Goal: Book appointment/travel/reservation

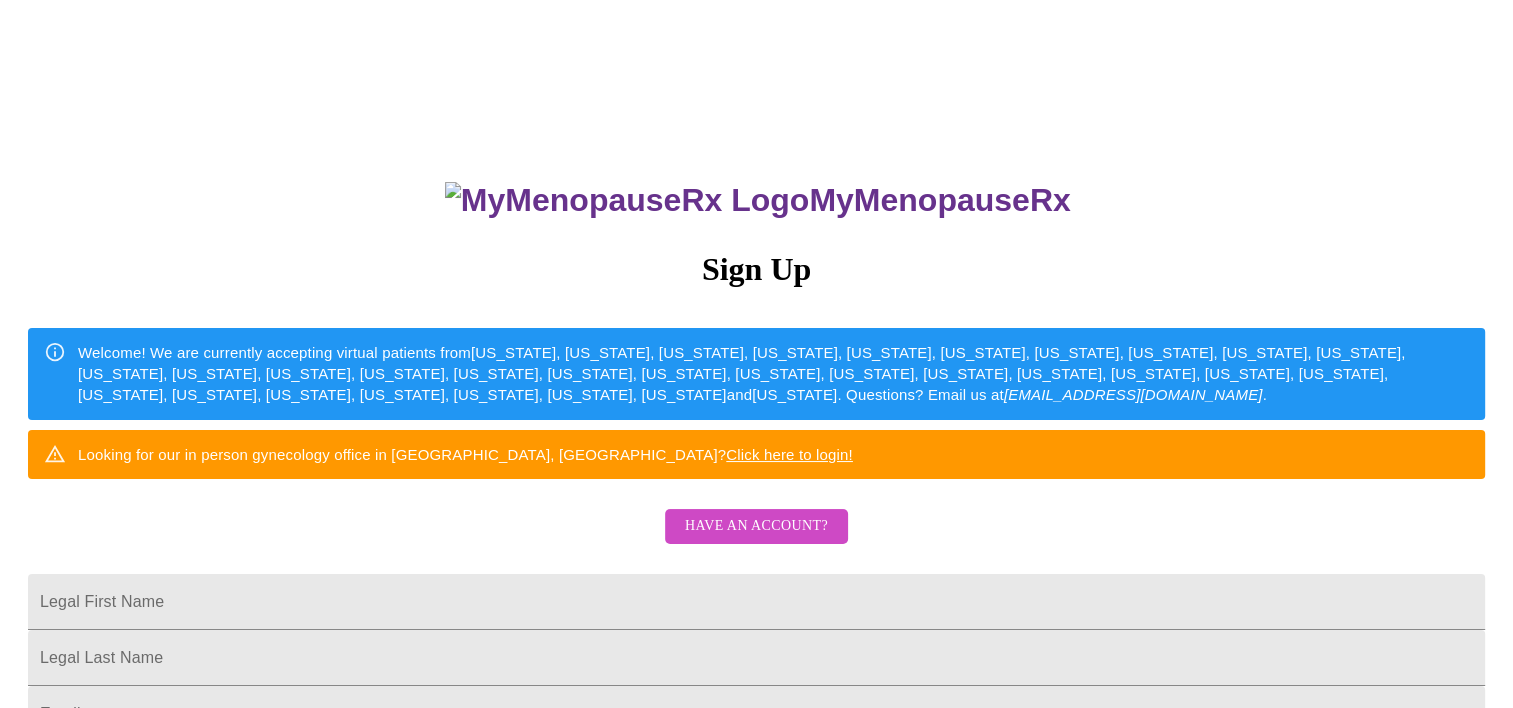
scroll to position [500, 0]
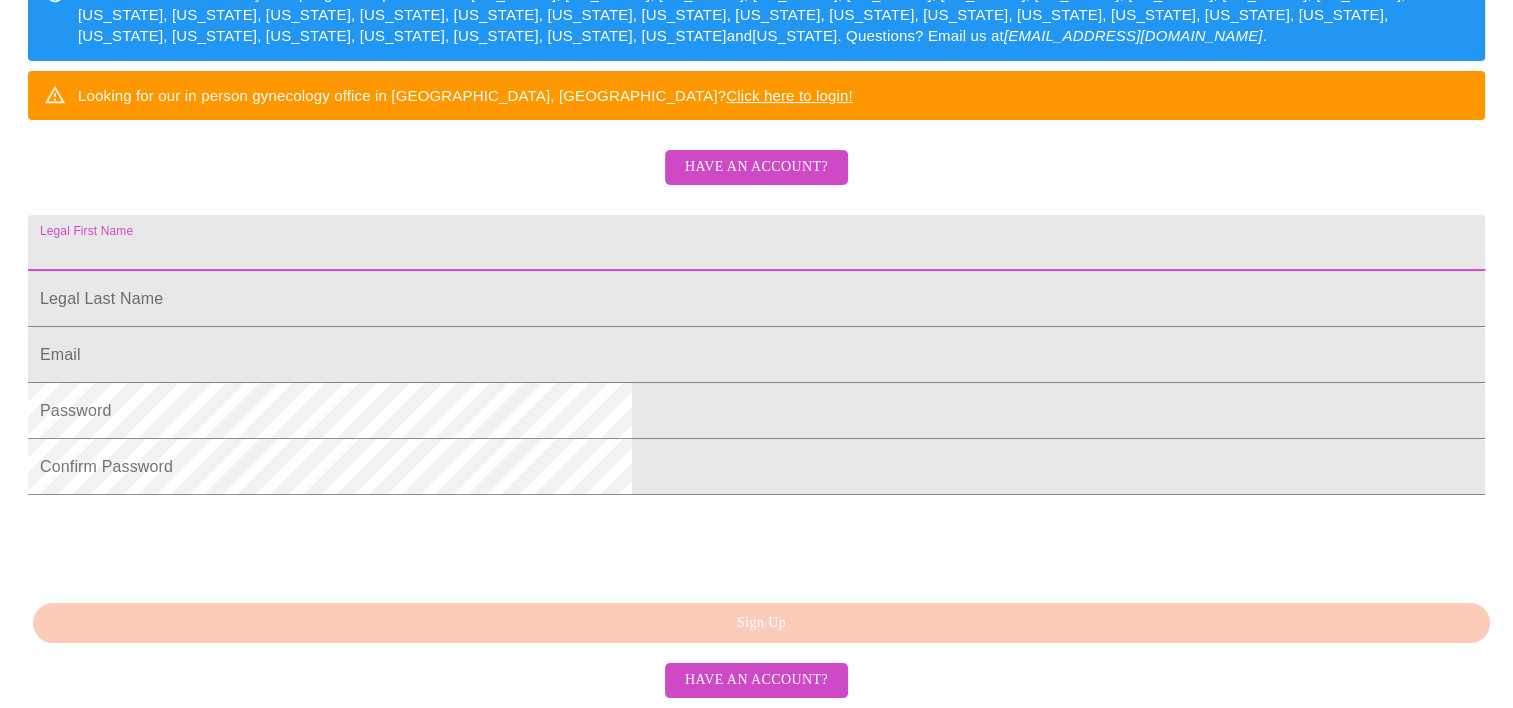
click at [548, 215] on input "Legal First Name" at bounding box center [756, 243] width 1457 height 56
type input "[PERSON_NAME]"
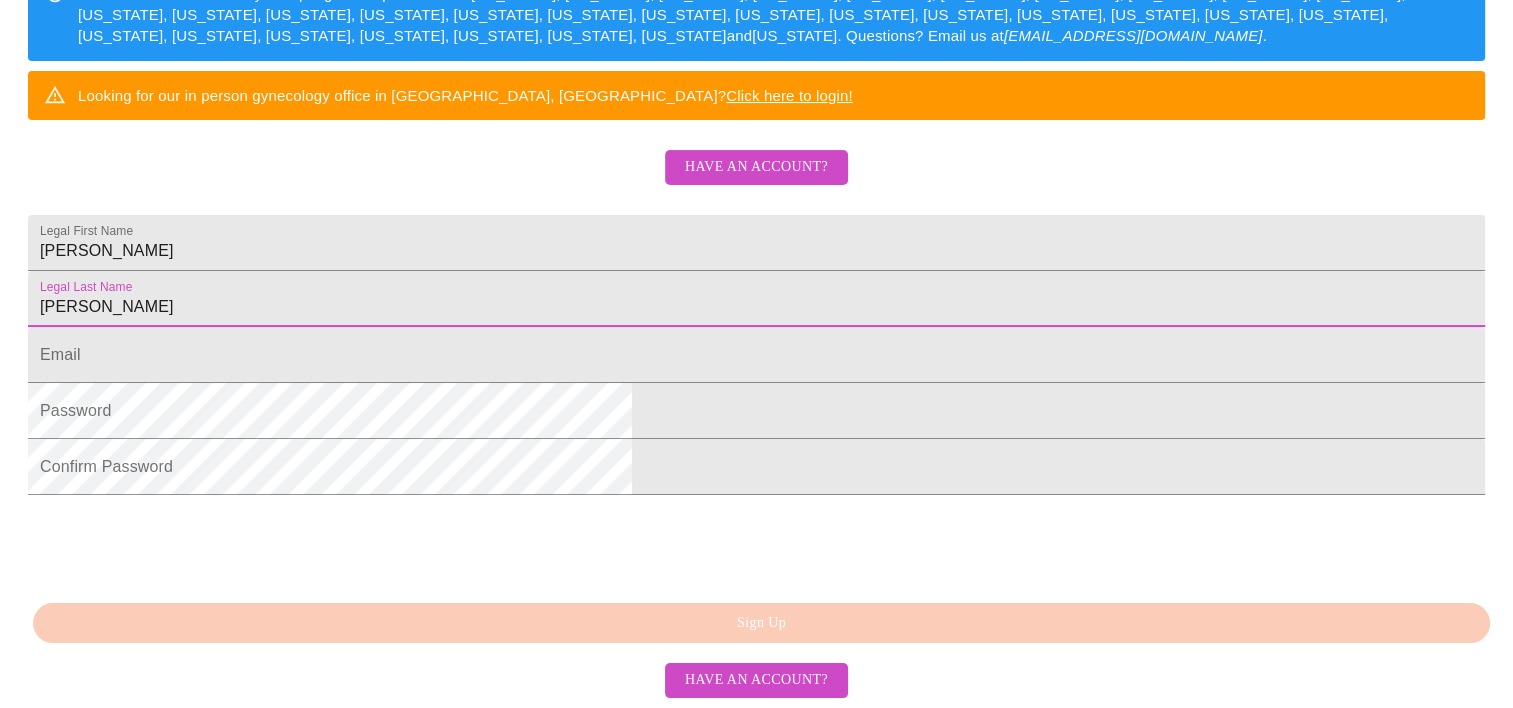
type input "[PERSON_NAME]"
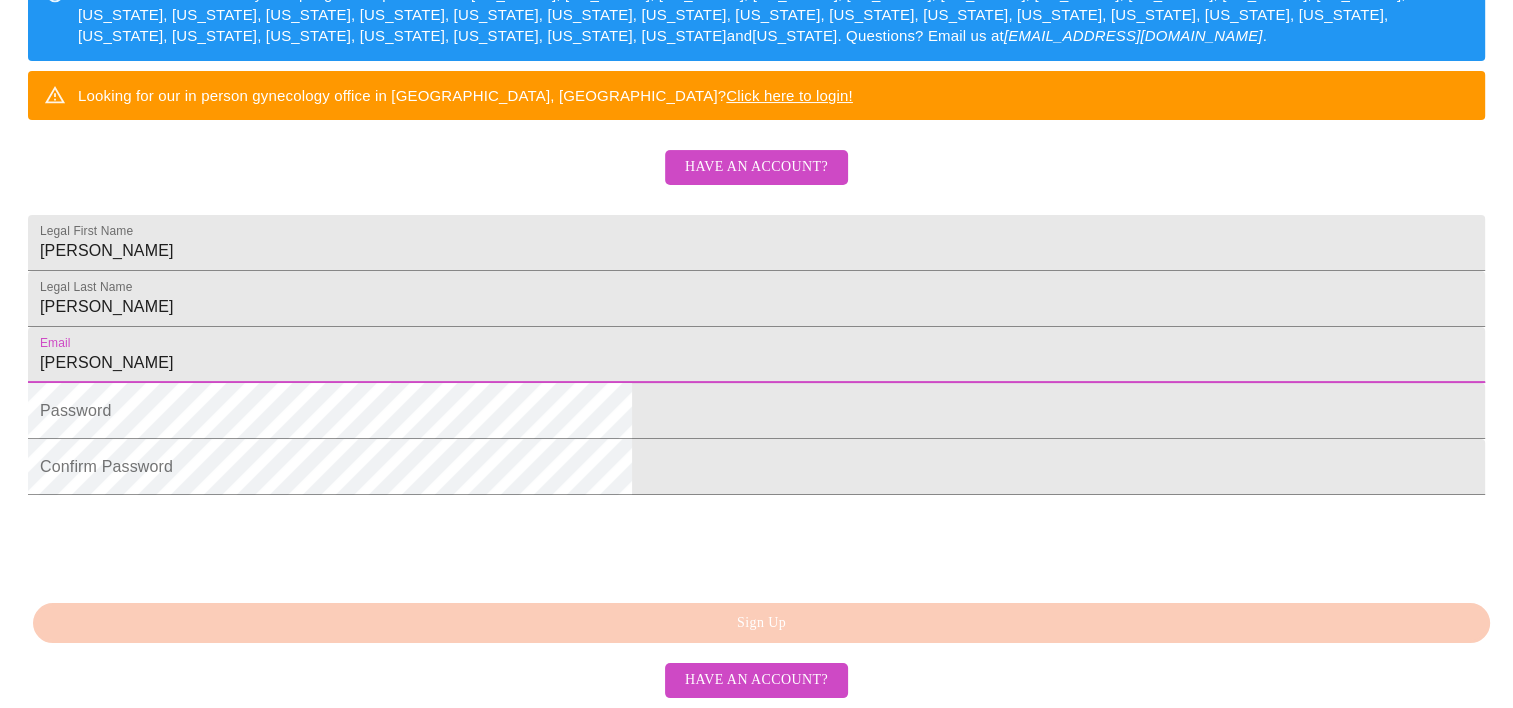
type input "[EMAIL_ADDRESS][DOMAIN_NAME]"
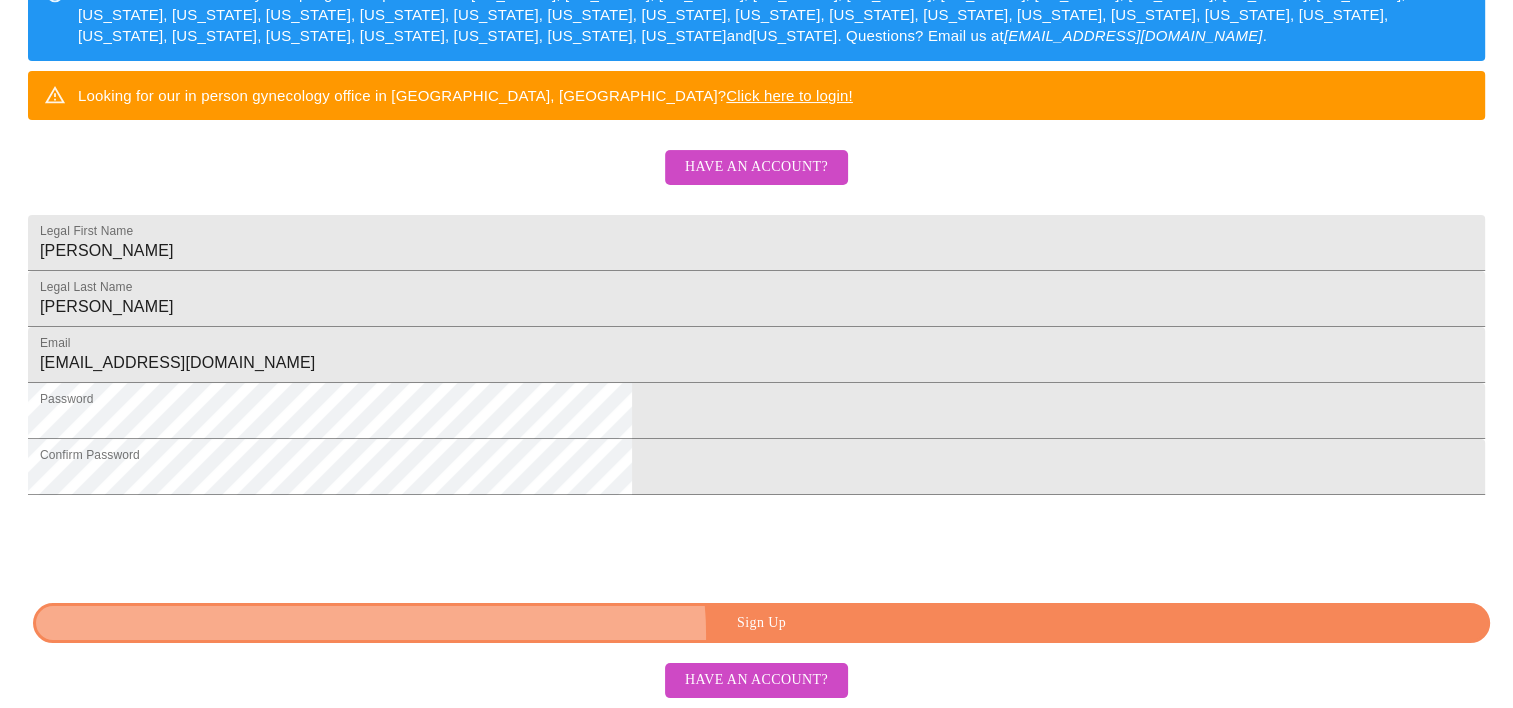
click at [793, 644] on button "Sign Up" at bounding box center [761, 623] width 1457 height 41
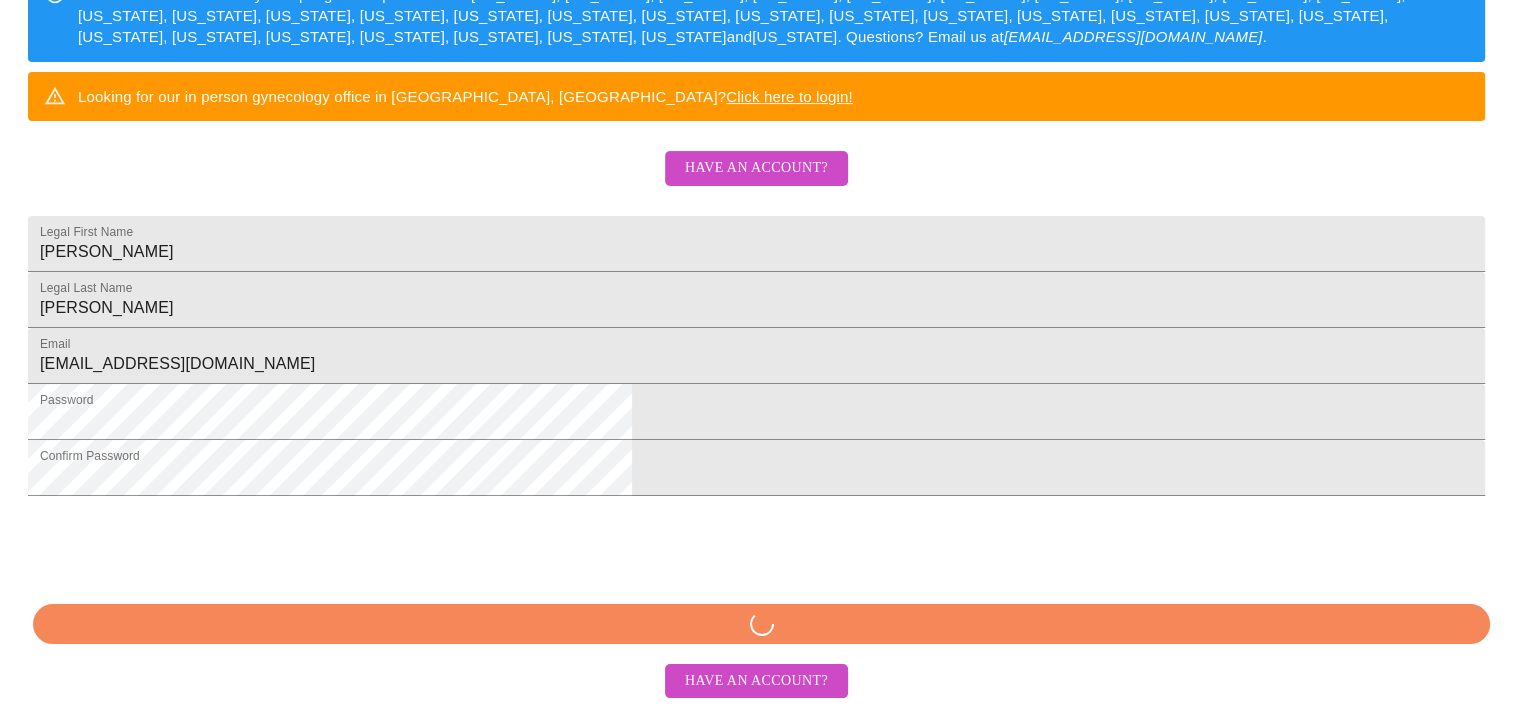
scroll to position [433, 0]
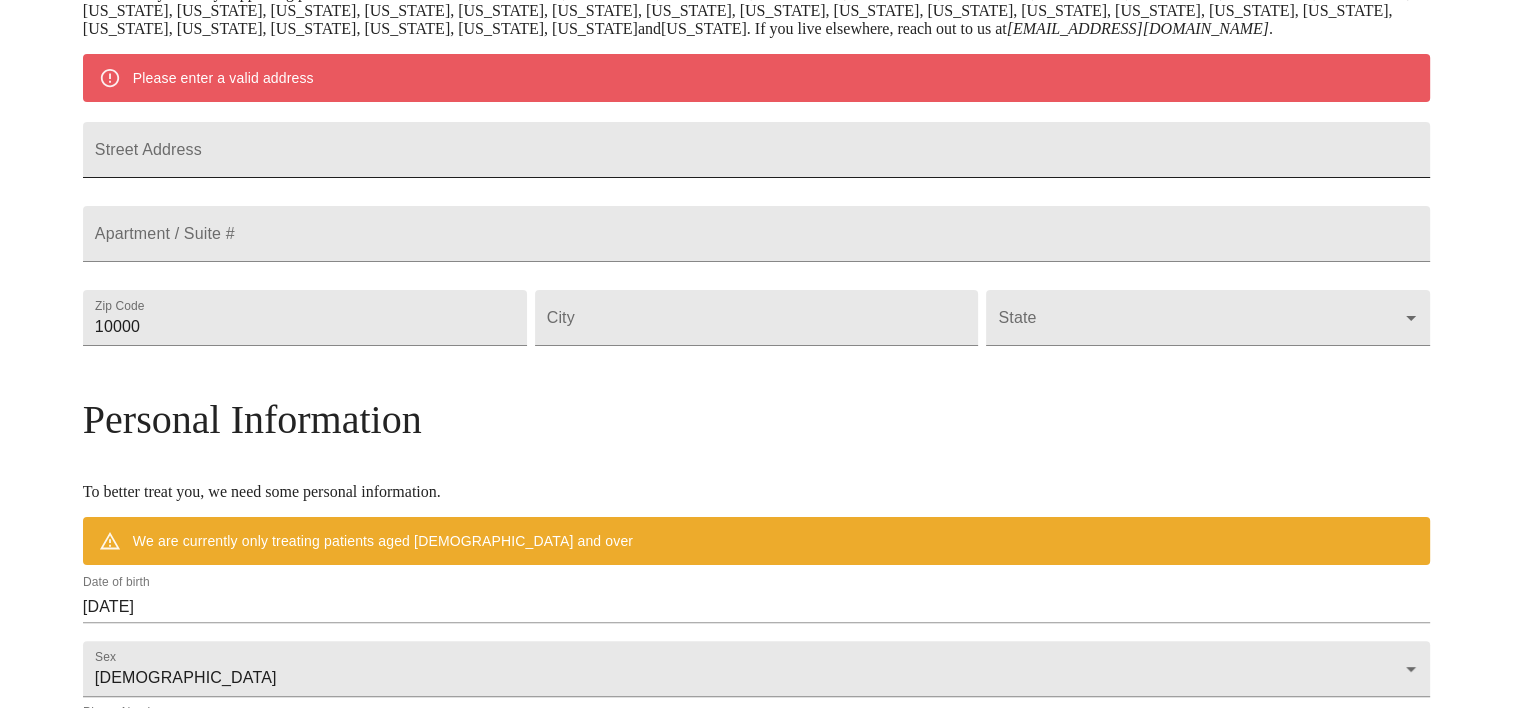
click at [357, 178] on input "Street Address" at bounding box center [756, 150] width 1347 height 56
type input "[STREET_ADDRESS]"
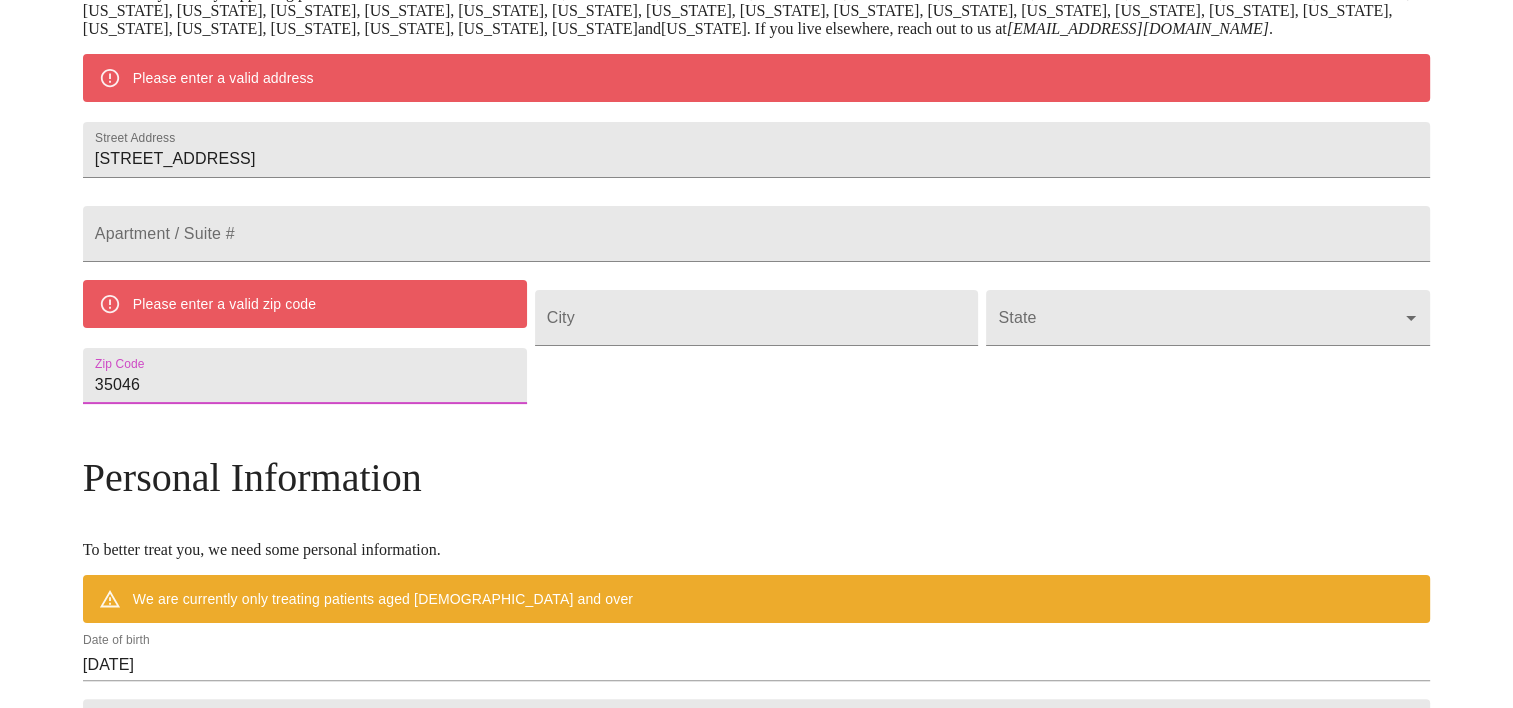
type input "35046"
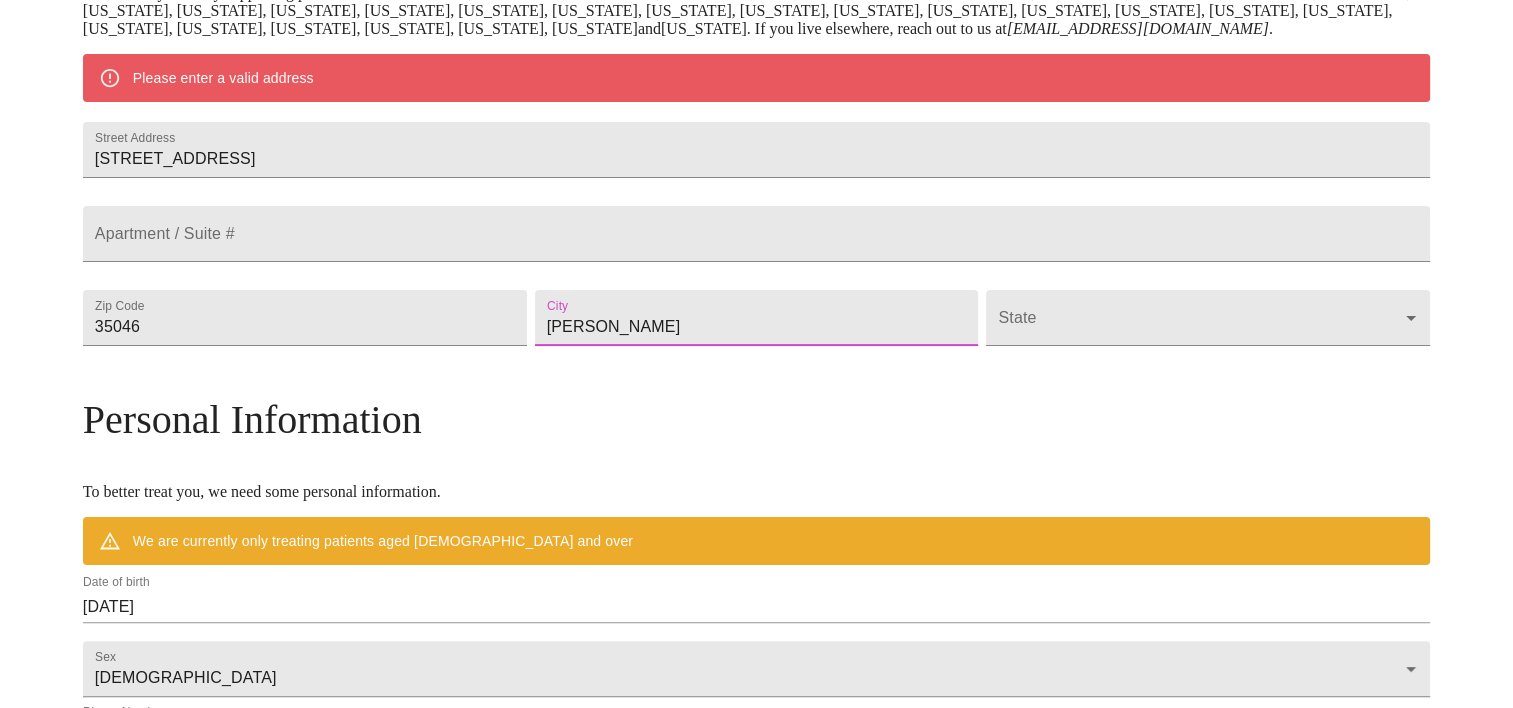
type input "[PERSON_NAME]"
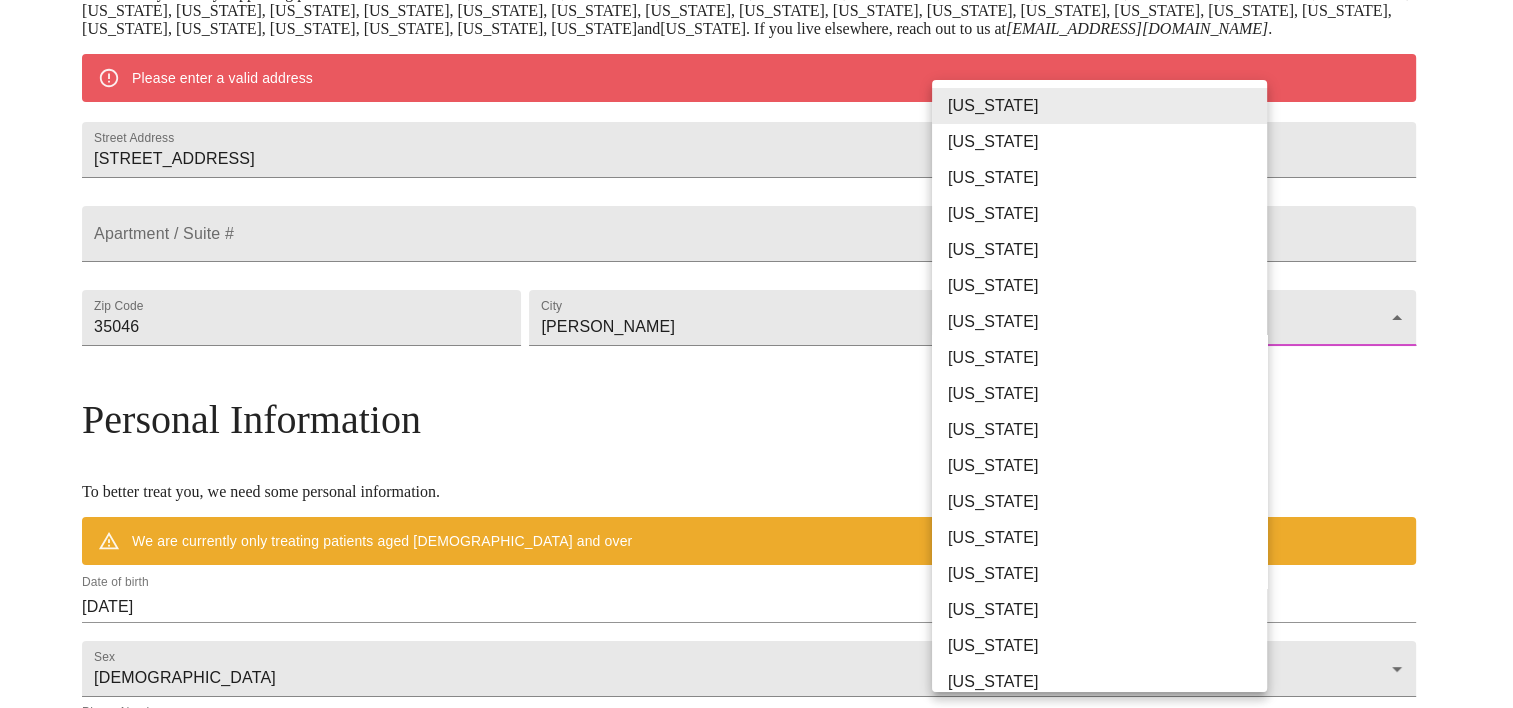
click at [1183, 401] on body "MyMenopauseRx Welcome to MyMenopauseRx Since it's your first time here, you'll …" at bounding box center [756, 354] width 1497 height 1559
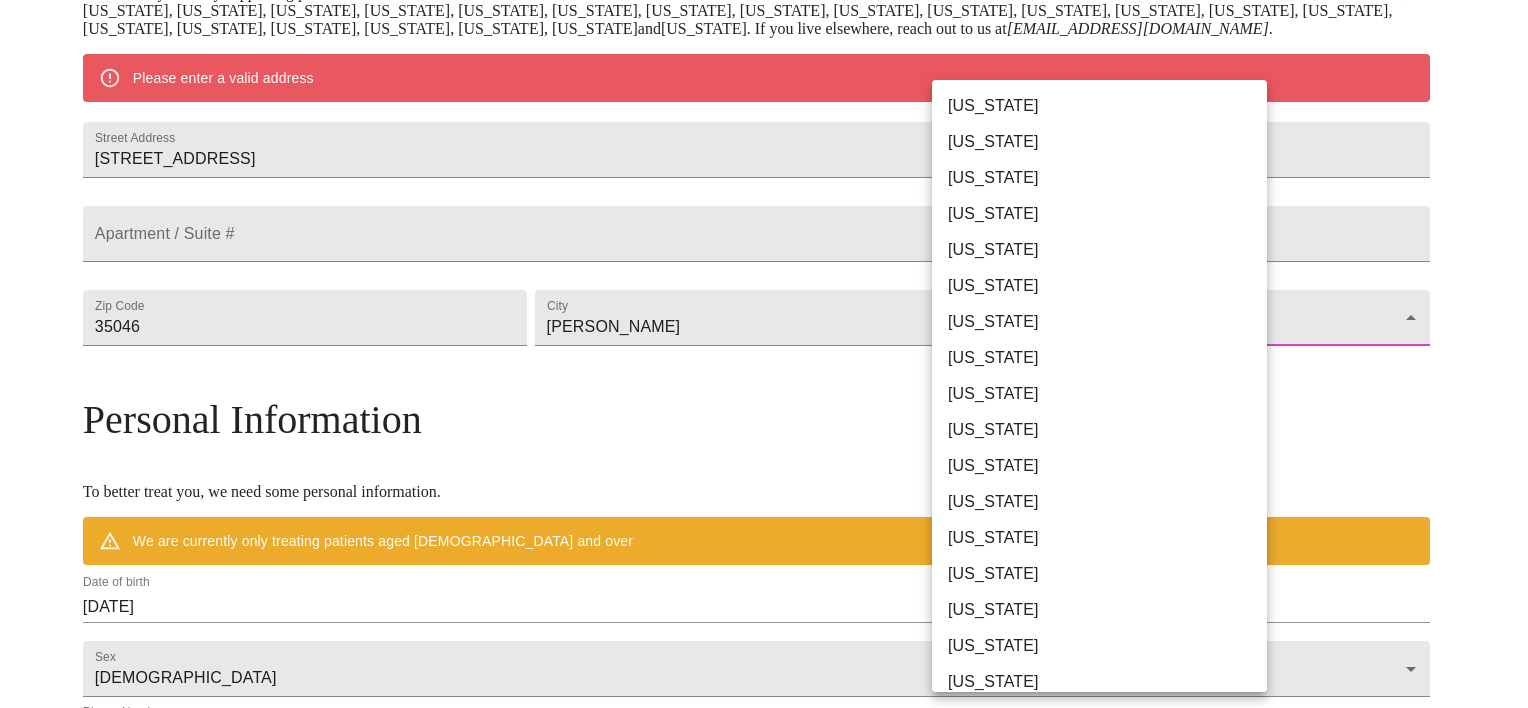
click at [961, 113] on li "[US_STATE]" at bounding box center [1107, 106] width 350 height 36
type input "[US_STATE]"
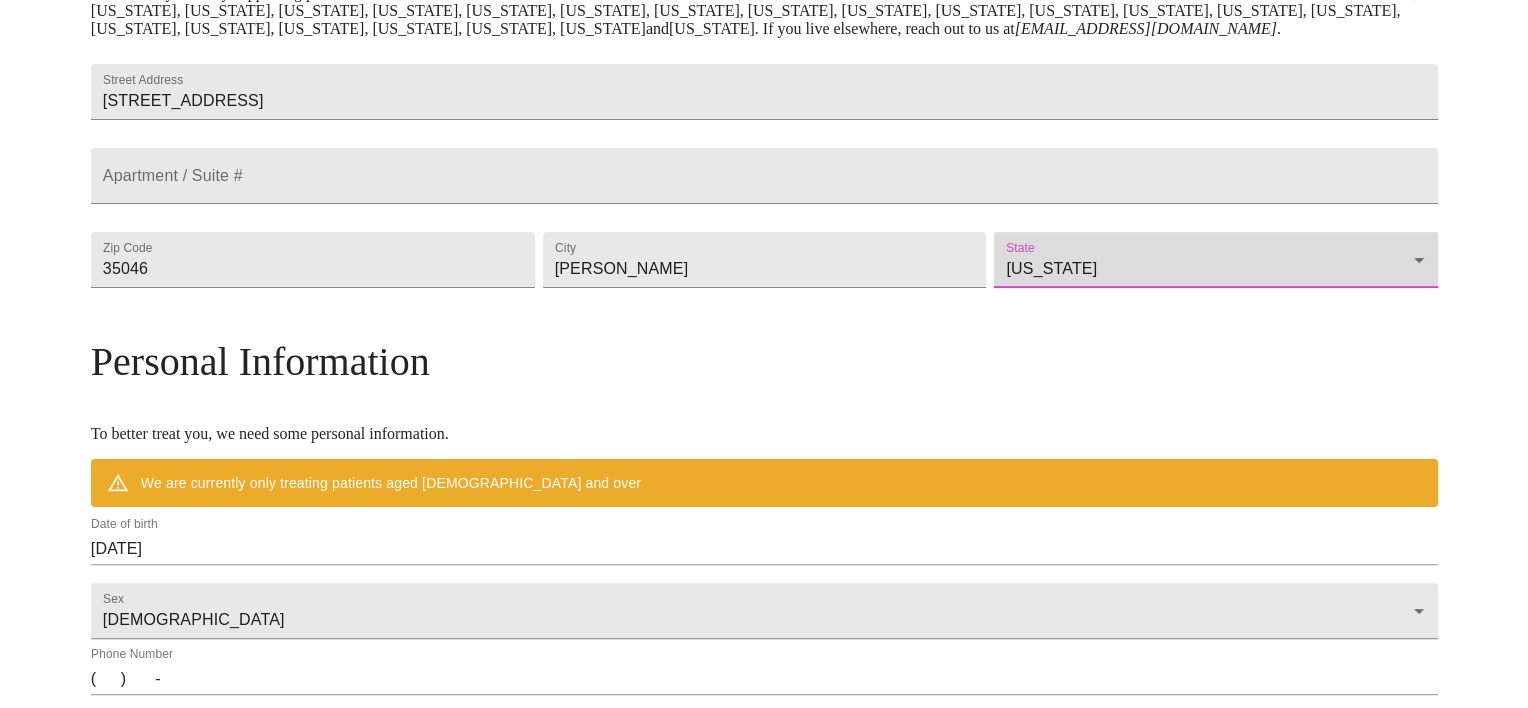
scroll to position [633, 0]
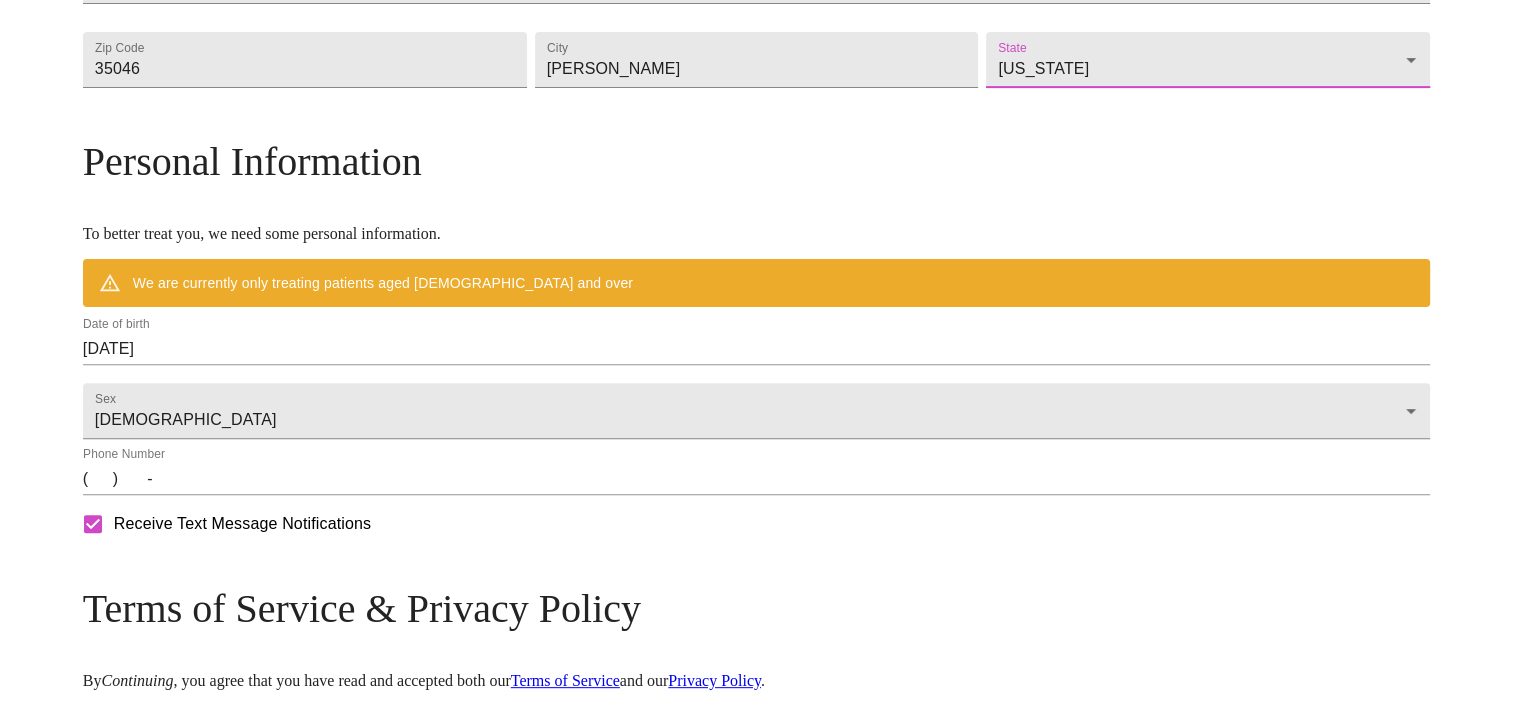
click at [367, 369] on div "Date of birth [DEMOGRAPHIC_DATA]" at bounding box center [756, 341] width 1355 height 56
click at [357, 365] on input "[DATE]" at bounding box center [756, 349] width 1347 height 32
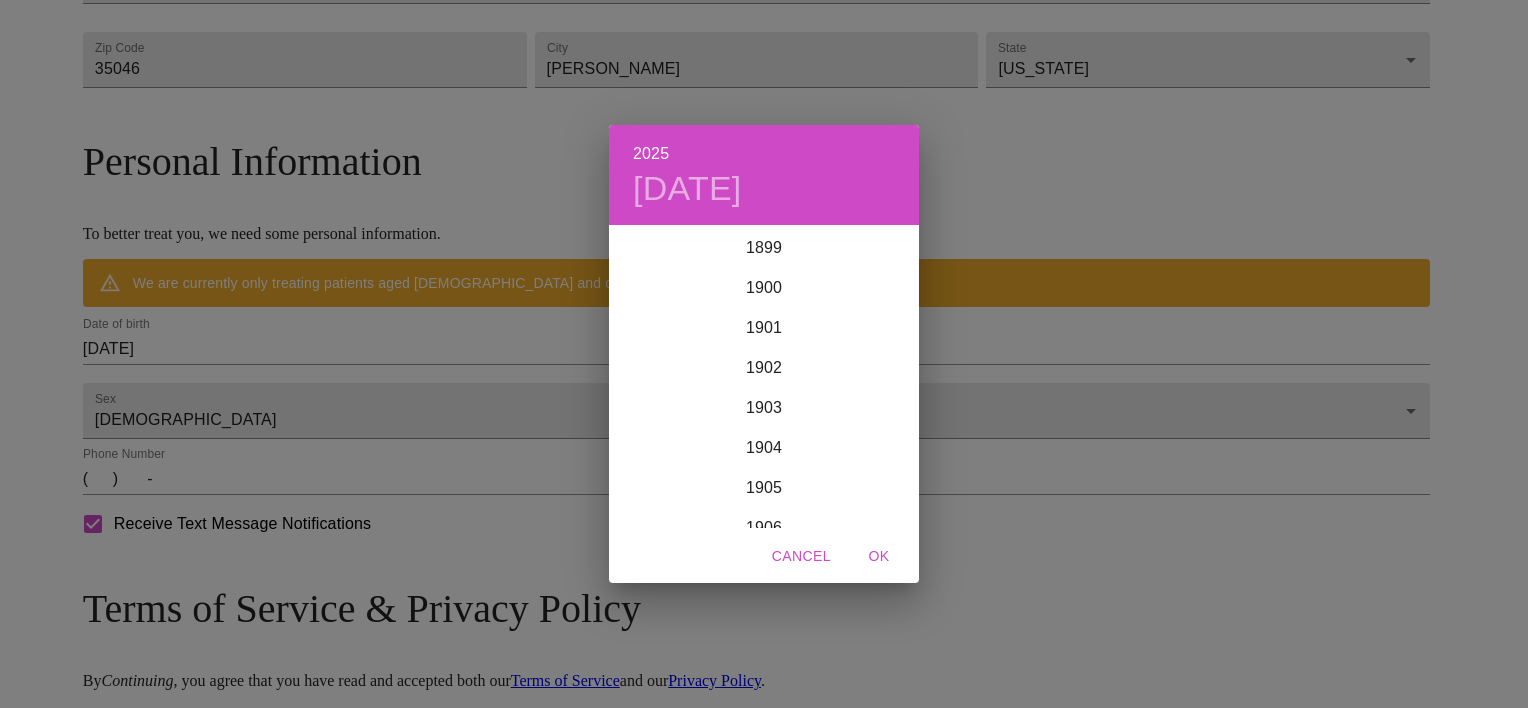
scroll to position [4920, 0]
click at [1396, 433] on div "2025 [DATE] 1900 1901 1902 1903 1904 1905 1906 1907 1908 1909 1910 1911 1912 19…" at bounding box center [764, 354] width 1528 height 708
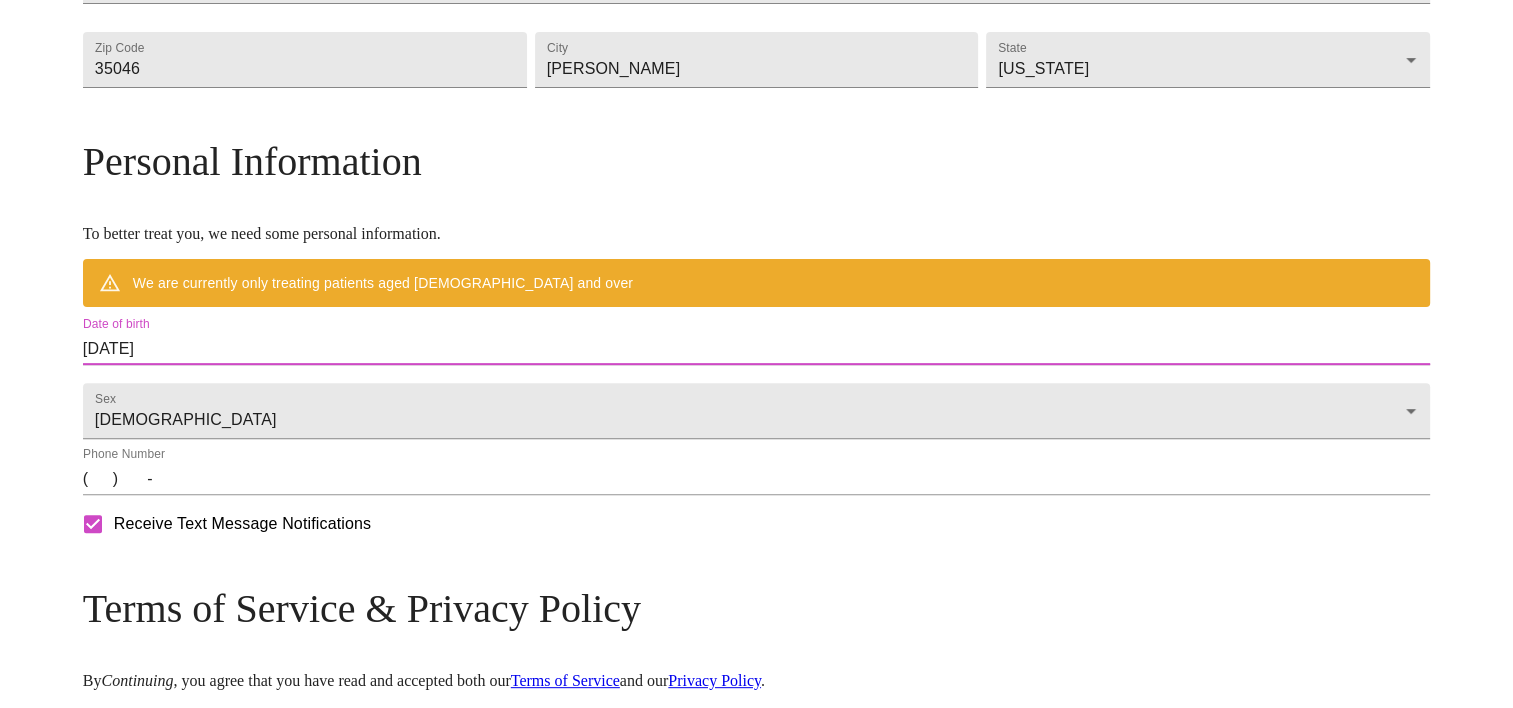
click at [1291, 337] on div "MyMenopauseRx Welcome to MyMenopauseRx Since it's your first time here, you'll …" at bounding box center [756, 125] width 1347 height 1501
click at [387, 365] on input "[DATE]" at bounding box center [756, 349] width 1347 height 32
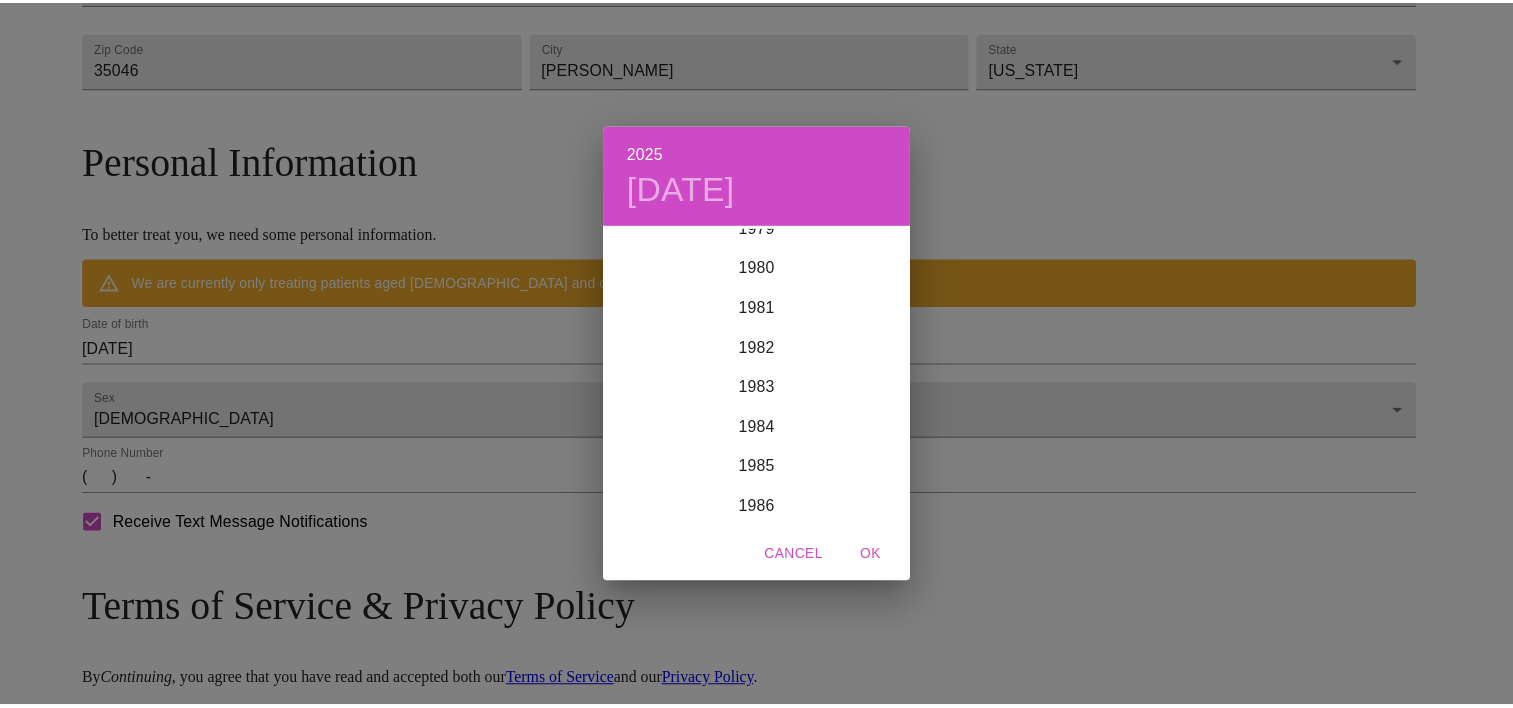
scroll to position [3120, 0]
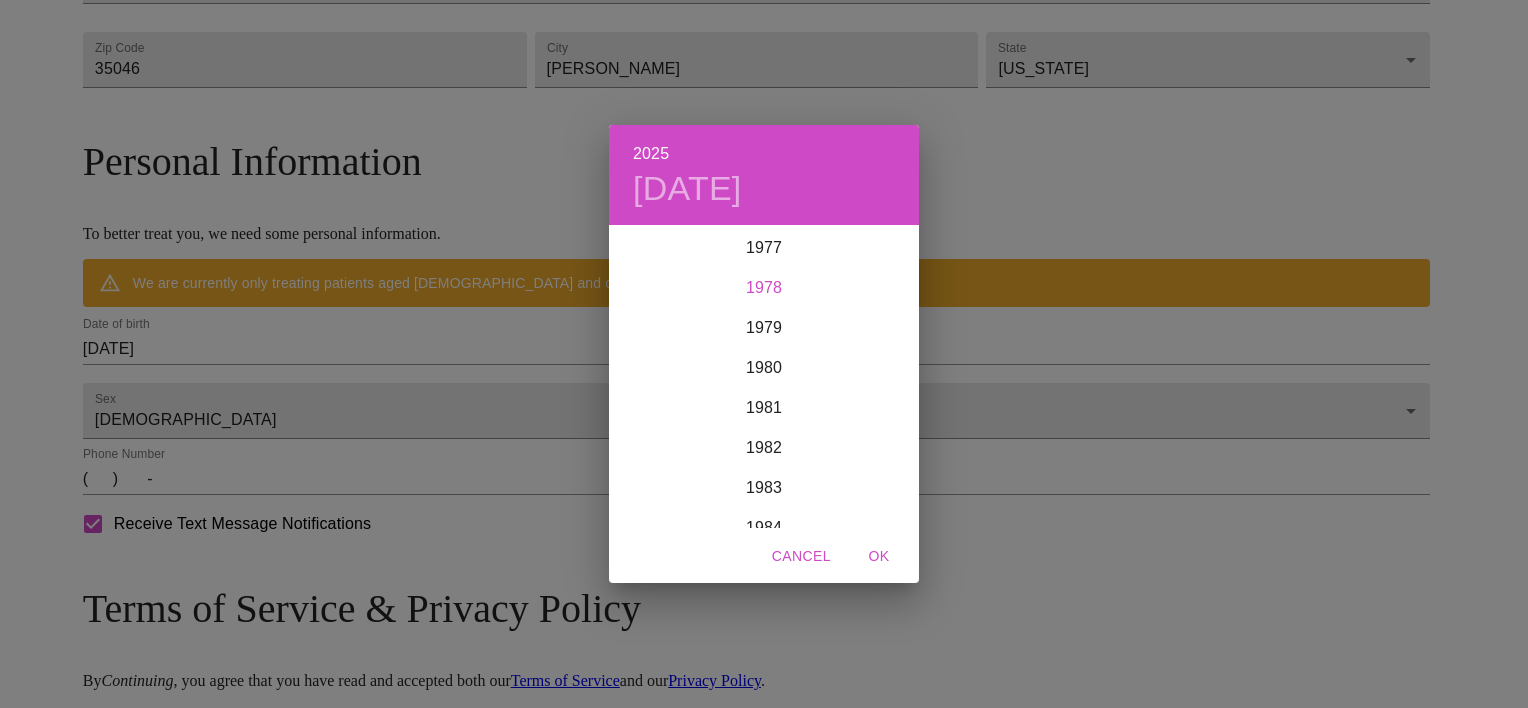
click at [761, 292] on div "1978" at bounding box center [764, 288] width 310 height 40
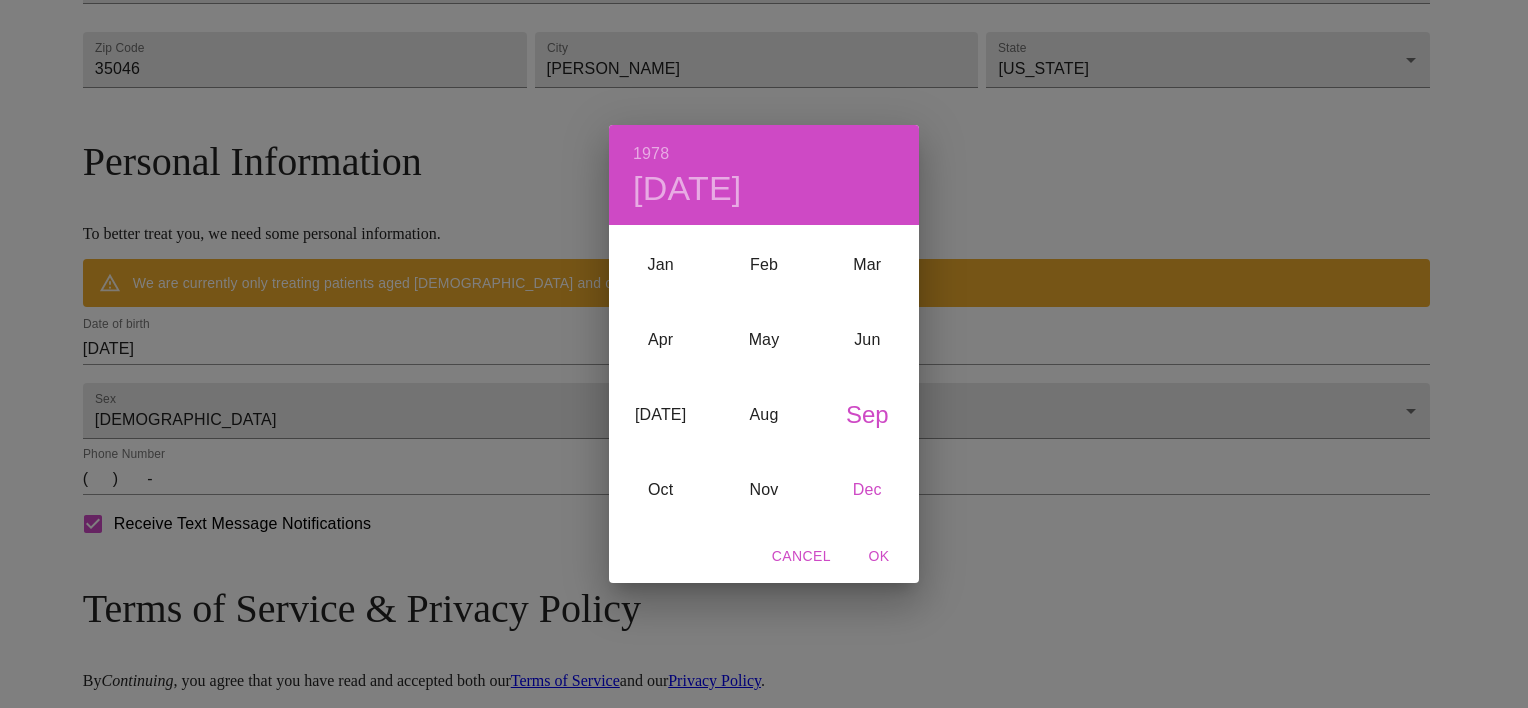
click at [876, 488] on div "Dec" at bounding box center [867, 490] width 103 height 75
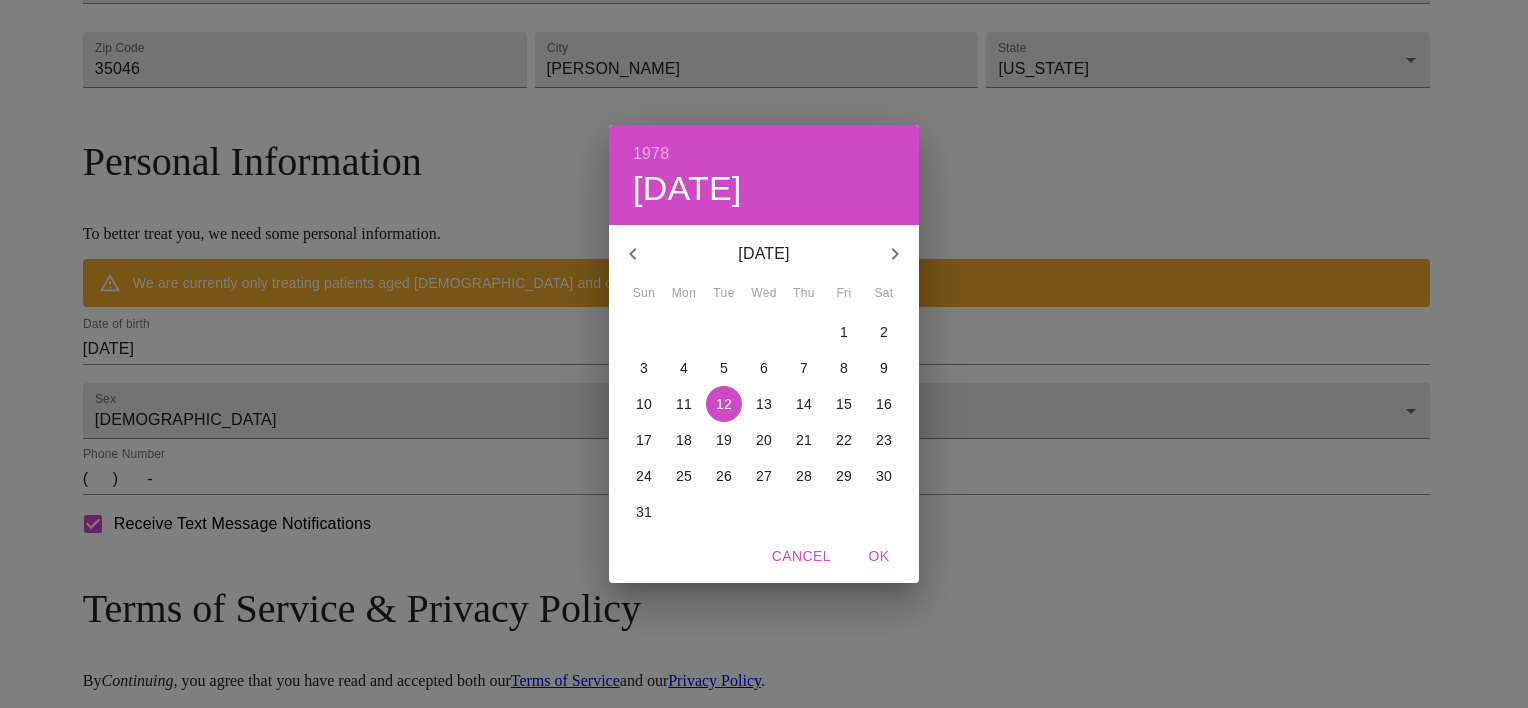
click at [887, 325] on p "2" at bounding box center [884, 332] width 8 height 20
click at [880, 550] on span "OK" at bounding box center [879, 556] width 48 height 25
type input "[DATE]"
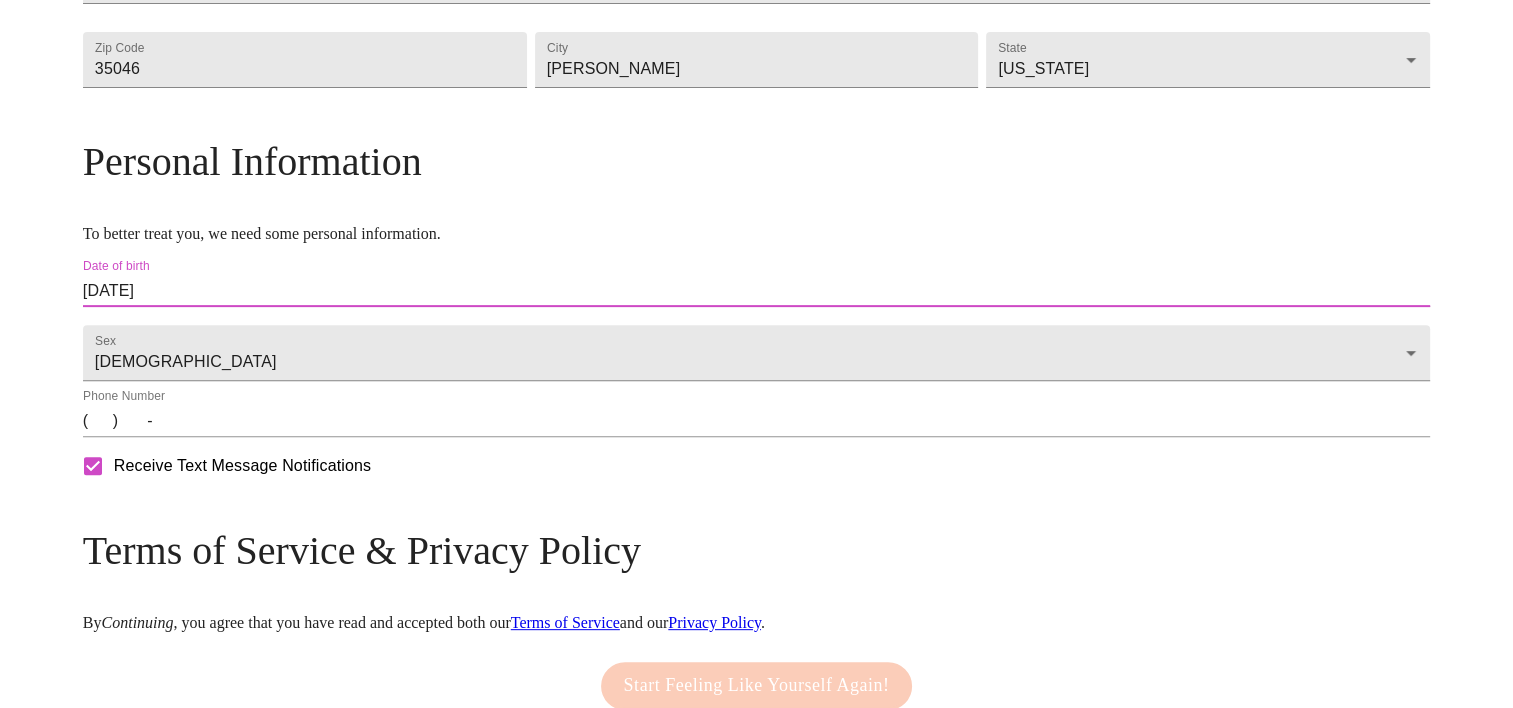
click at [256, 437] on input "(   )    -" at bounding box center [756, 421] width 1347 height 32
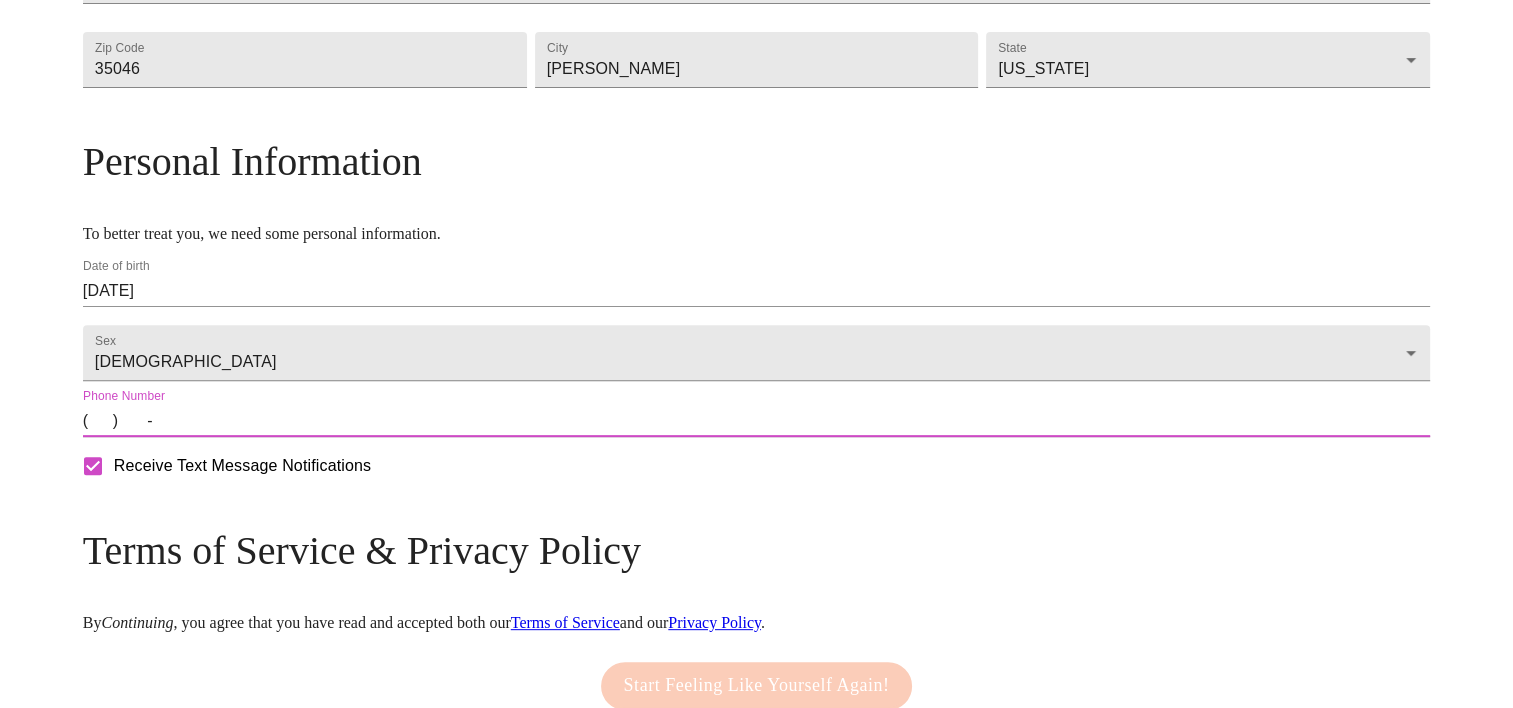
type input "[PHONE_NUMBER]"
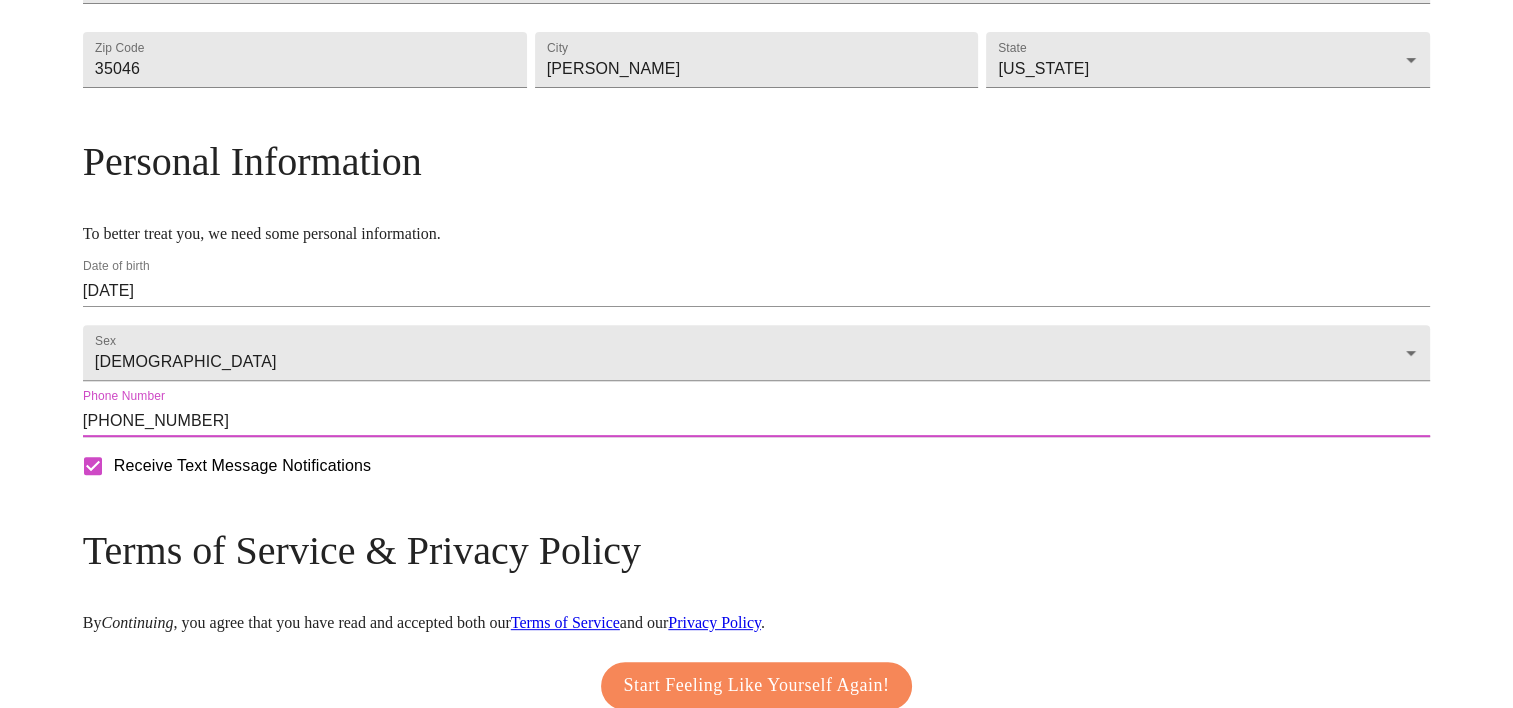
scroll to position [830, 0]
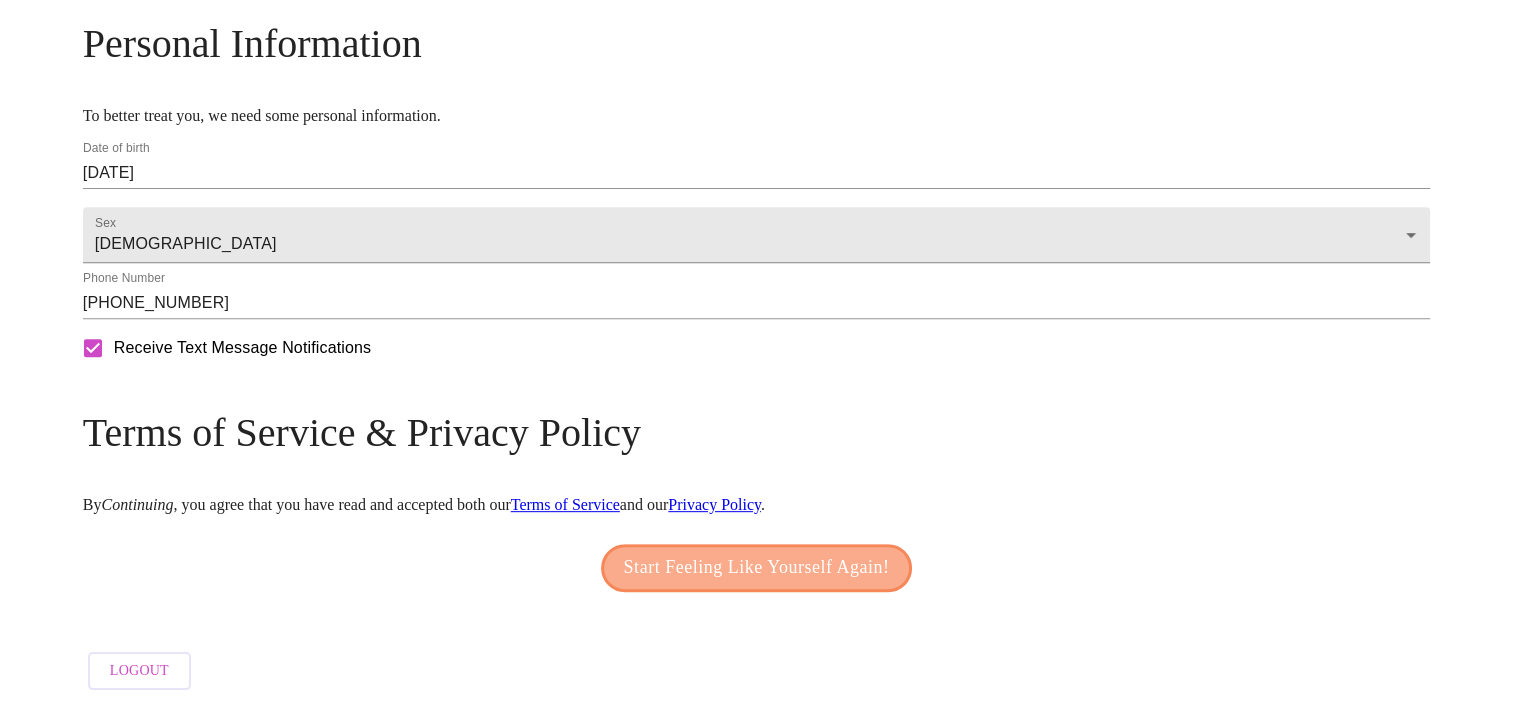
click at [680, 562] on span "Start Feeling Like Yourself Again!" at bounding box center [757, 568] width 266 height 32
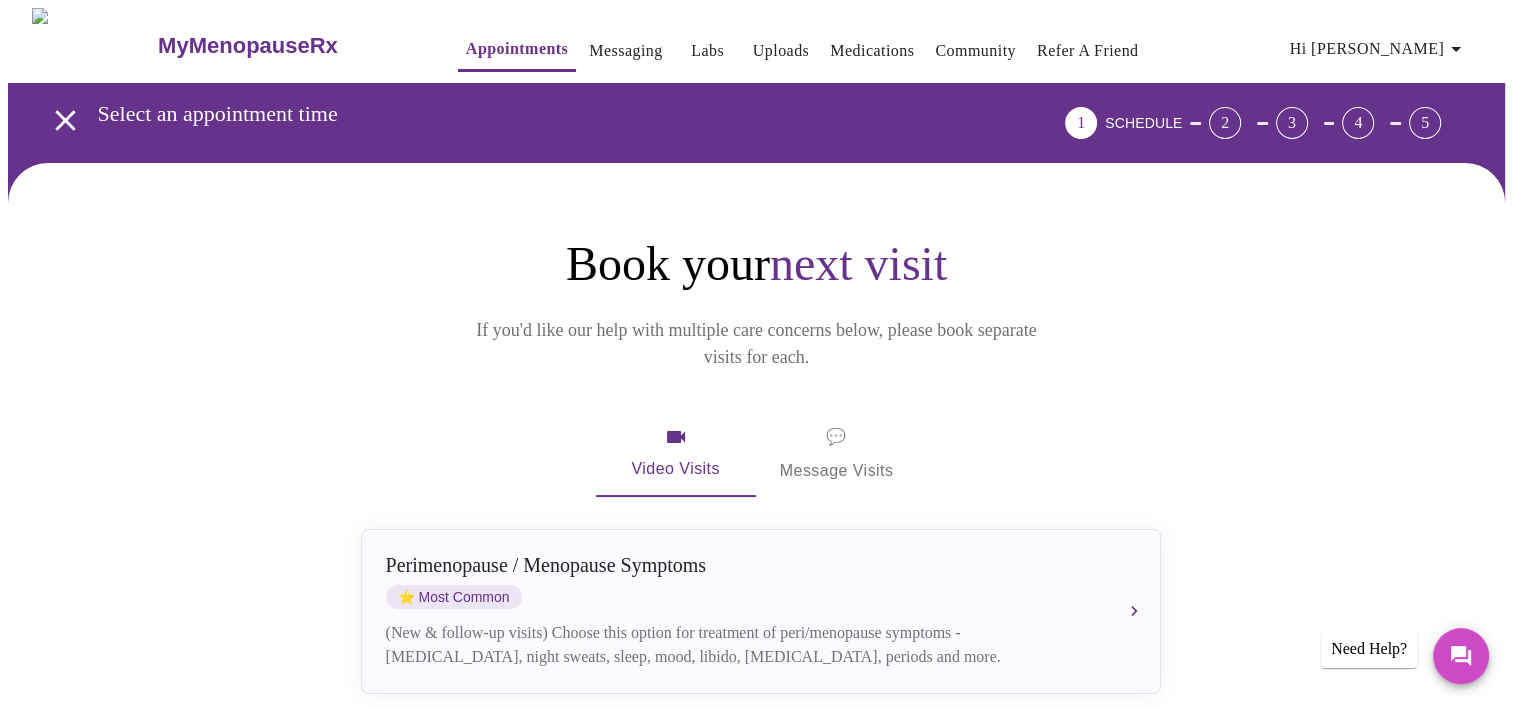
scroll to position [200, 0]
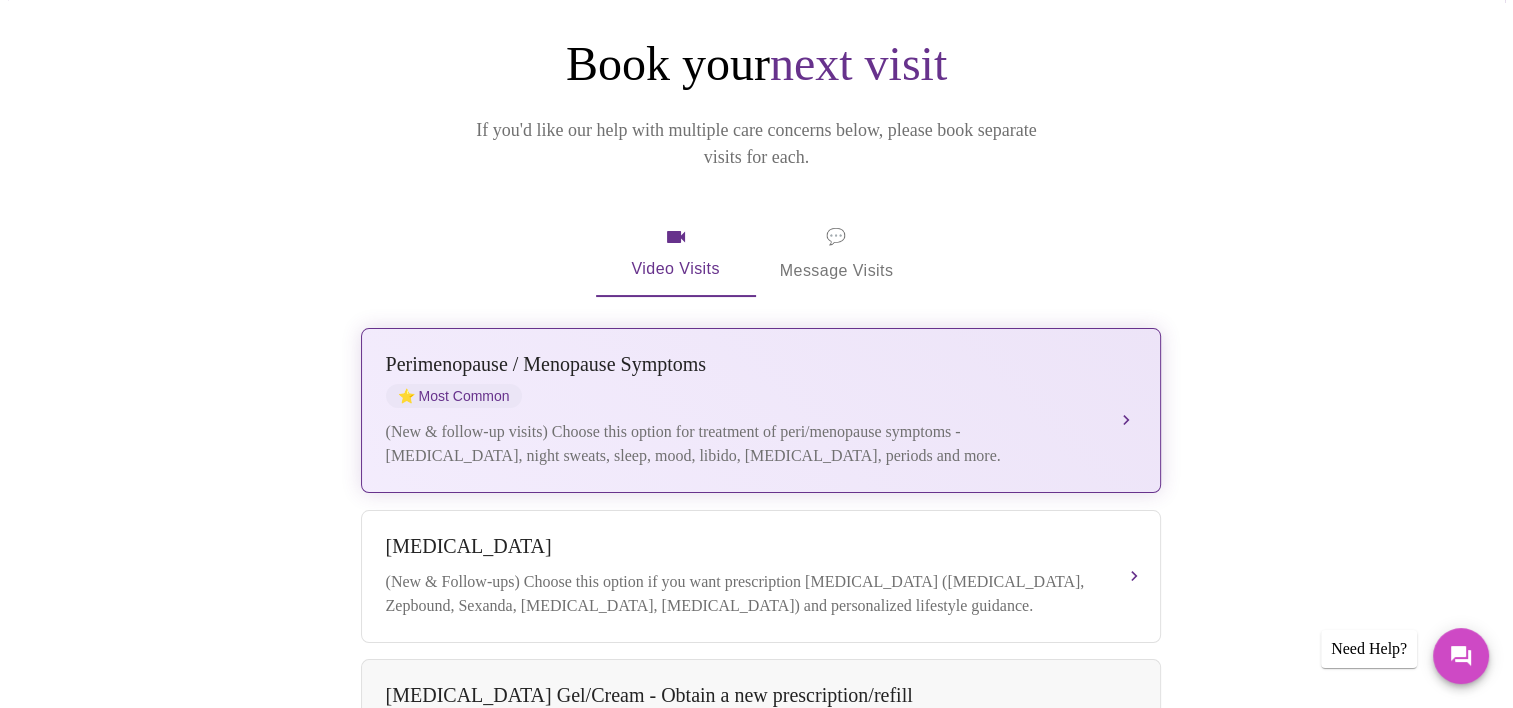
click at [658, 378] on div "[MEDICAL_DATA] / Menopause Symptoms ⭐ Most Common (New & follow-up visits) Choo…" at bounding box center [761, 410] width 750 height 115
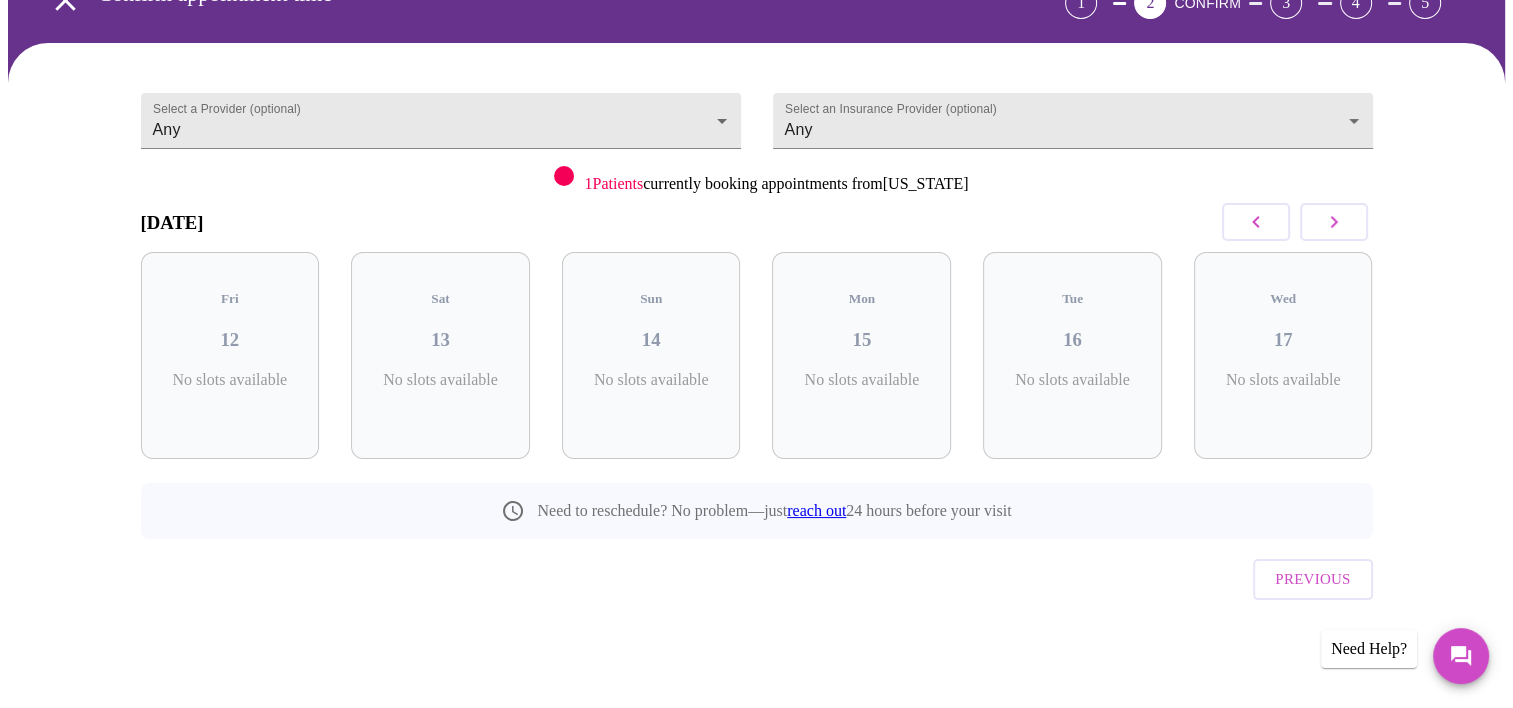
scroll to position [76, 0]
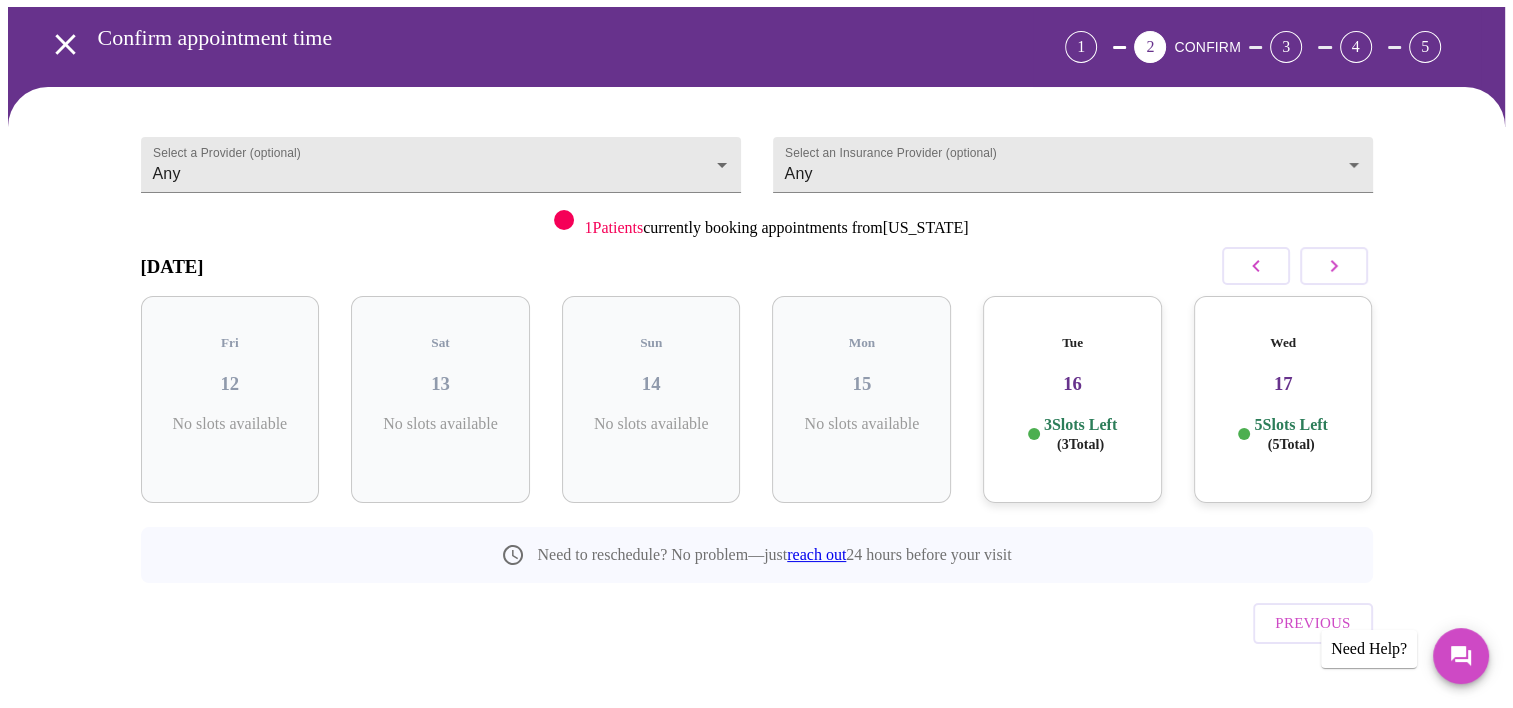
click at [1102, 415] on p "3 Slots Left ( 3 Total)" at bounding box center [1080, 434] width 73 height 39
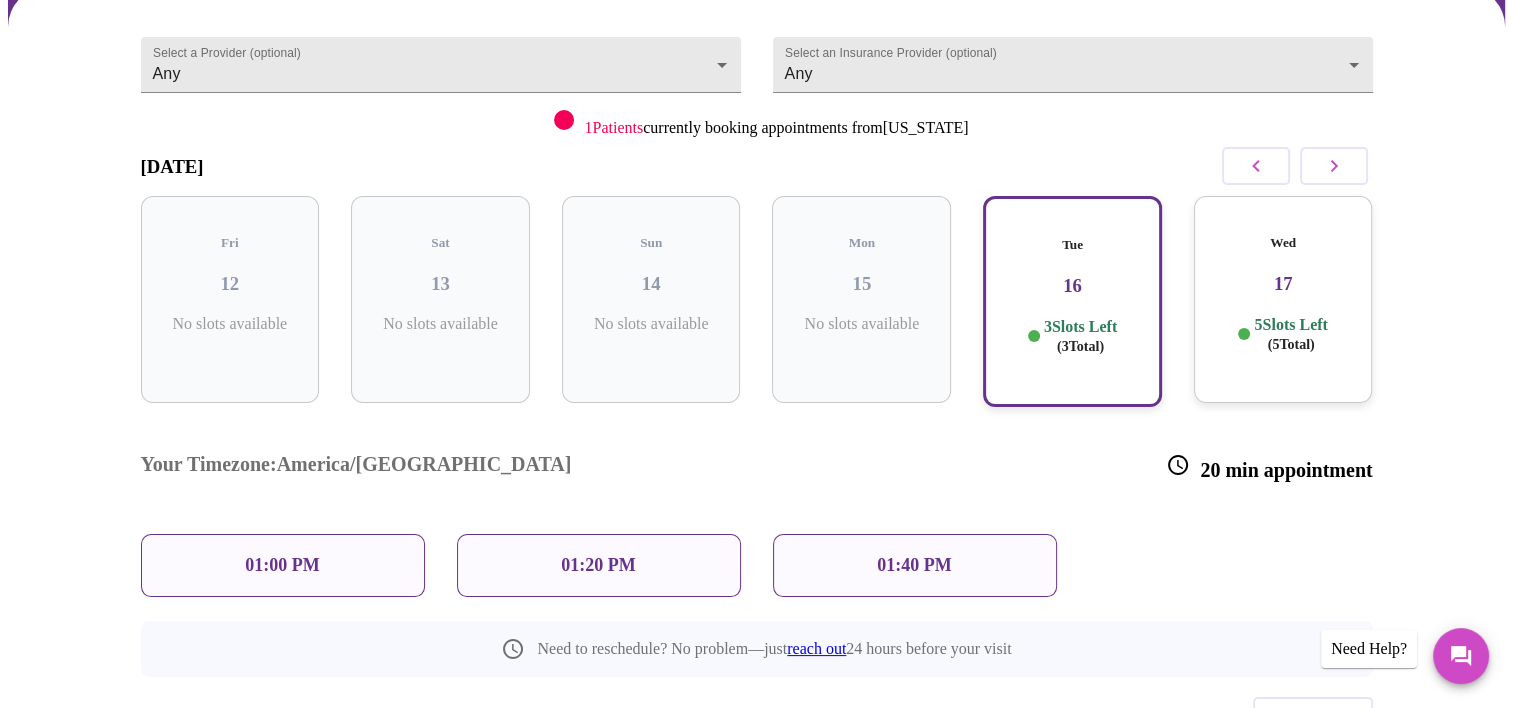
scroll to position [238, 0]
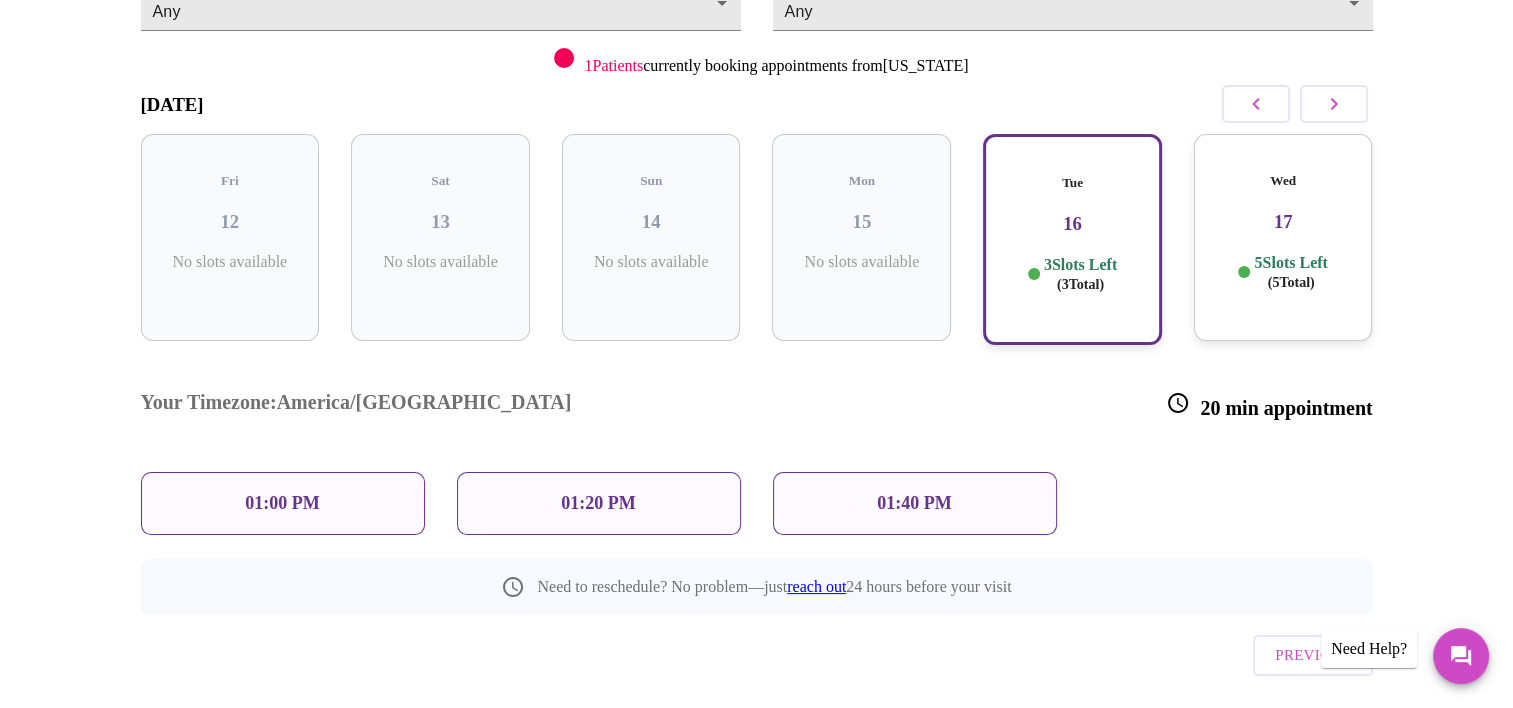
click at [235, 472] on div "01:00 PM" at bounding box center [283, 503] width 284 height 63
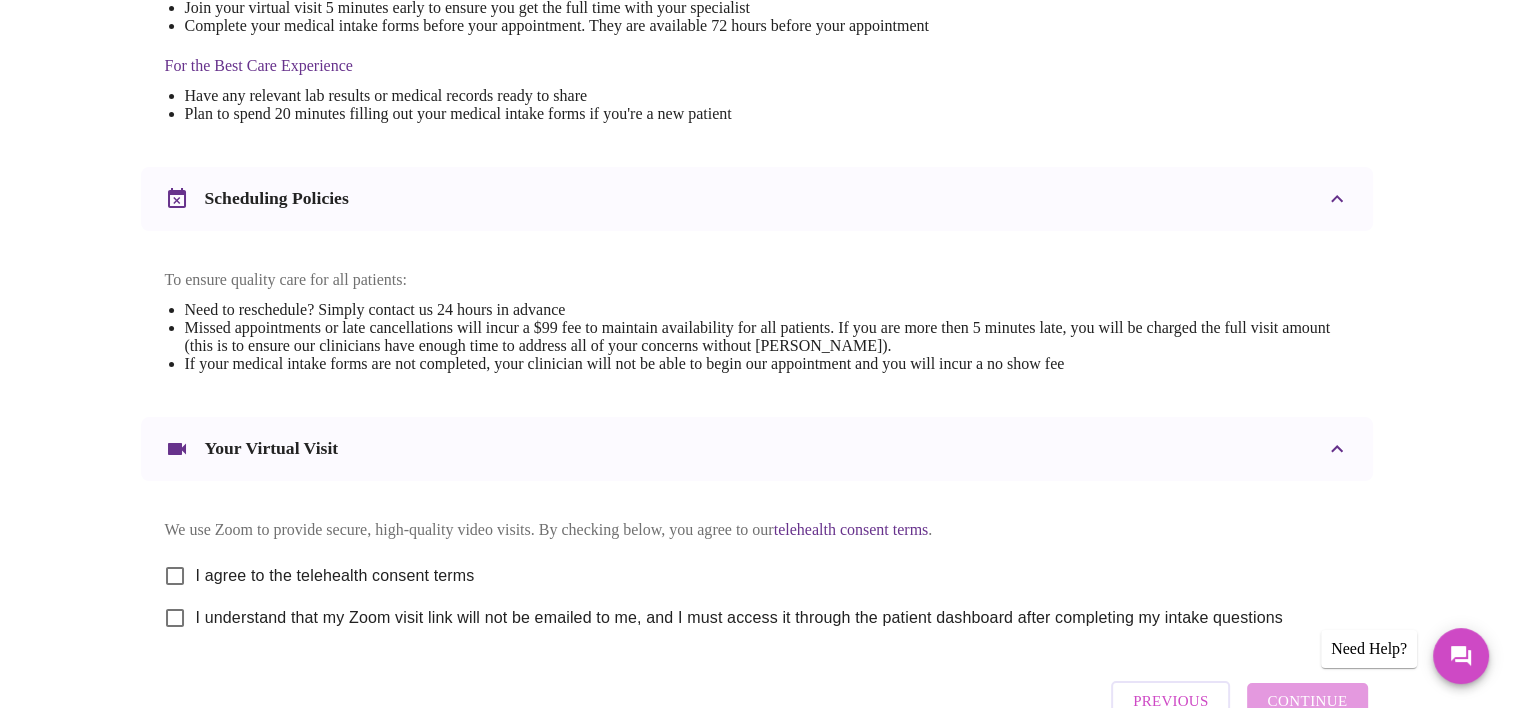
scroll to position [700, 0]
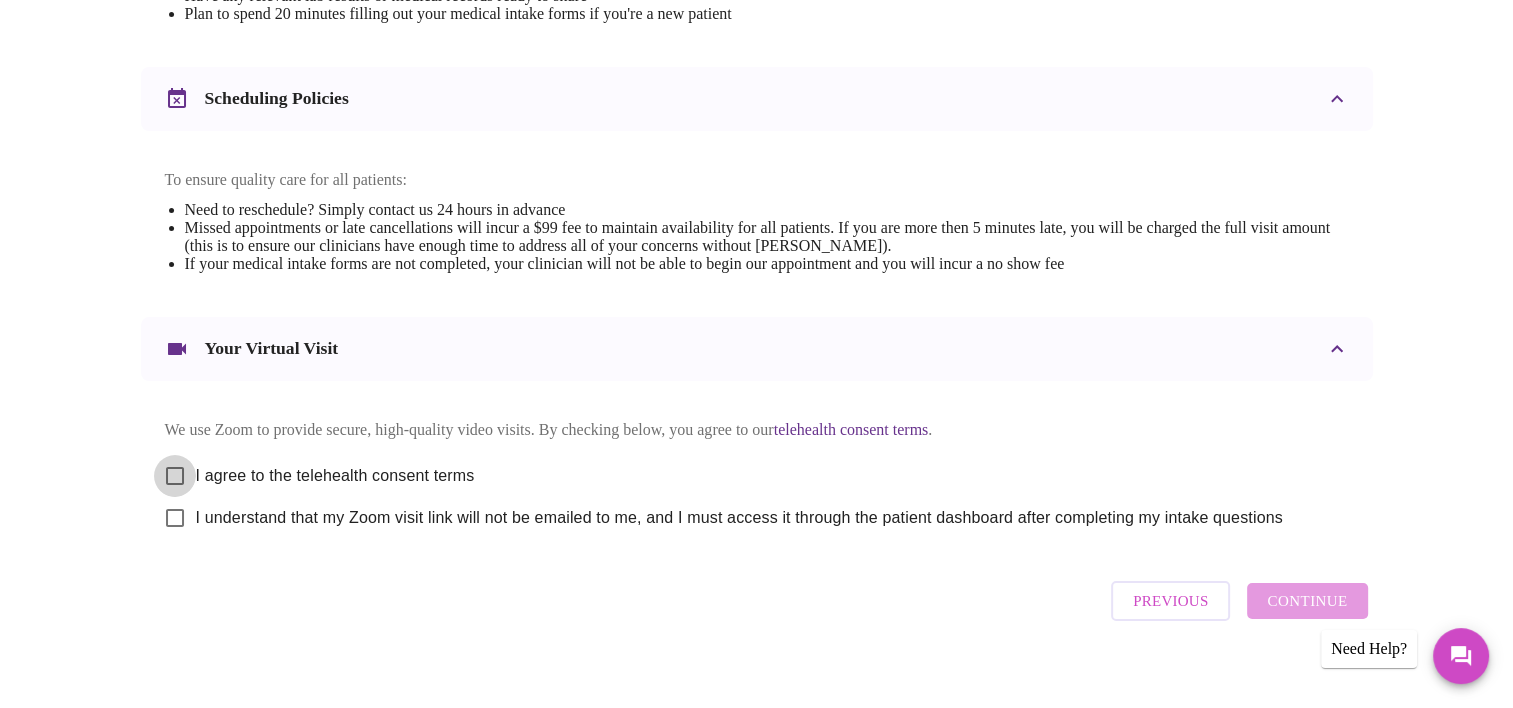
click at [177, 488] on input "I agree to the telehealth consent terms" at bounding box center [175, 476] width 42 height 42
checkbox input "true"
click at [176, 539] on input "I understand that my Zoom visit link will not be emailed to me, and I must acce…" at bounding box center [175, 518] width 42 height 42
checkbox input "true"
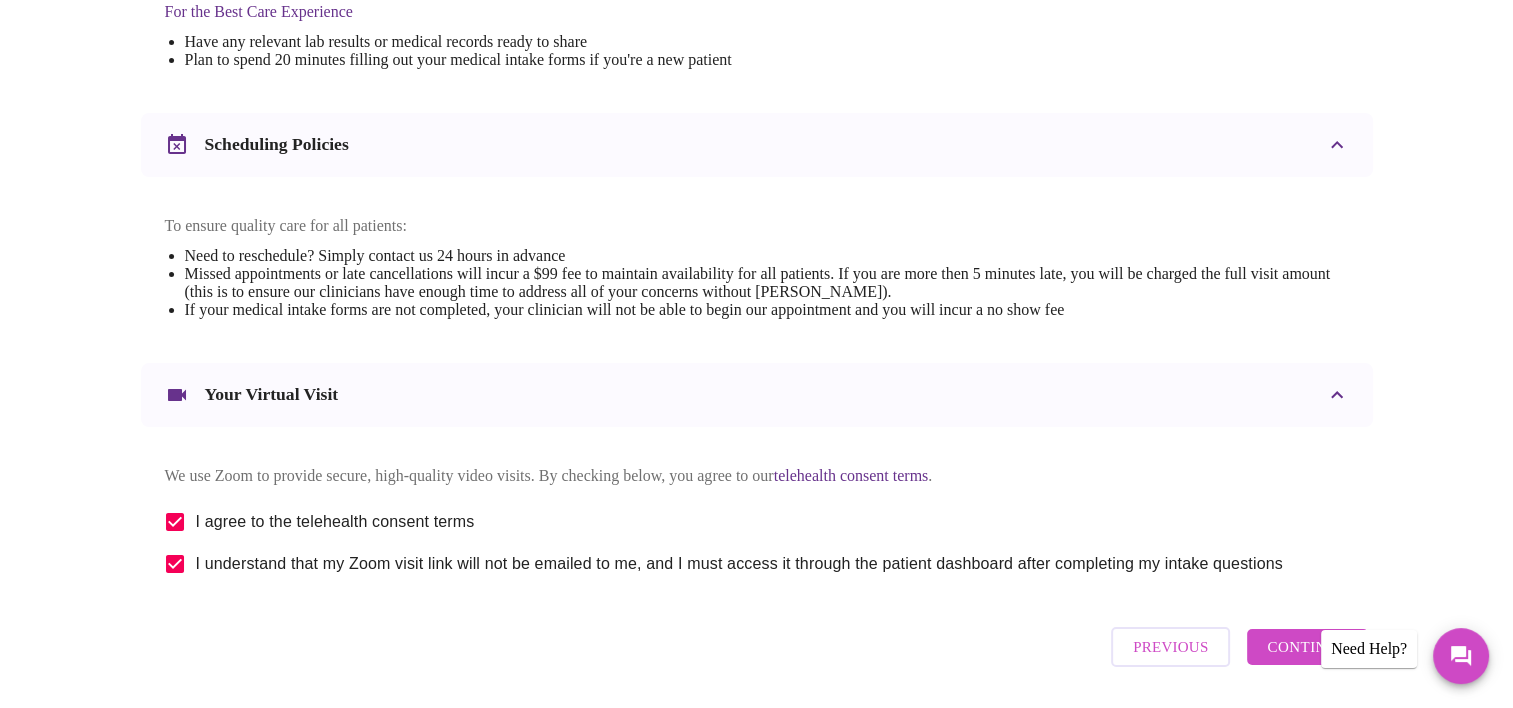
scroll to position [154, 0]
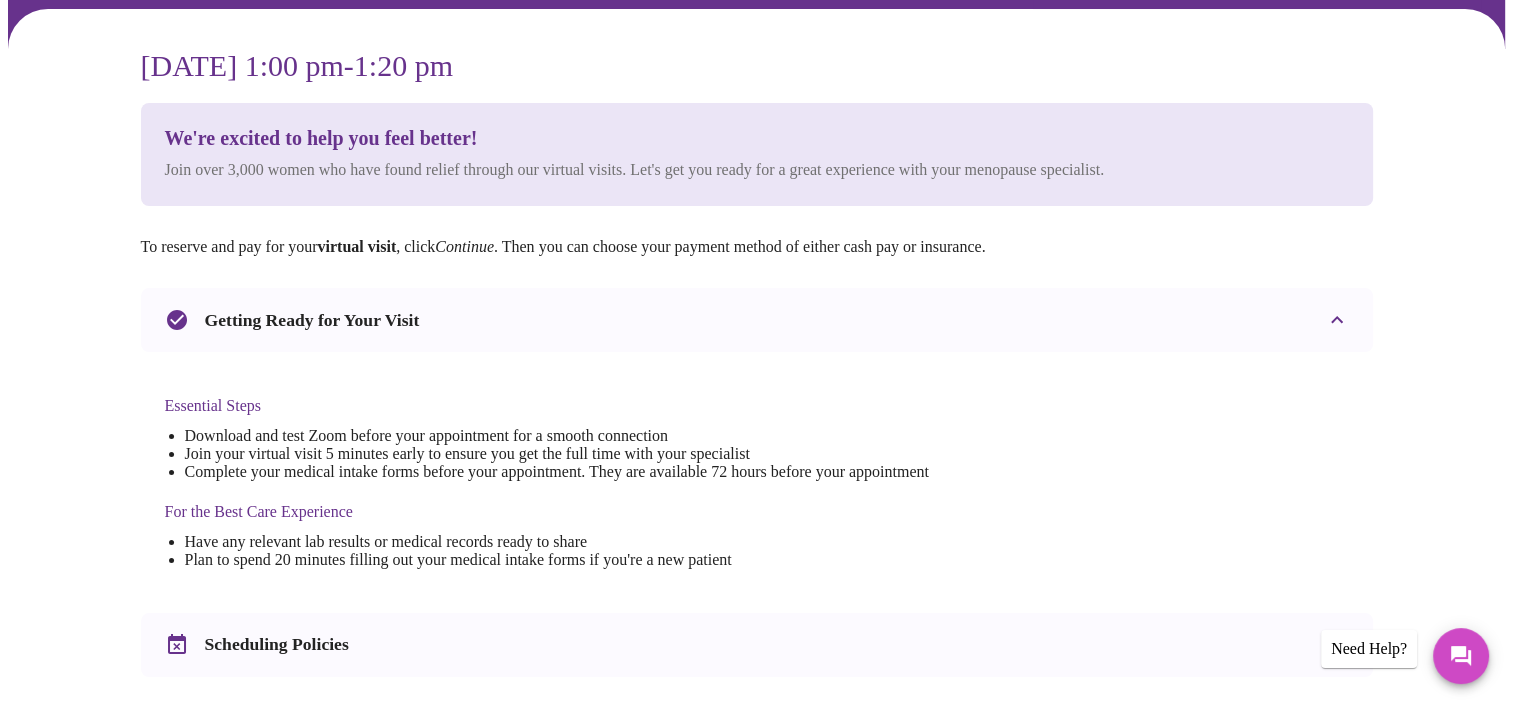
click at [404, 485] on div "Essential Steps Download and test Zoom before your appointment for a smooth con…" at bounding box center [547, 482] width 764 height 213
drag, startPoint x: 480, startPoint y: 477, endPoint x: 611, endPoint y: 477, distance: 131.0
click at [480, 477] on li "Complete your medical intake forms before your appointment. They are available …" at bounding box center [557, 472] width 744 height 18
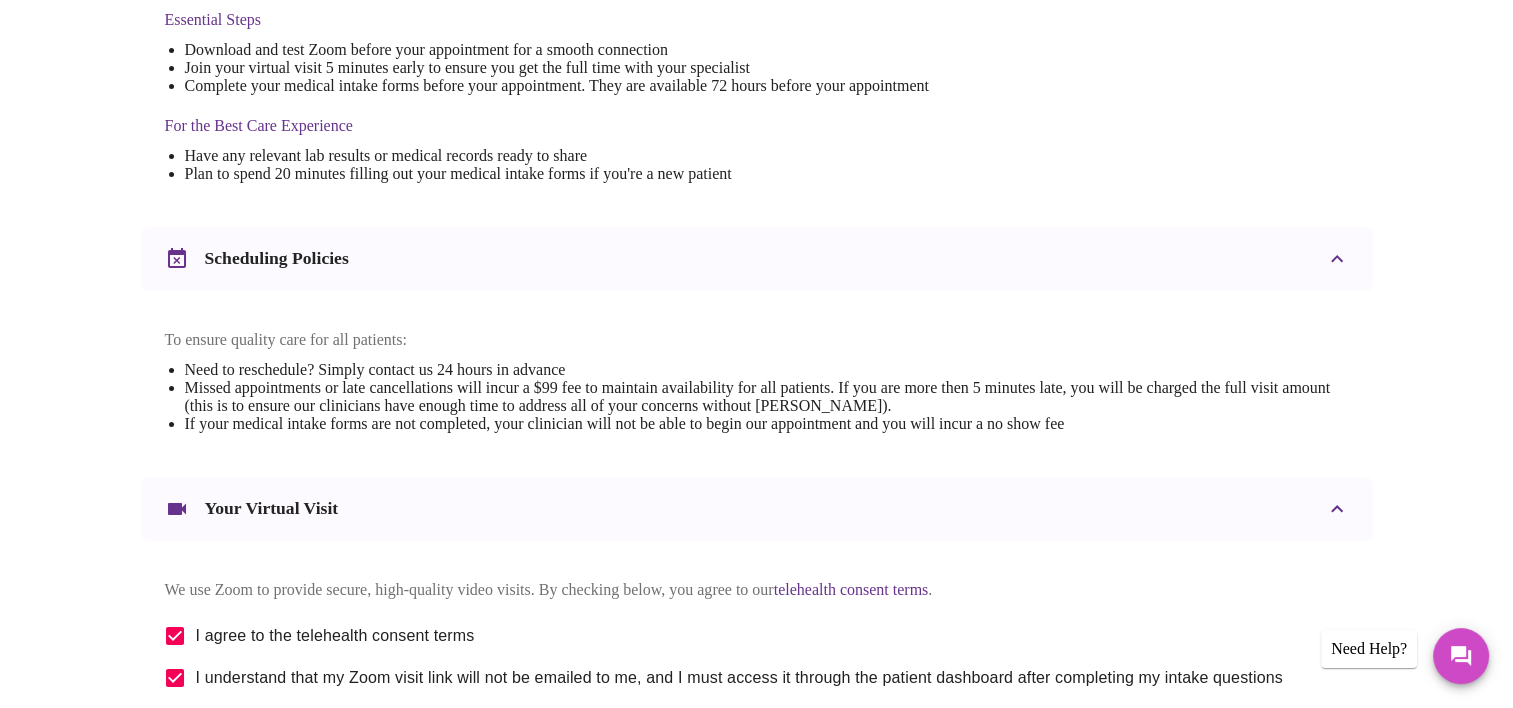
scroll to position [740, 0]
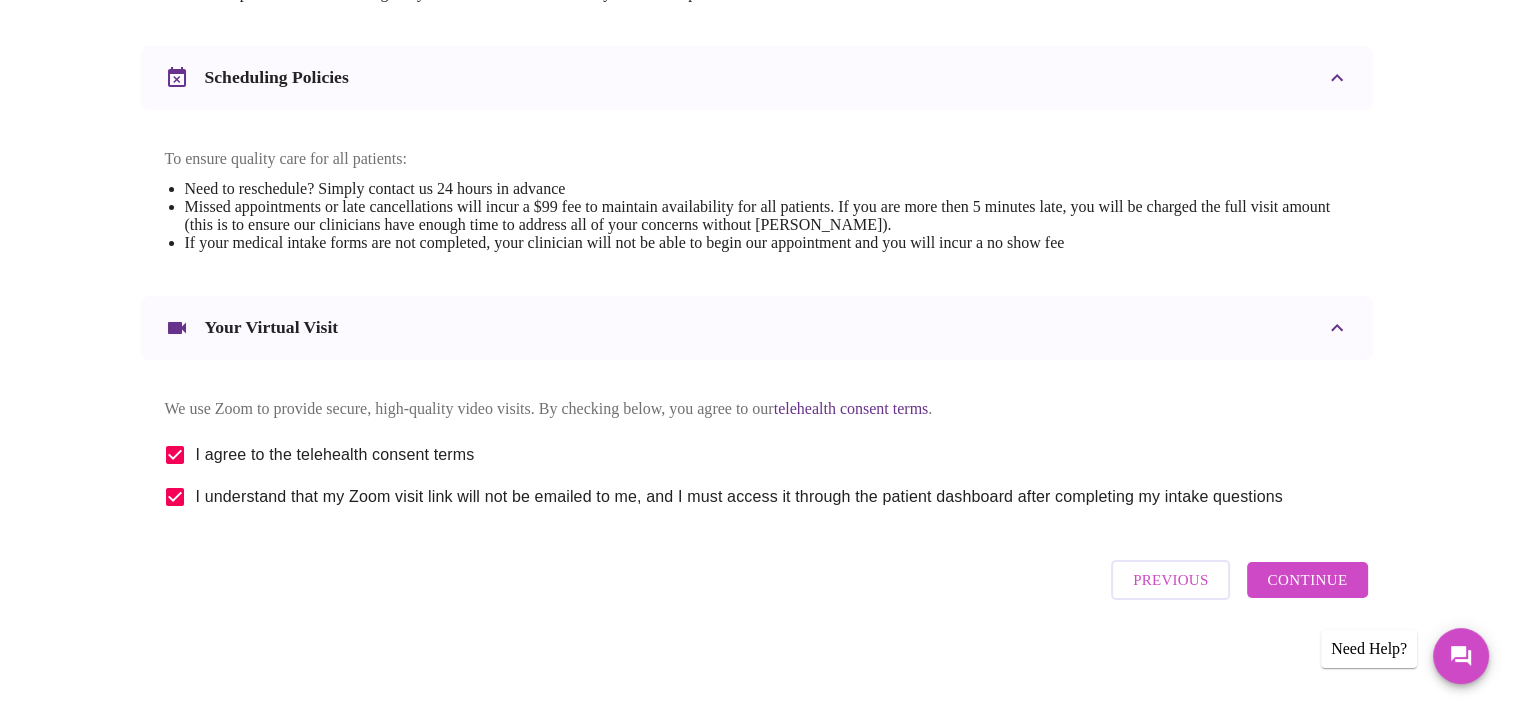
click at [1293, 586] on span "Continue" at bounding box center [1307, 580] width 80 height 26
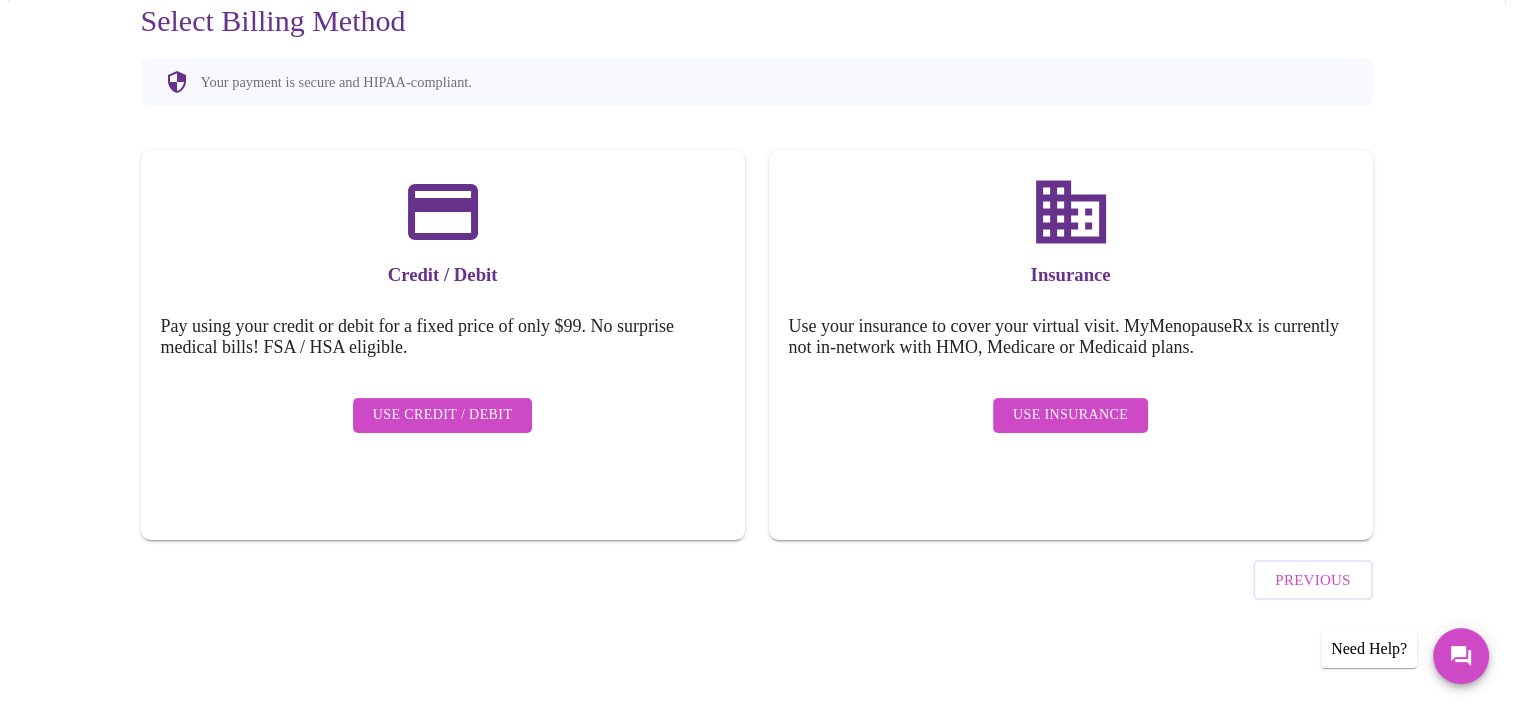
scroll to position [142, 0]
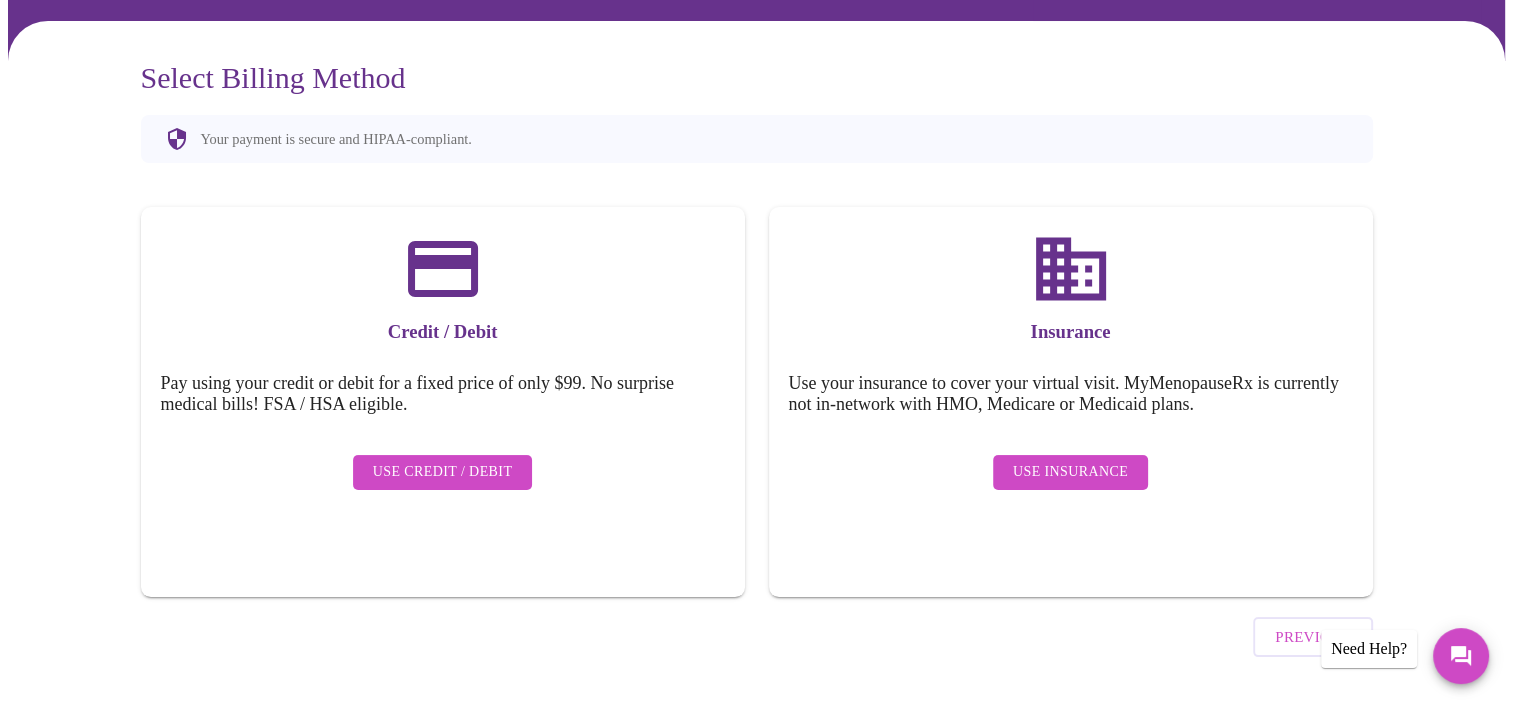
click at [1068, 468] on span "Use Insurance" at bounding box center [1070, 472] width 115 height 25
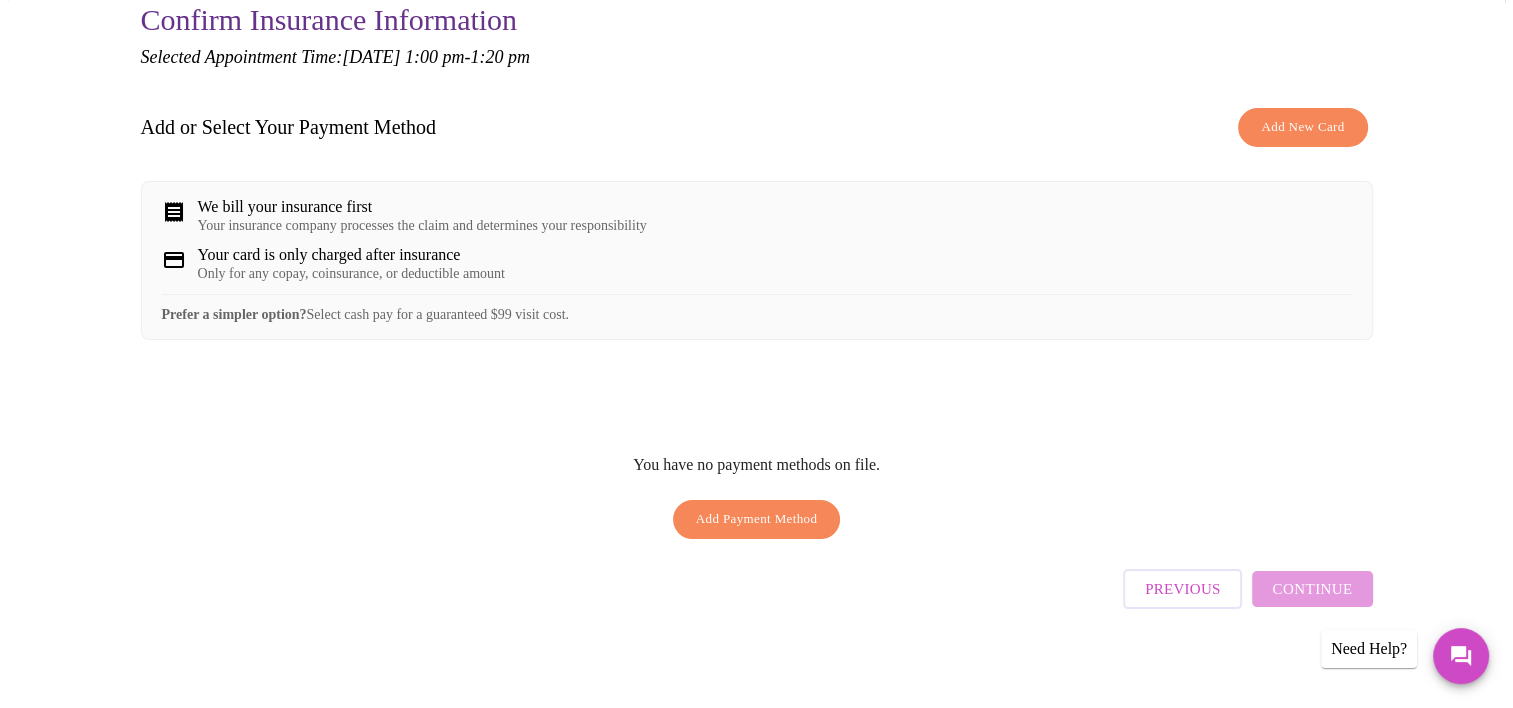
scroll to position [0, 0]
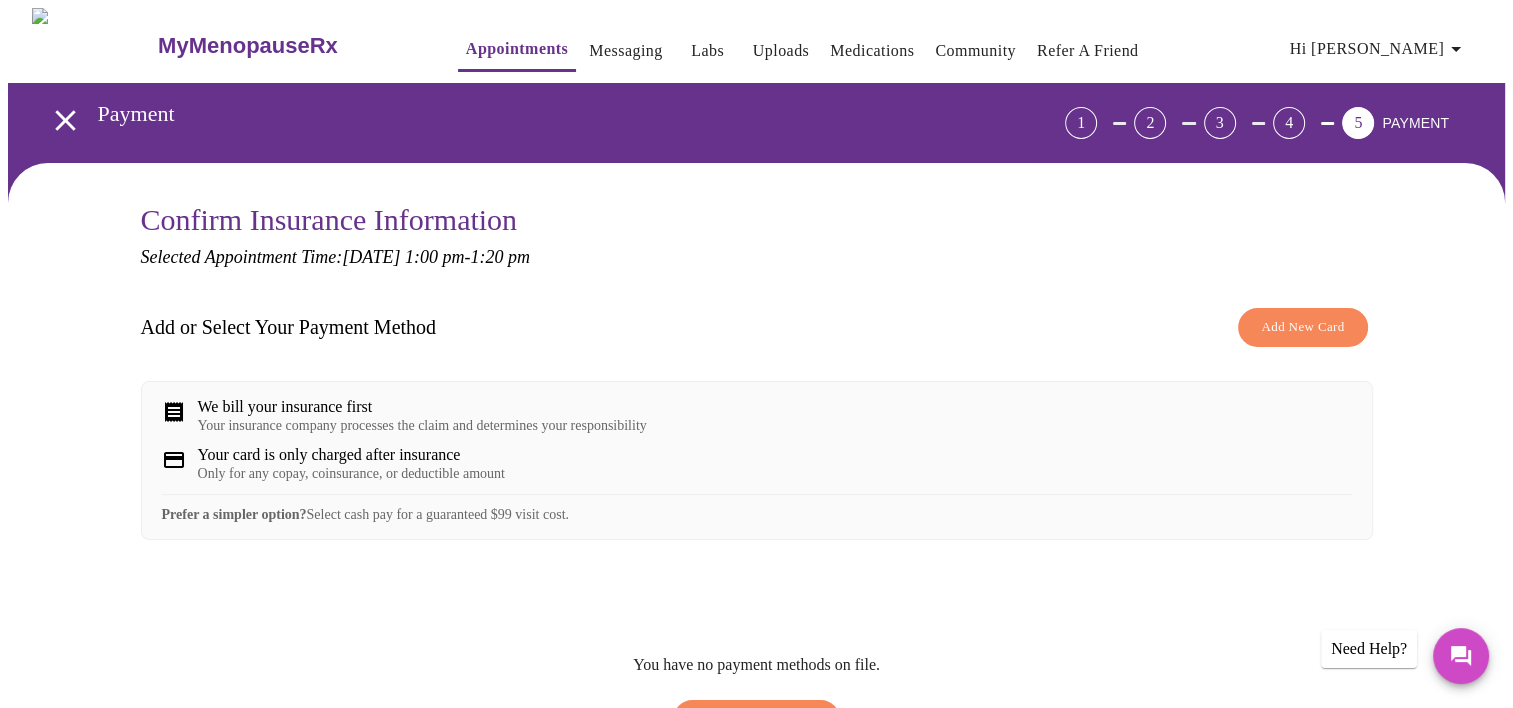
click at [1285, 328] on span "Add New Card" at bounding box center [1302, 327] width 83 height 23
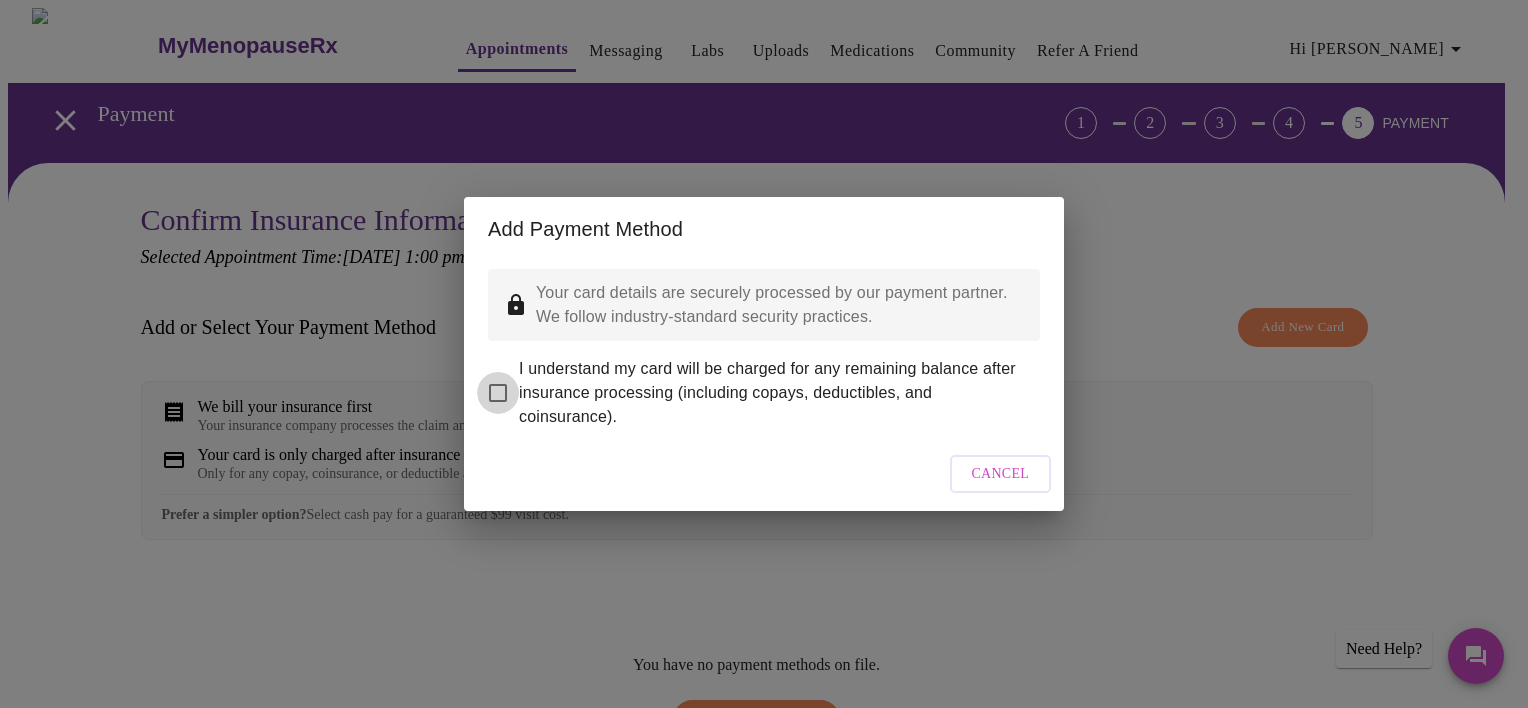
click at [501, 379] on input "I understand my card will be charged for any remaining balance after insurance …" at bounding box center [498, 393] width 42 height 42
checkbox input "true"
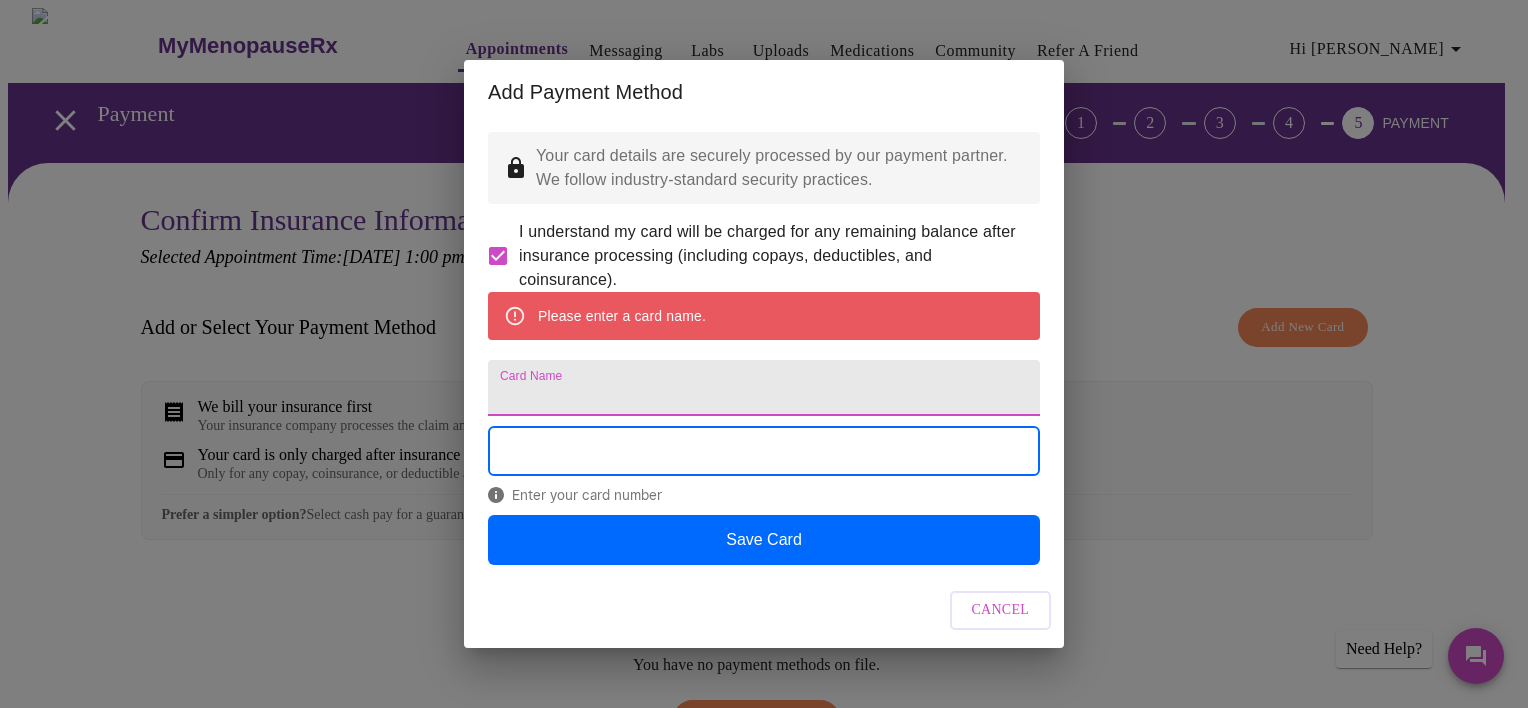
click at [614, 404] on input "Card Name" at bounding box center [764, 388] width 552 height 56
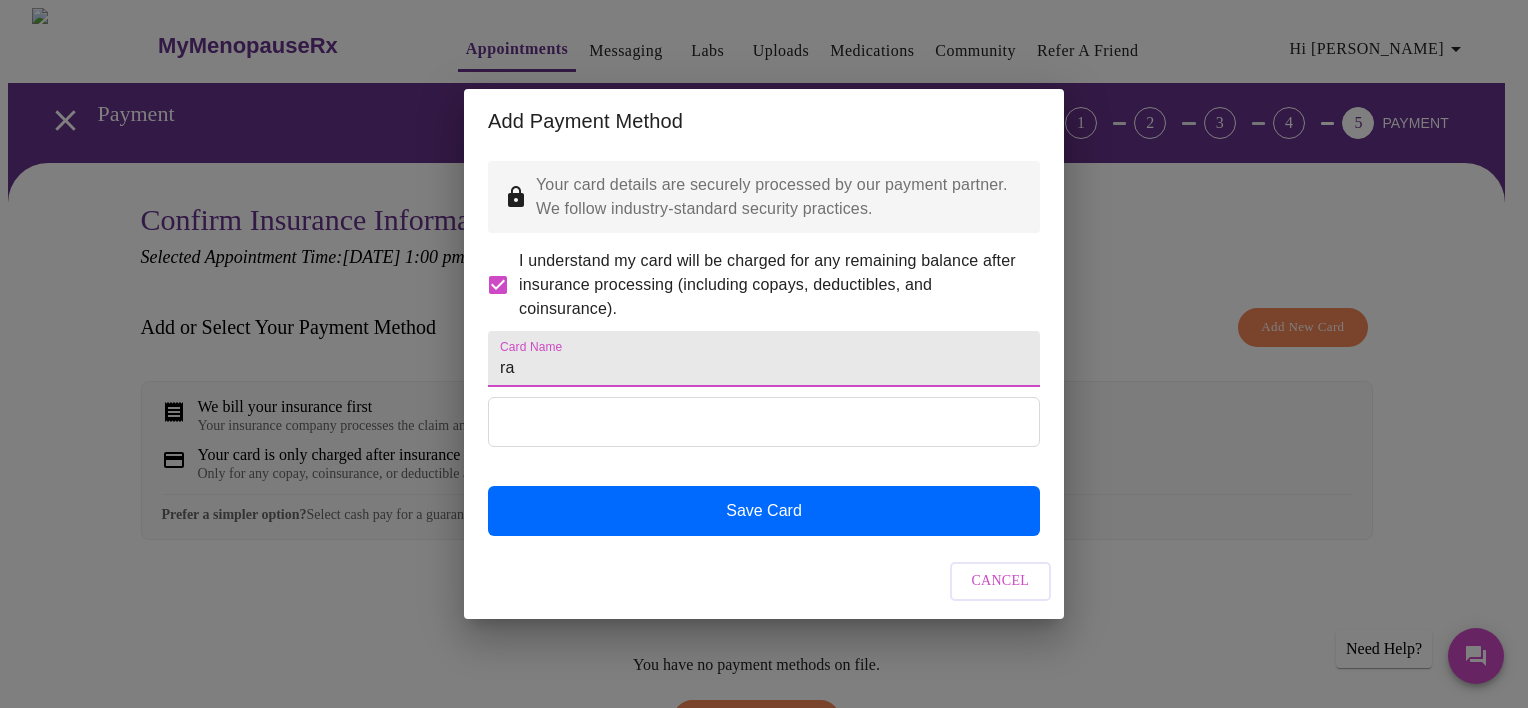
type input "r"
type input "[PERSON_NAME]"
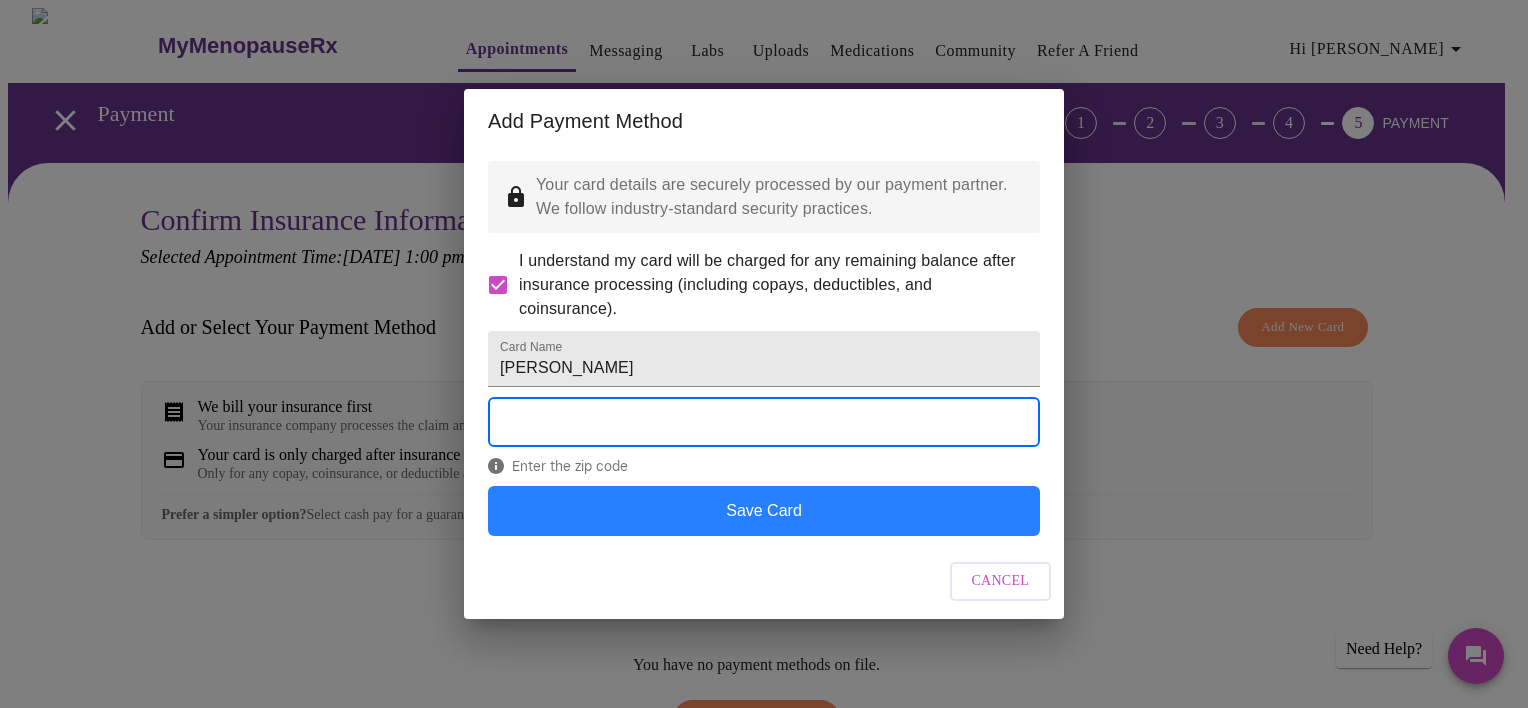
click at [633, 536] on button "Save Card" at bounding box center [764, 511] width 552 height 50
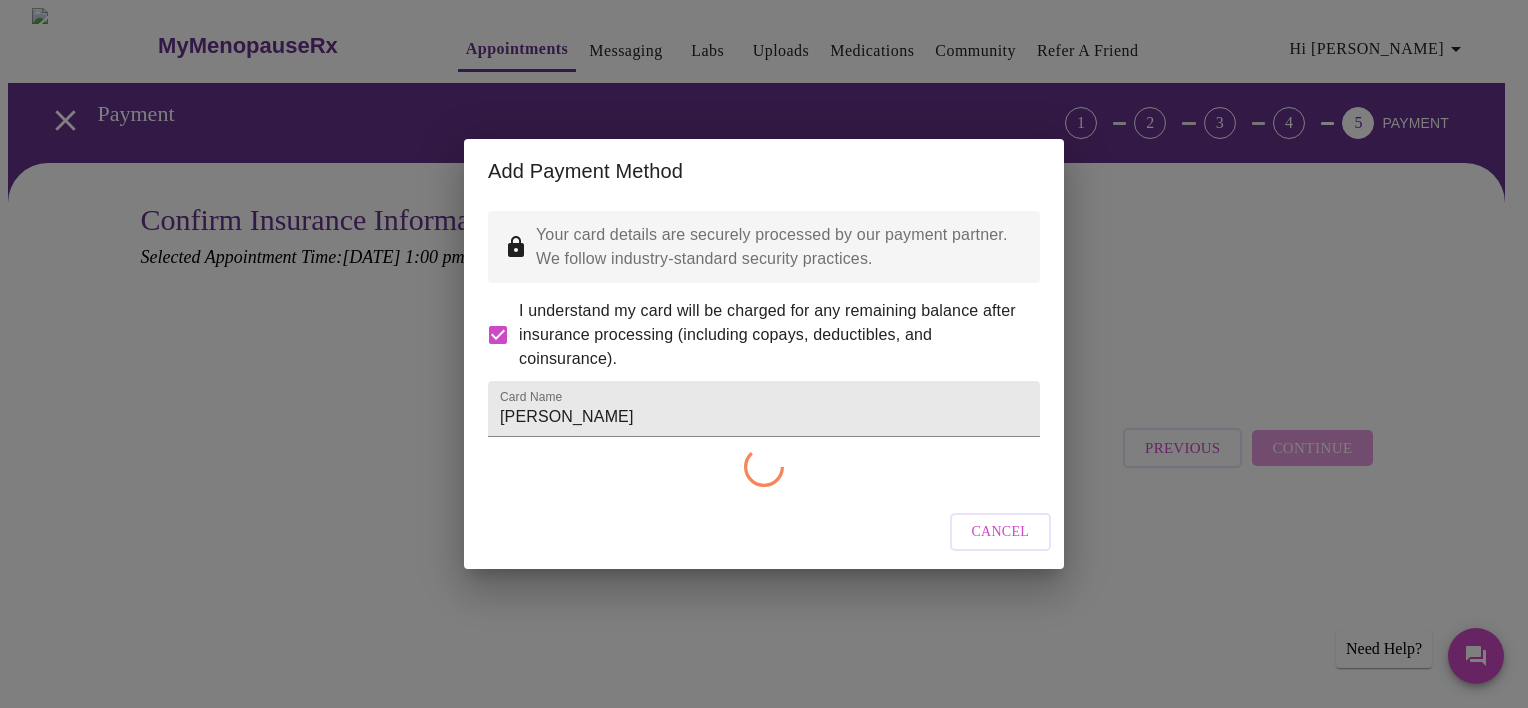
checkbox input "false"
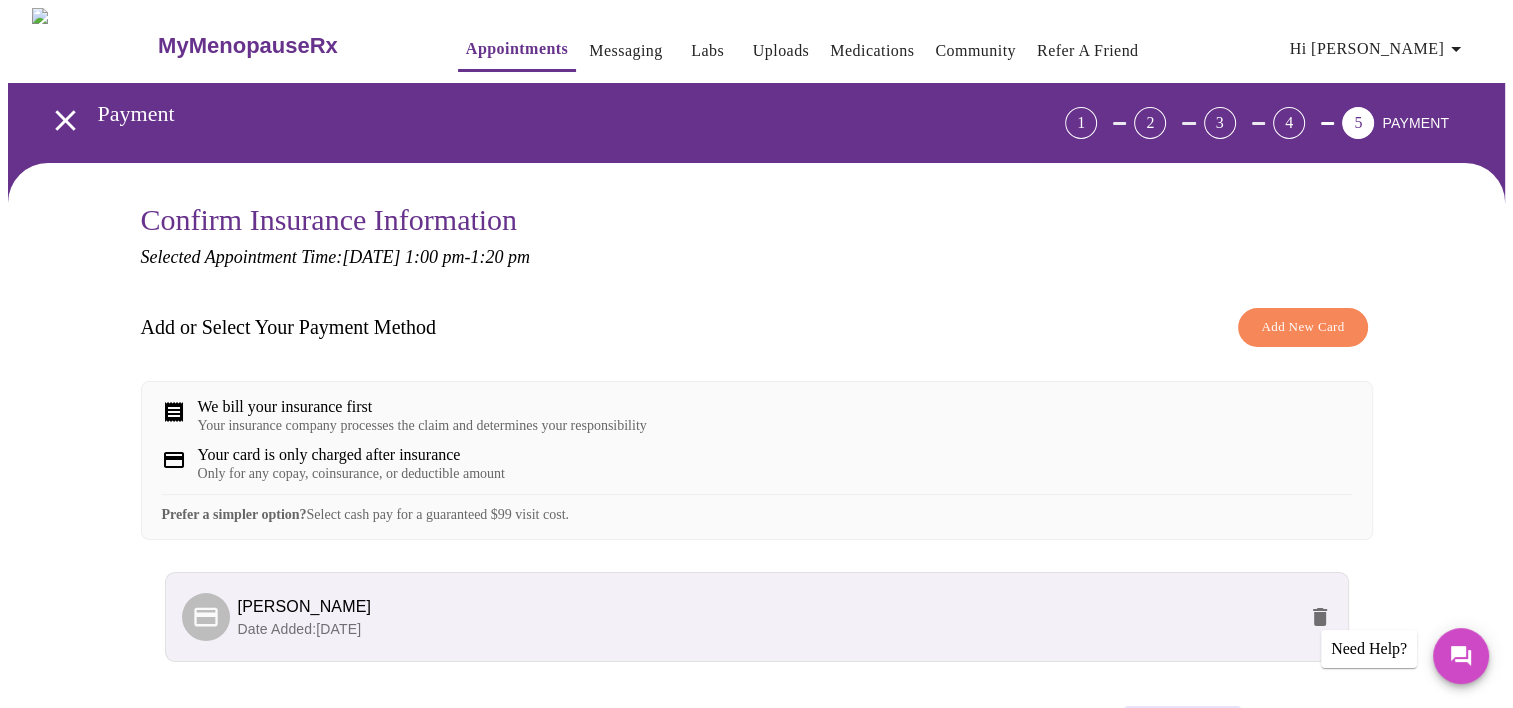
scroll to position [160, 0]
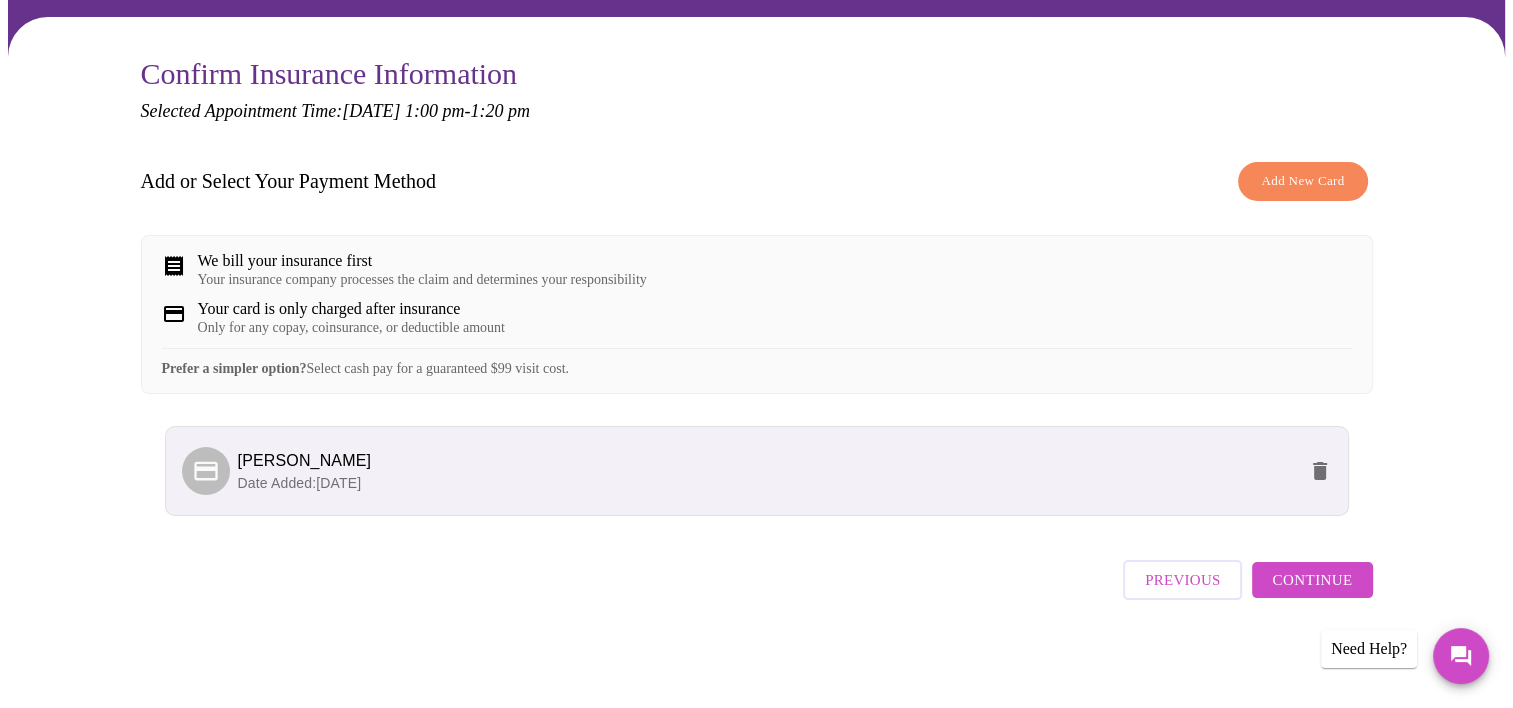
click at [1307, 580] on span "Continue" at bounding box center [1312, 580] width 80 height 26
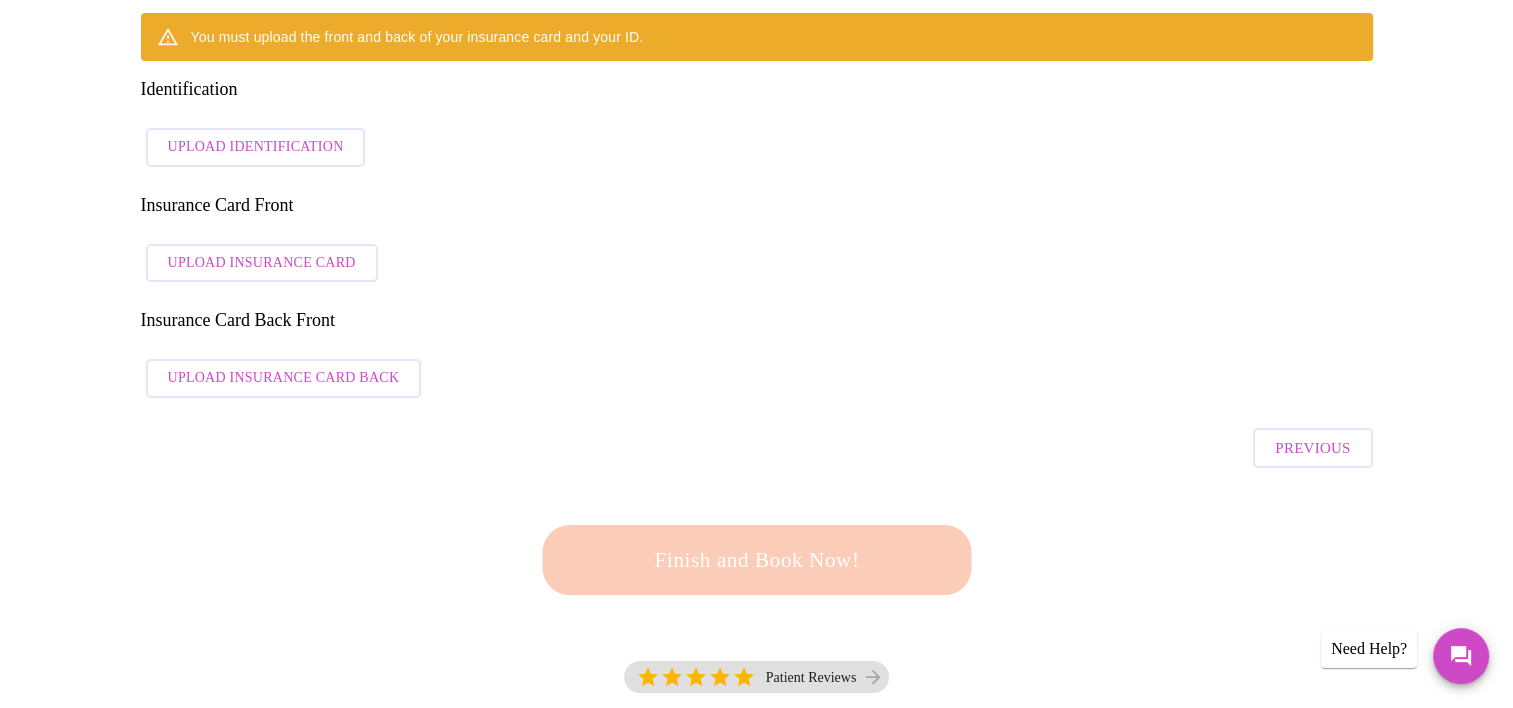
scroll to position [260, 0]
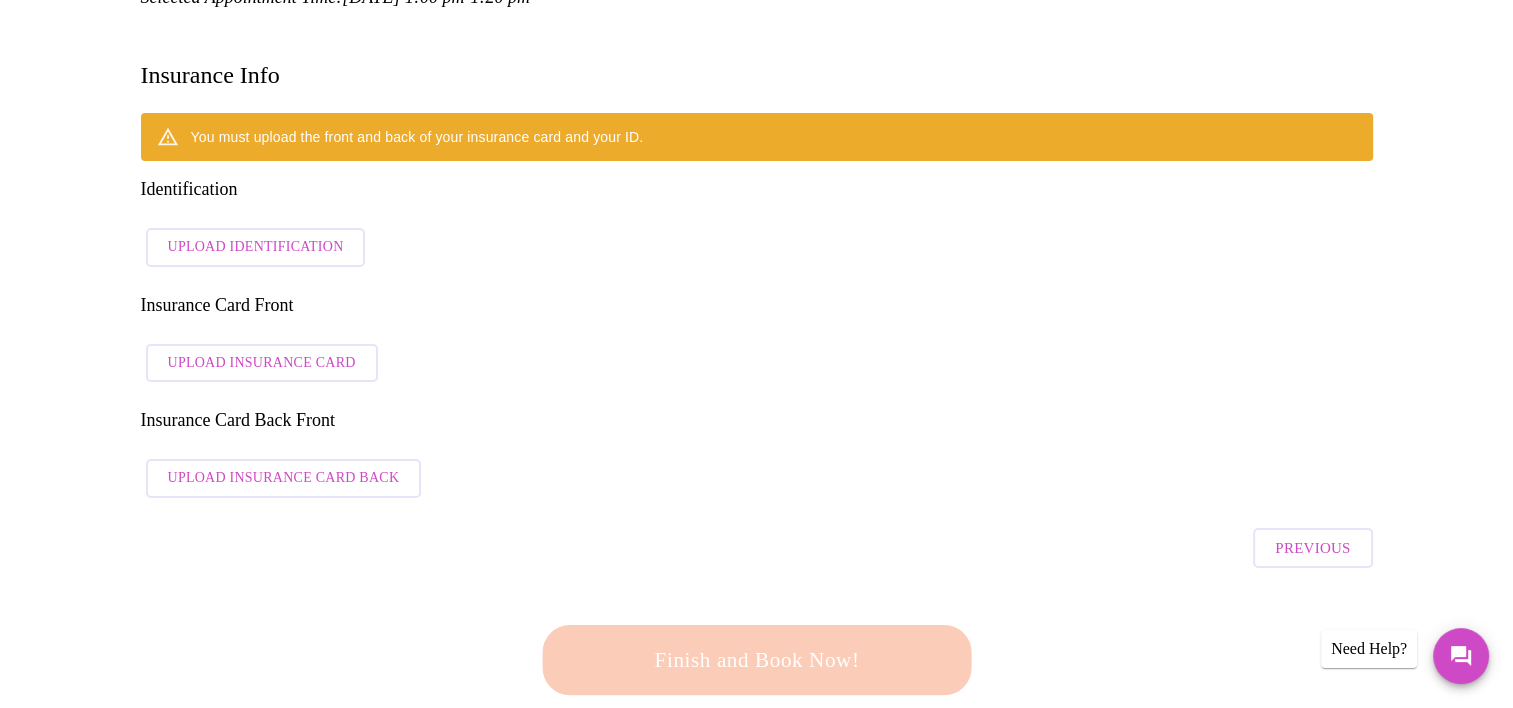
click at [297, 228] on button "Upload Identification" at bounding box center [256, 247] width 220 height 39
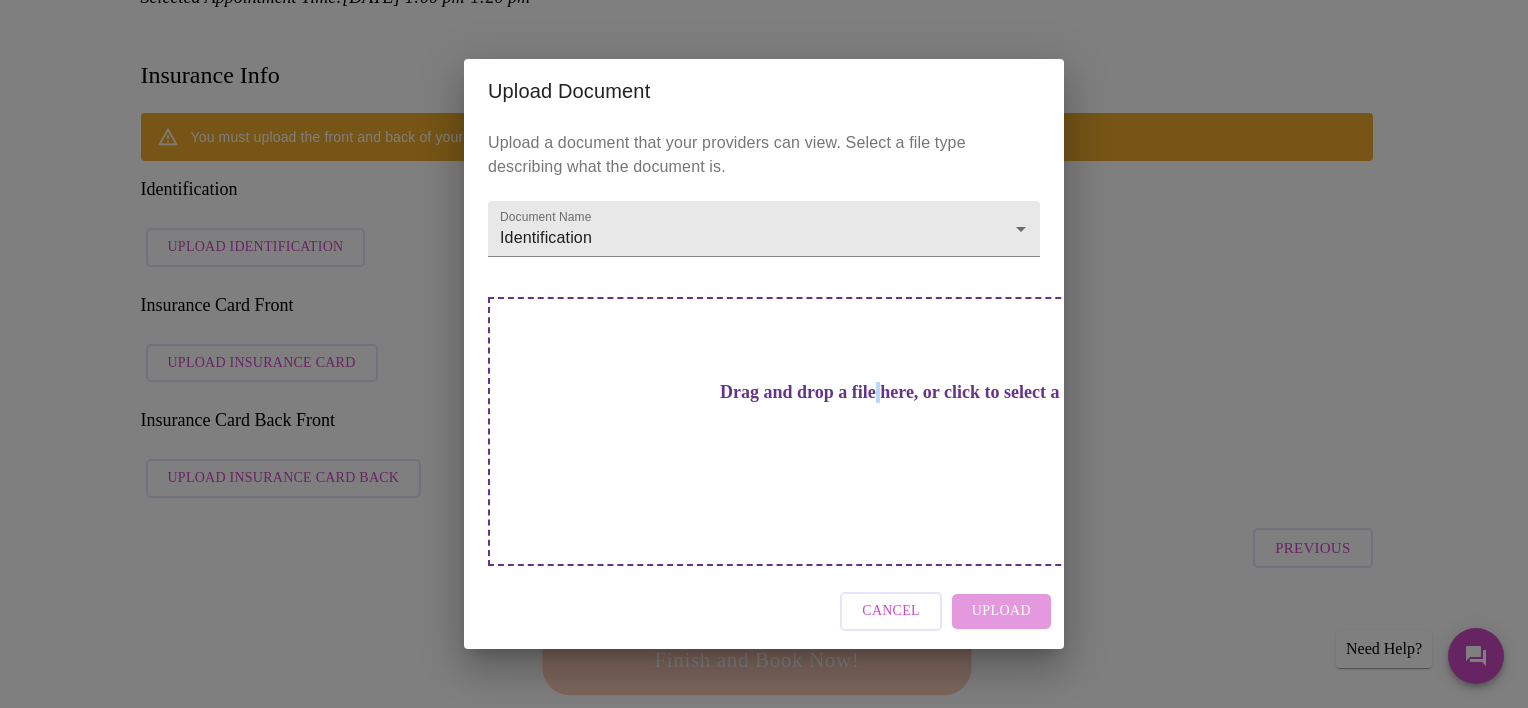
click at [793, 403] on h3 "Drag and drop a file here, or click to select a file" at bounding box center [904, 392] width 552 height 21
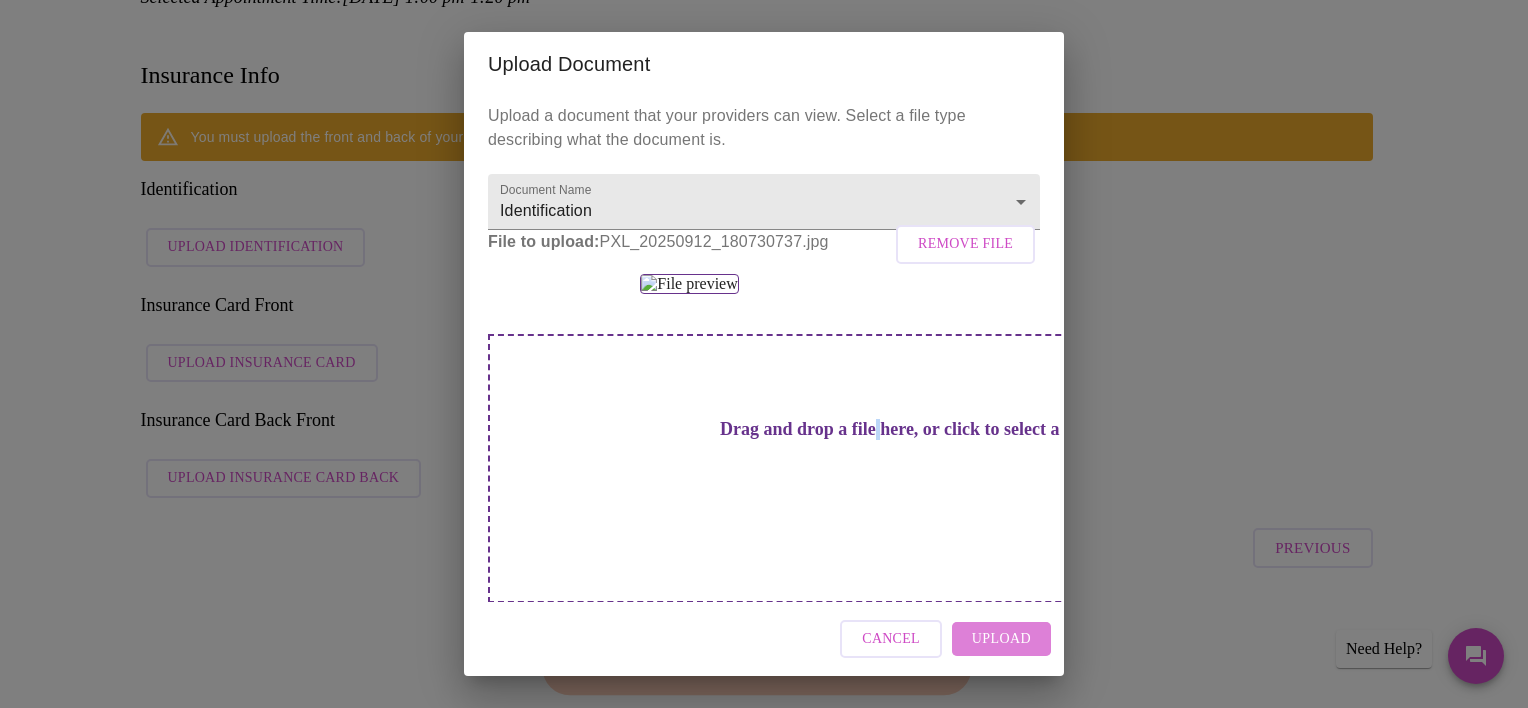
click at [1003, 631] on span "Upload" at bounding box center [1001, 639] width 59 height 25
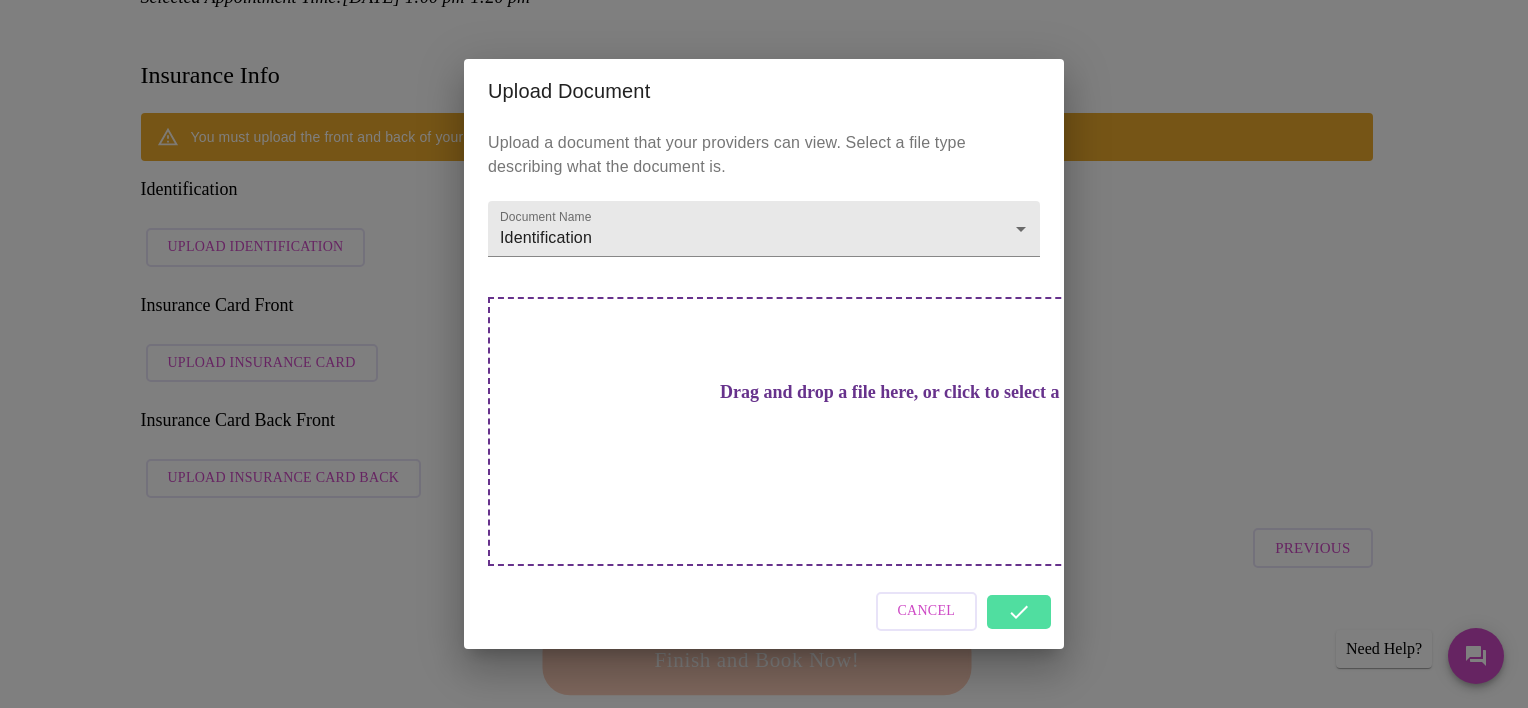
click at [1019, 574] on div "Cancel" at bounding box center [764, 611] width 600 height 75
click at [890, 403] on h3 "Drag and drop a file here, or click to select a file" at bounding box center [904, 392] width 552 height 21
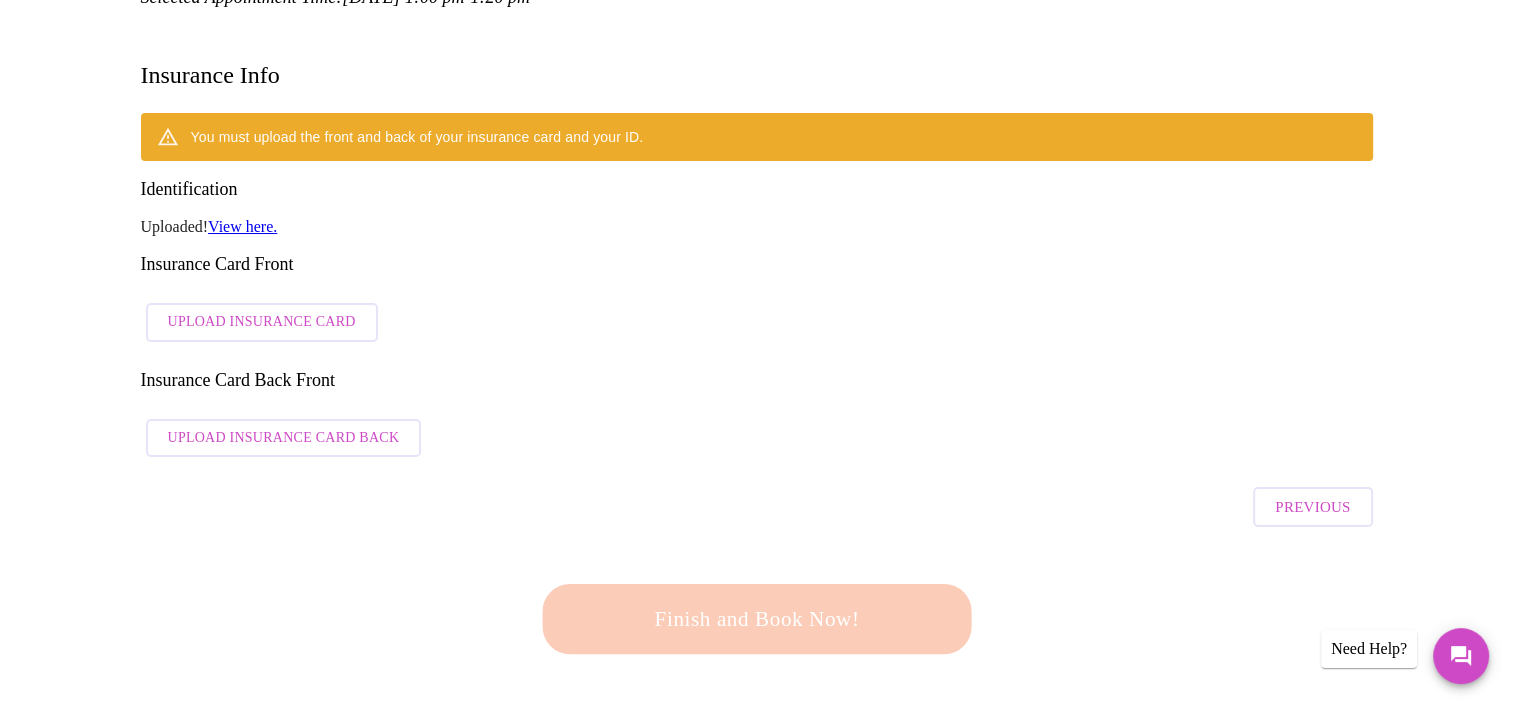
click at [343, 310] on span "Upload Insurance Card" at bounding box center [262, 322] width 188 height 25
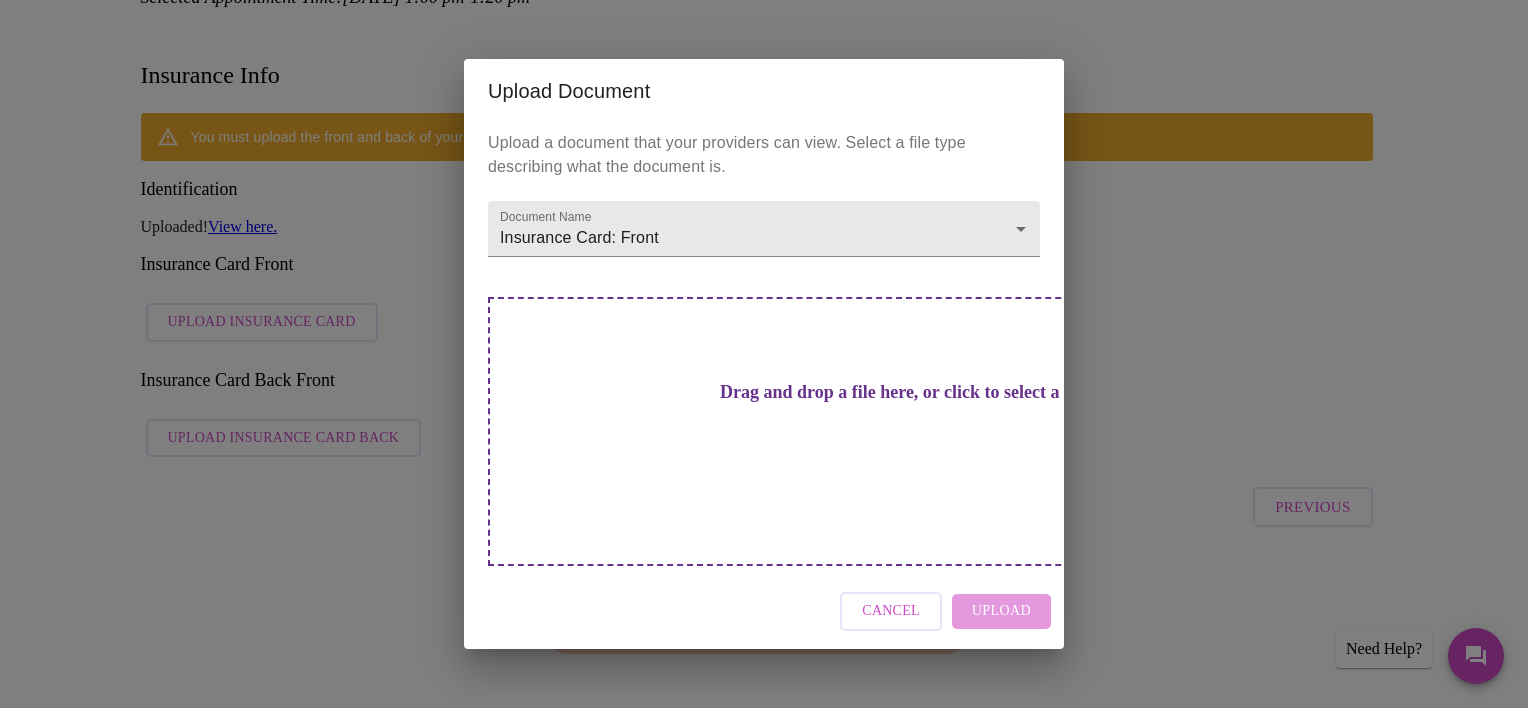
click at [920, 450] on div "Drag and drop a file here, or click to select a file" at bounding box center [904, 431] width 832 height 269
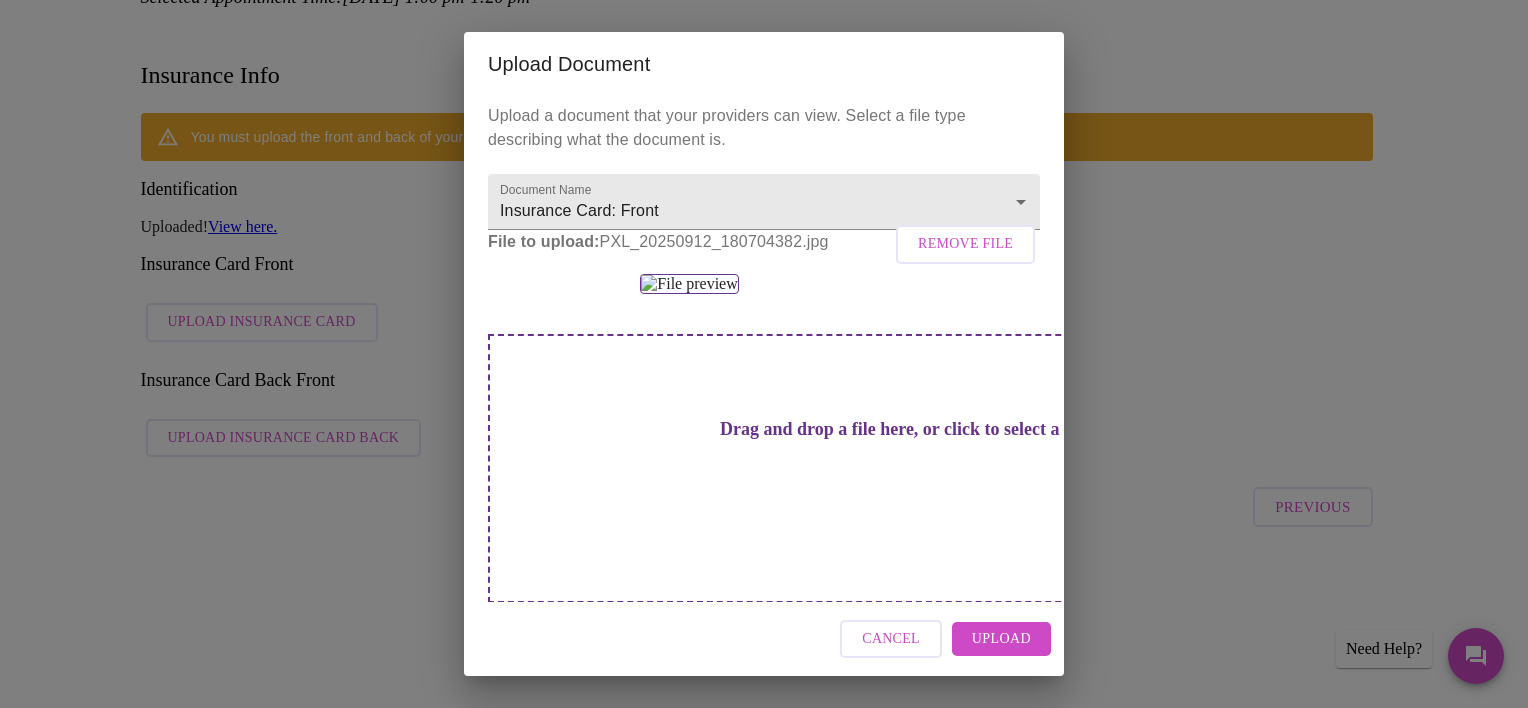
click at [1004, 648] on span "Upload" at bounding box center [1001, 639] width 59 height 25
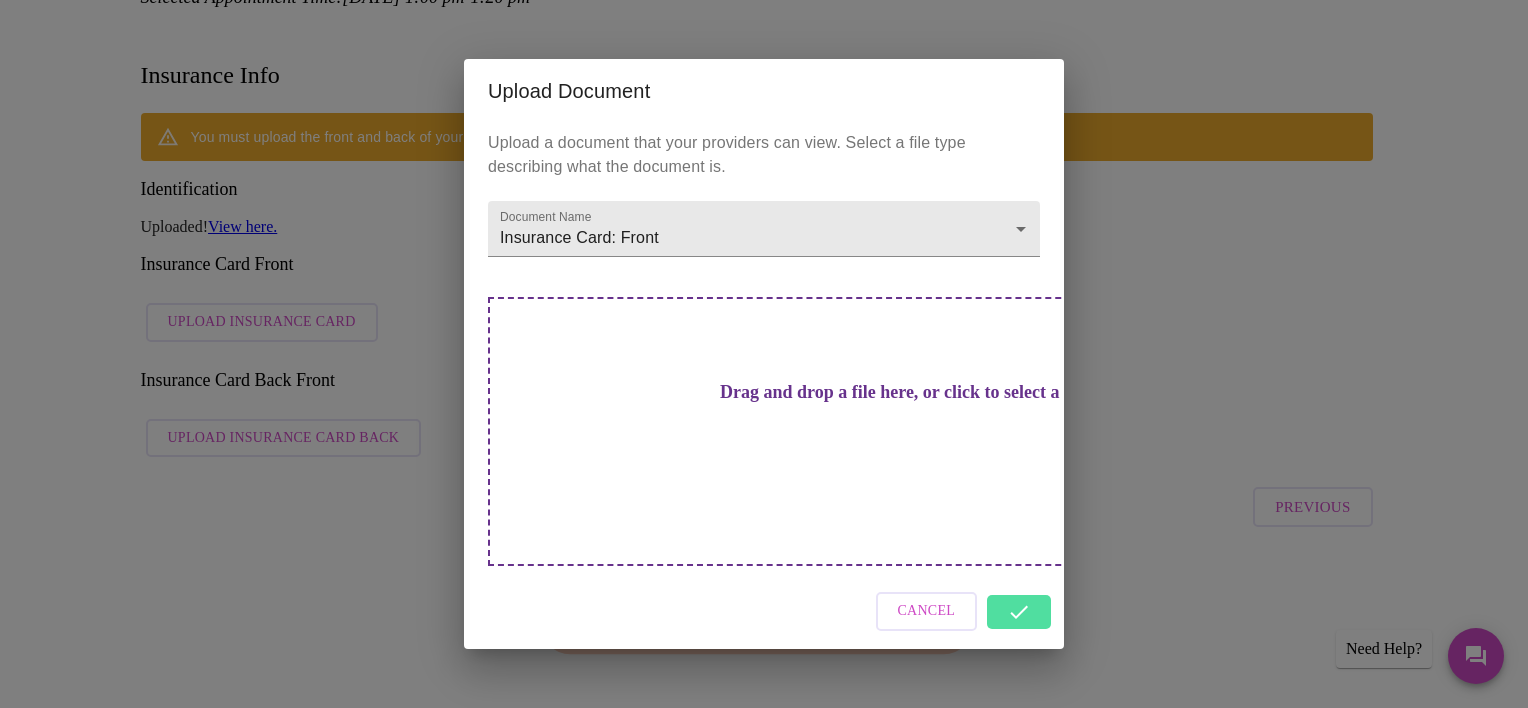
click at [1021, 583] on div "Cancel" at bounding box center [764, 611] width 600 height 75
click at [1021, 574] on div "Cancel" at bounding box center [764, 611] width 600 height 75
click at [1147, 224] on div "Upload Document Upload a document that your providers can view. Select a file t…" at bounding box center [764, 354] width 1528 height 708
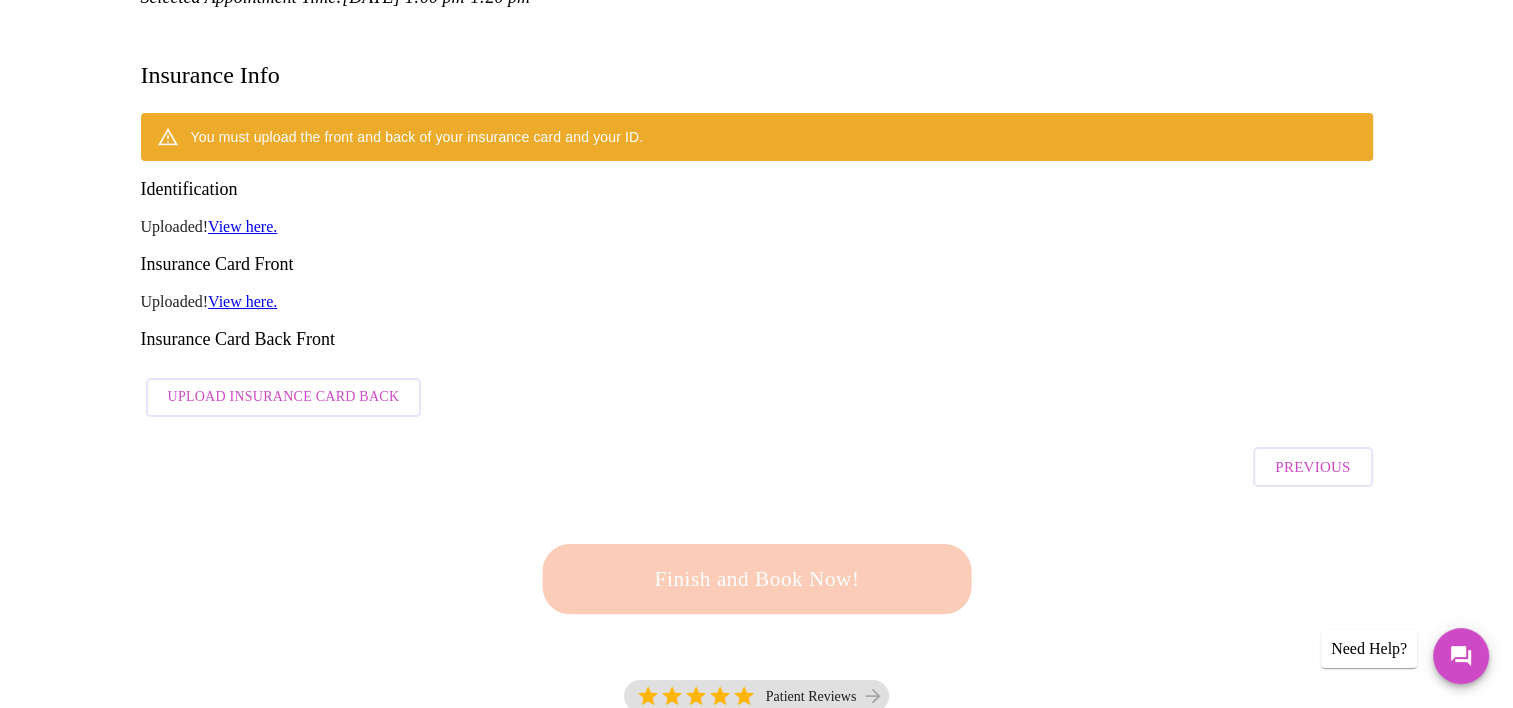
click at [320, 260] on div "You must upload the front and back of your insurance card and your ID. Identifi…" at bounding box center [757, 270] width 1232 height 314
click at [321, 385] on span "Upload Insurance Card Back" at bounding box center [284, 397] width 232 height 25
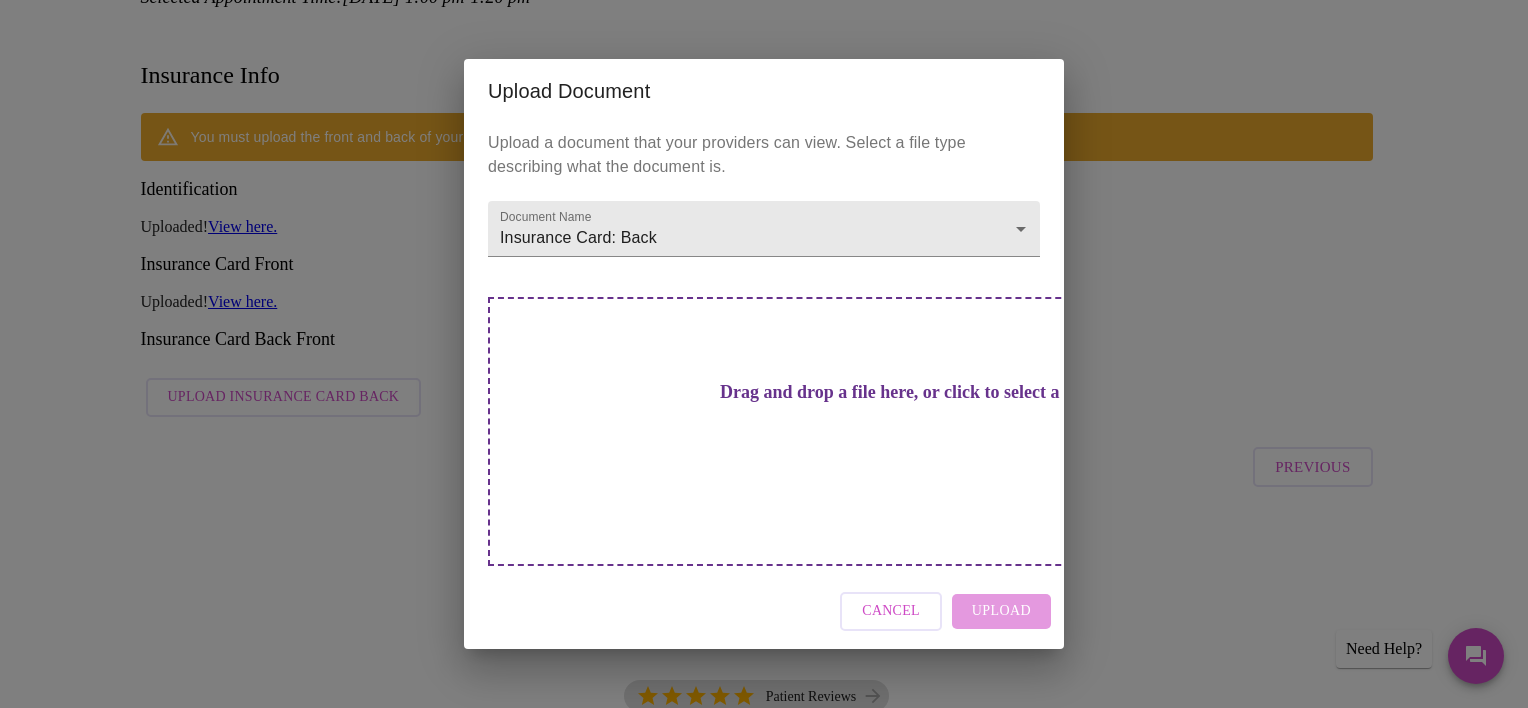
click at [744, 358] on div "Drag and drop a file here, or click to select a file" at bounding box center [904, 431] width 832 height 269
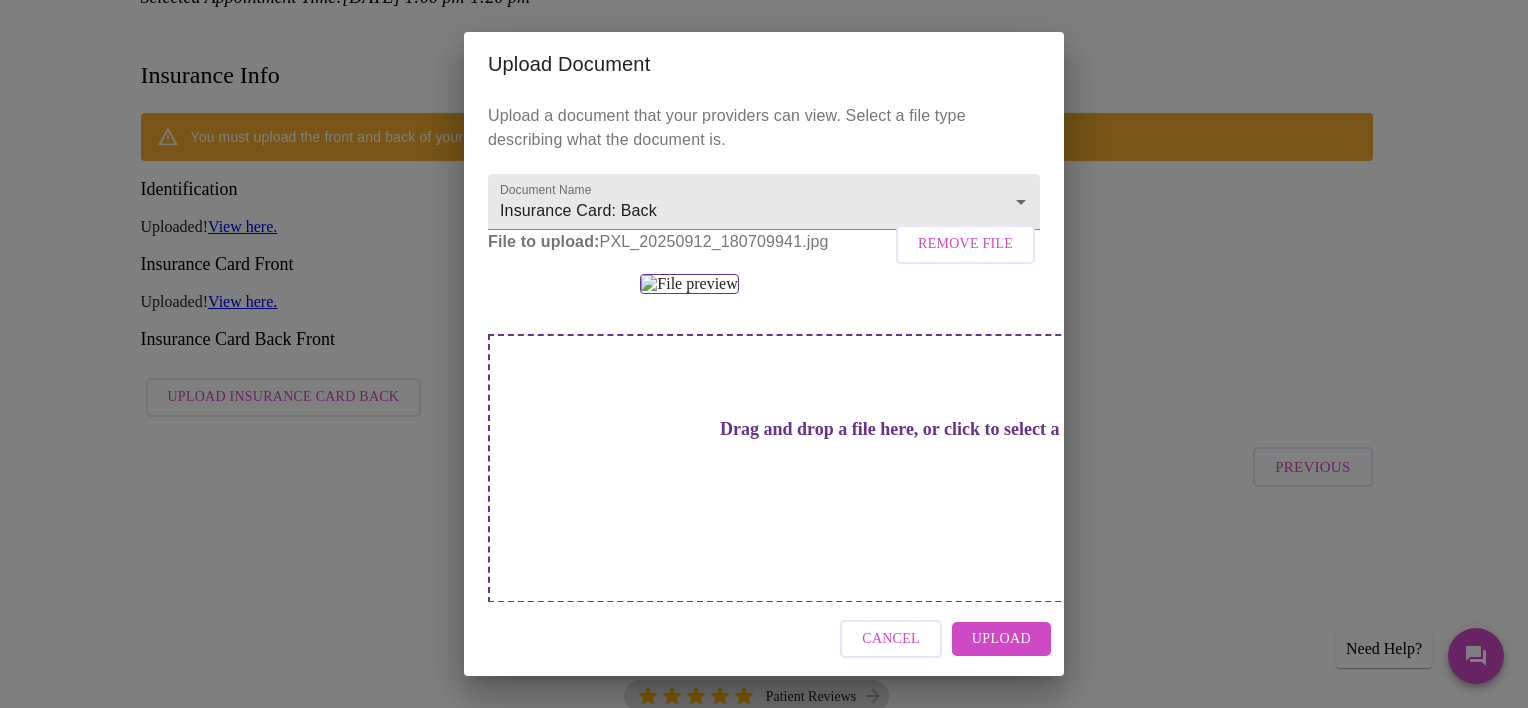
click at [1032, 644] on button "Upload" at bounding box center [1001, 639] width 99 height 35
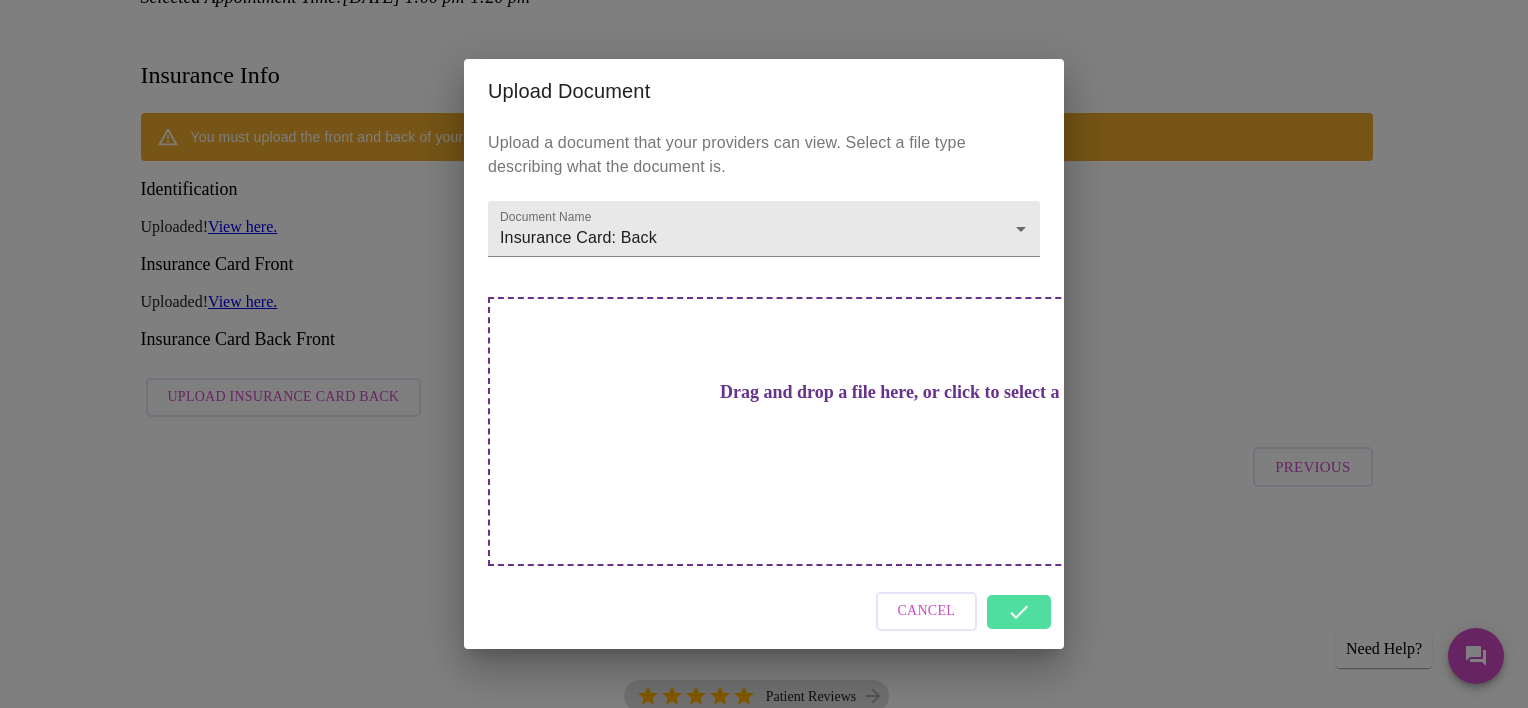
click at [1015, 586] on div "Cancel" at bounding box center [764, 611] width 600 height 75
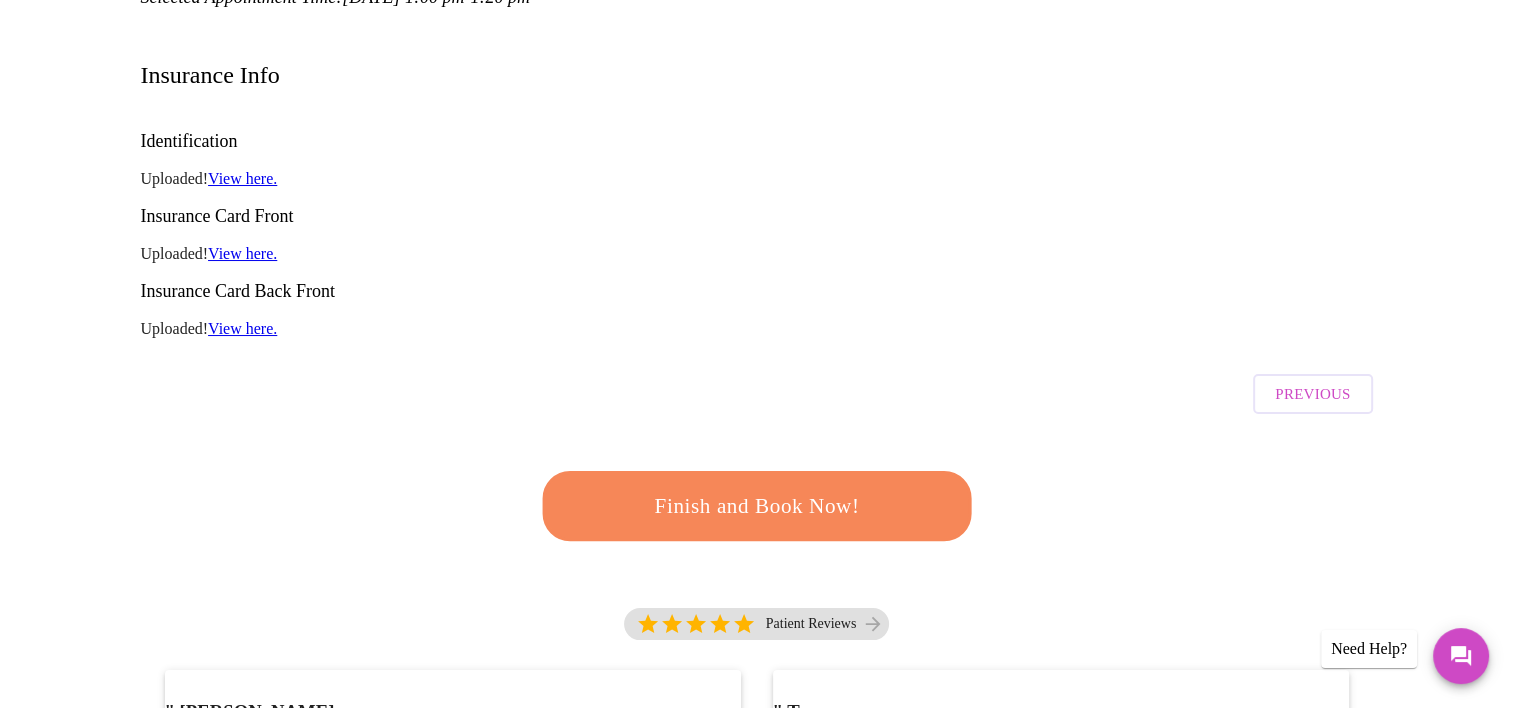
scroll to position [460, 0]
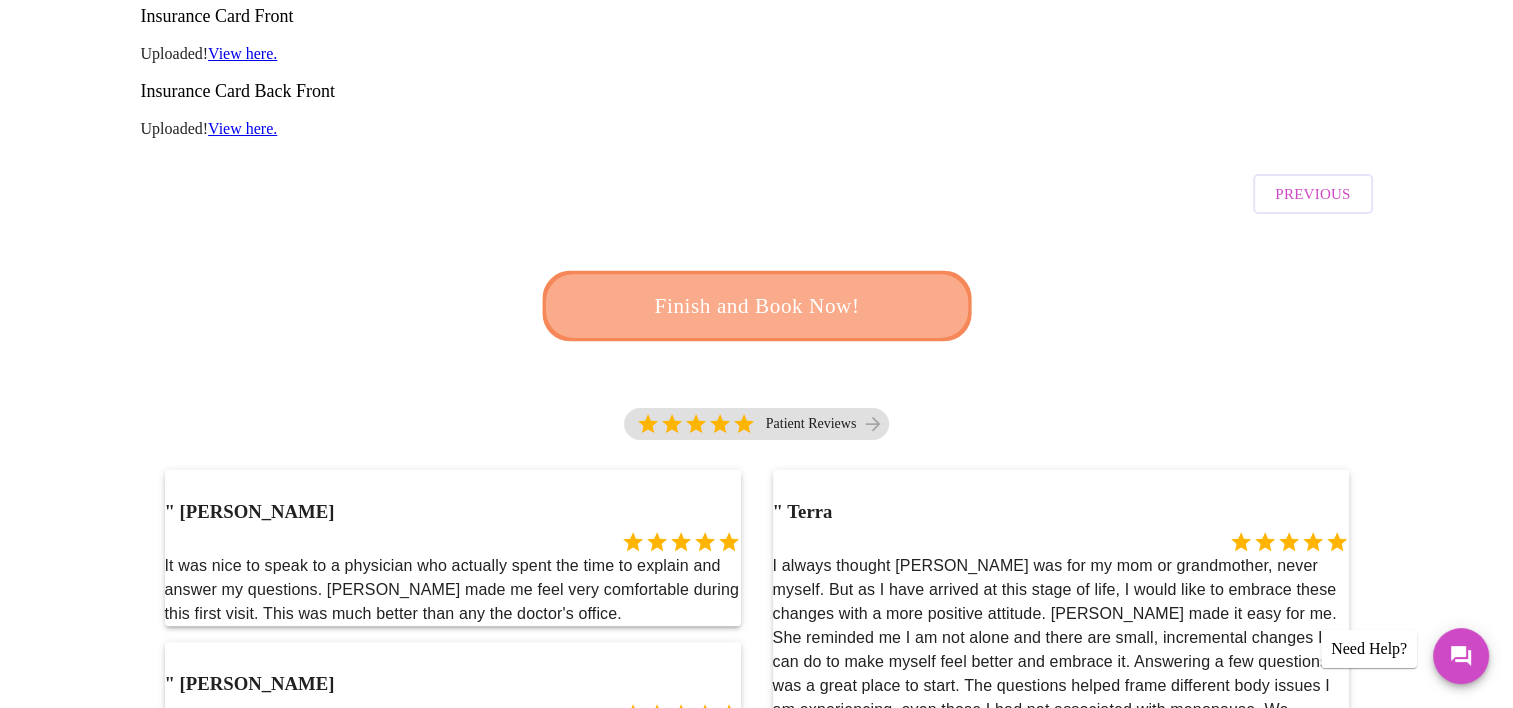
click at [786, 287] on span "Finish and Book Now!" at bounding box center [756, 305] width 373 height 37
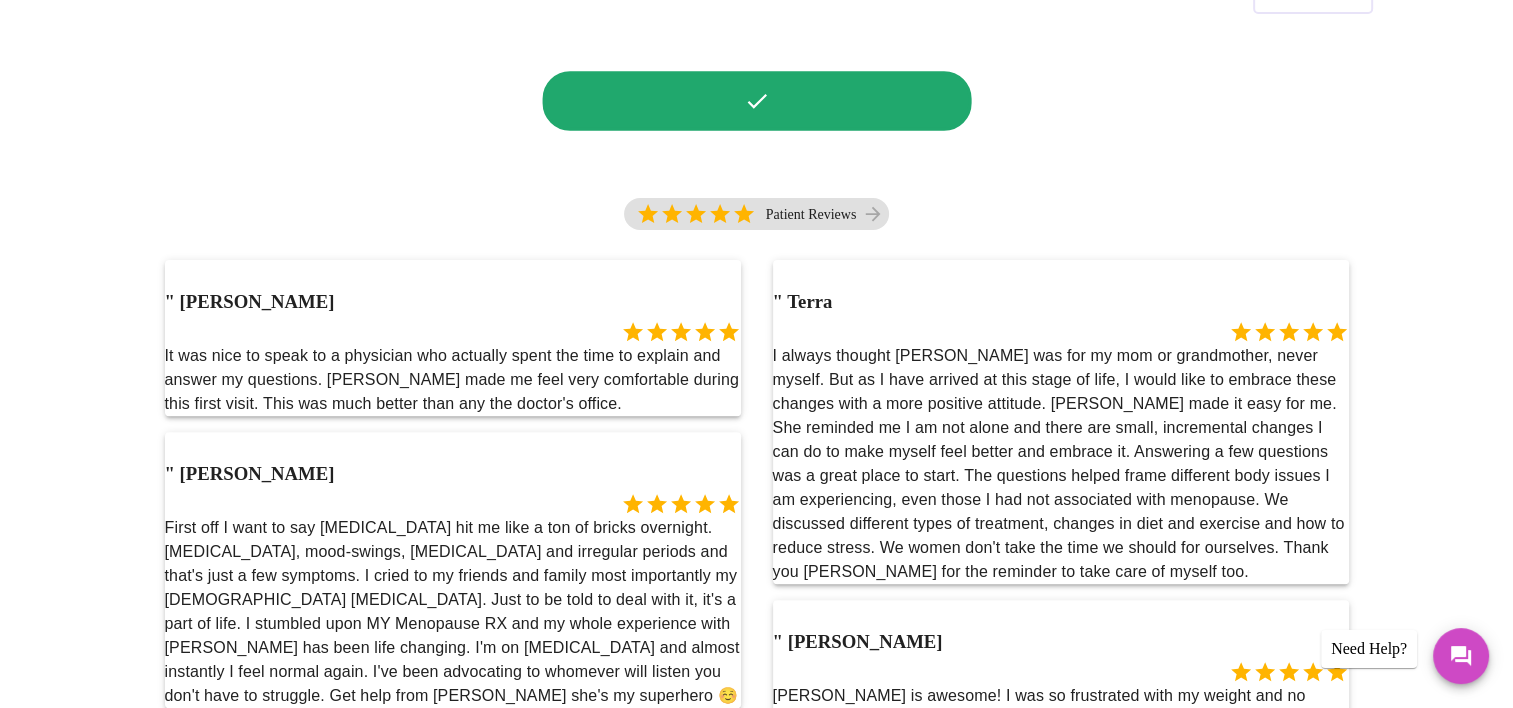
scroll to position [260, 0]
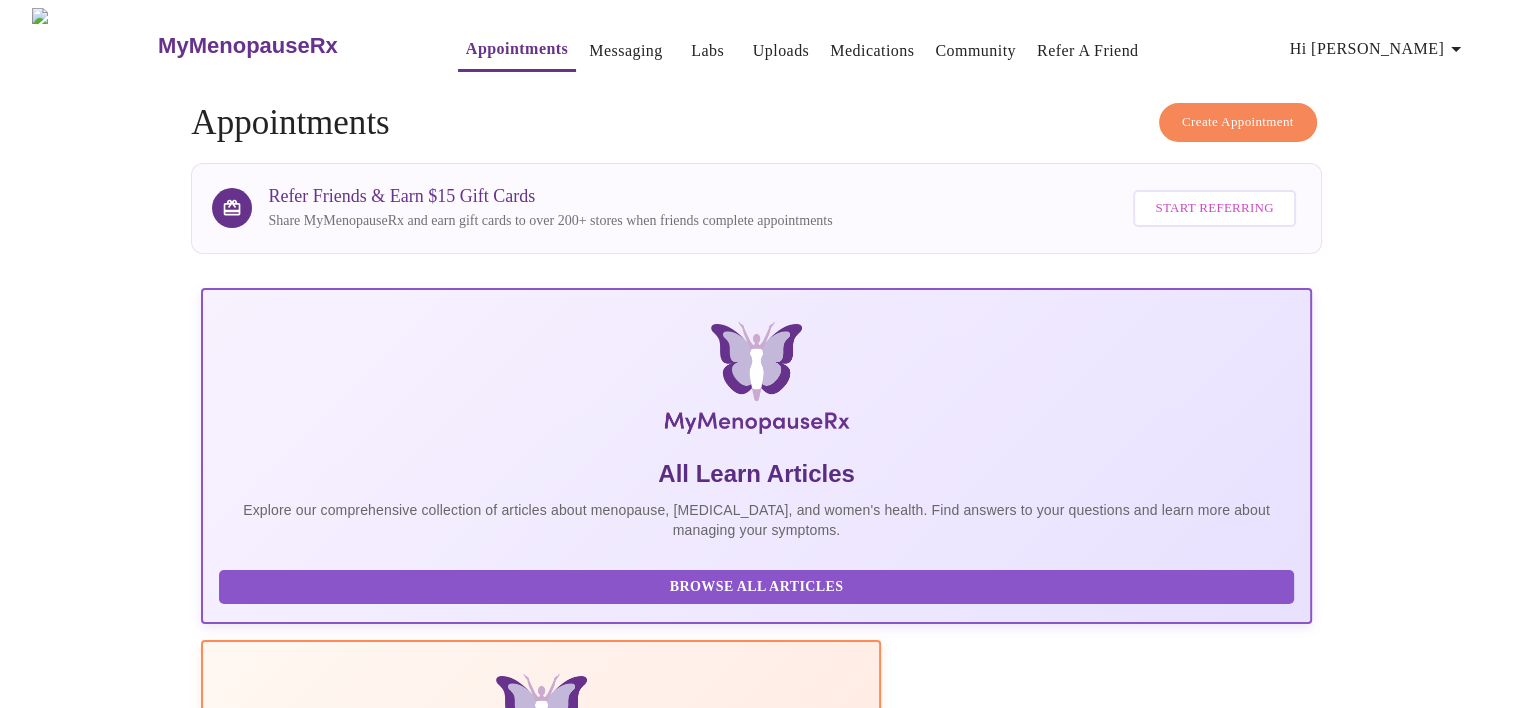
drag, startPoint x: 881, startPoint y: 476, endPoint x: 892, endPoint y: 332, distance: 144.4
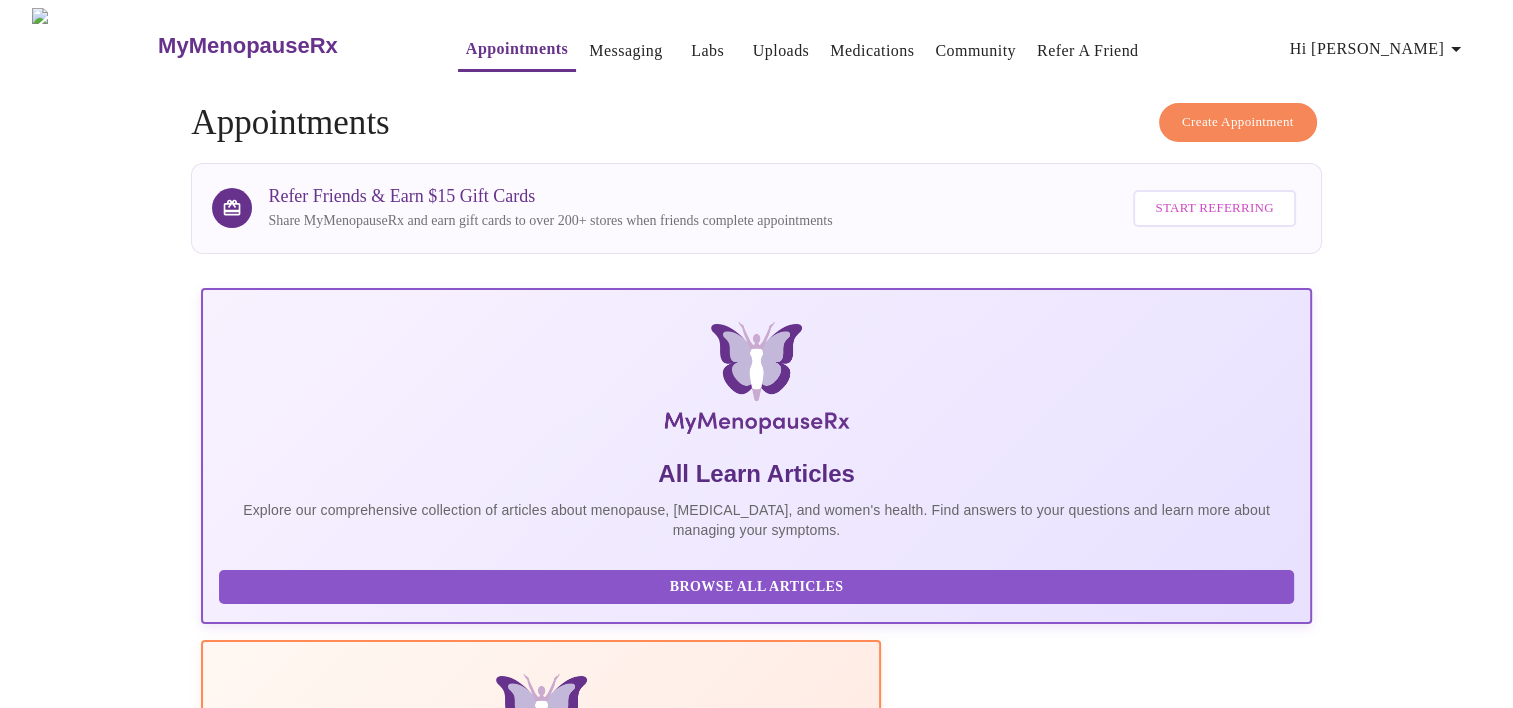
click at [691, 48] on link "Labs" at bounding box center [707, 51] width 33 height 28
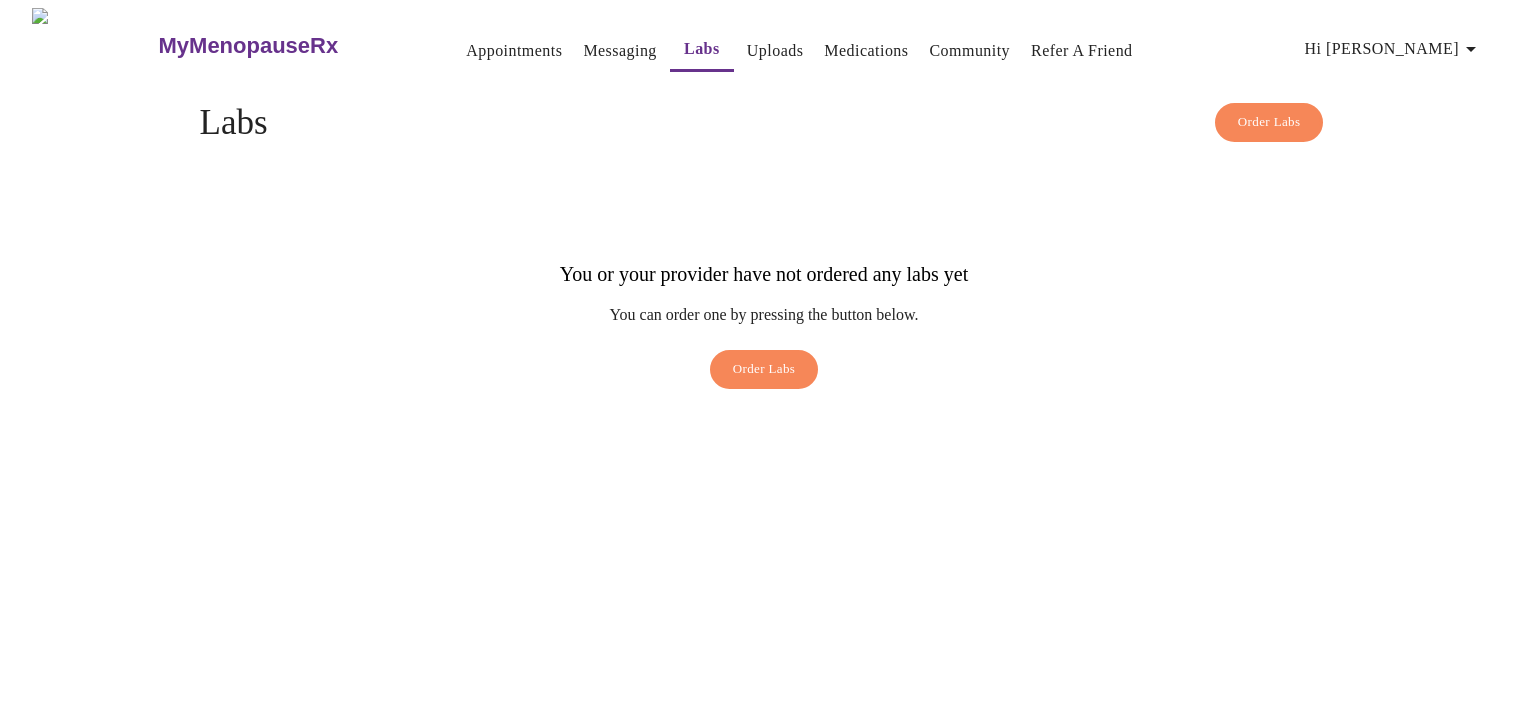
click at [748, 358] on span "Order Labs" at bounding box center [764, 369] width 63 height 23
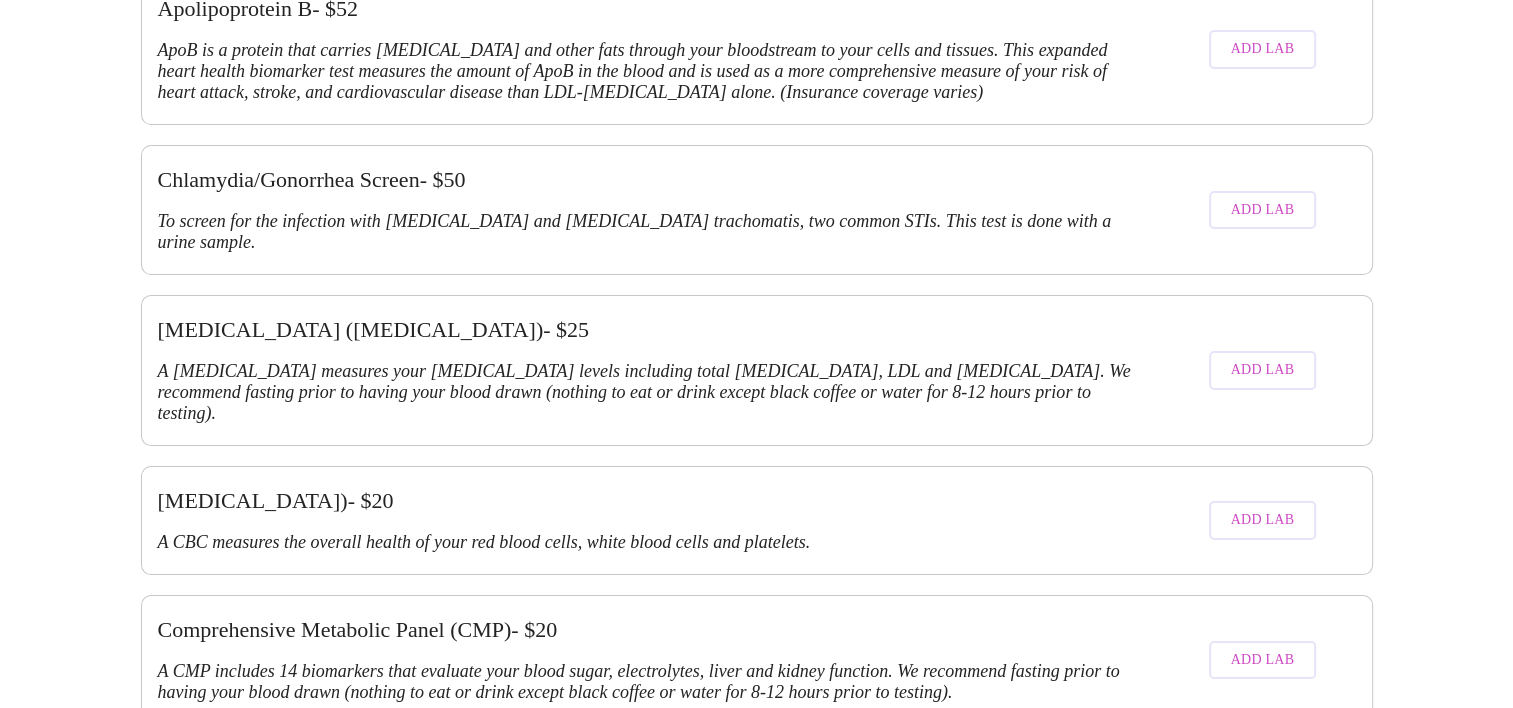
scroll to position [1713, 0]
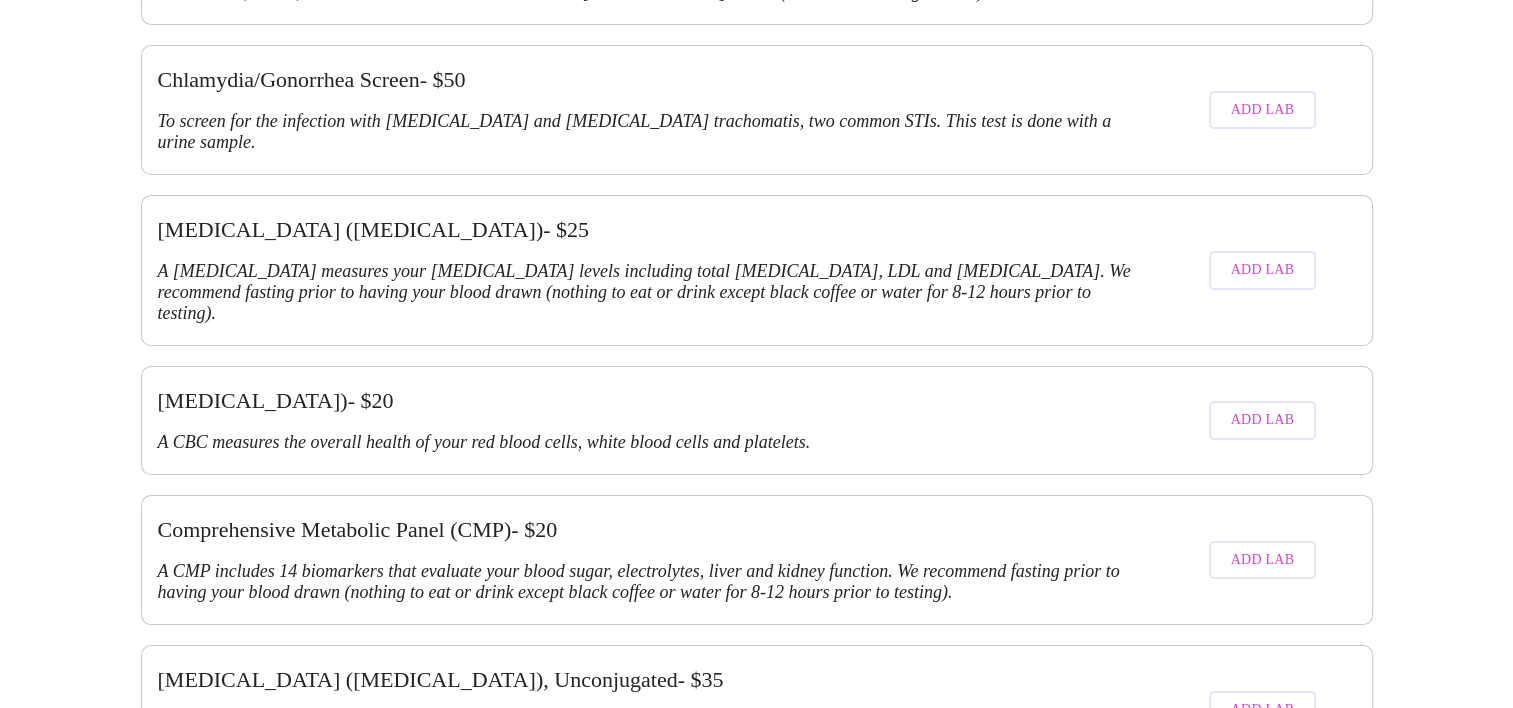
click at [1282, 698] on span "Add Lab" at bounding box center [1263, 710] width 64 height 25
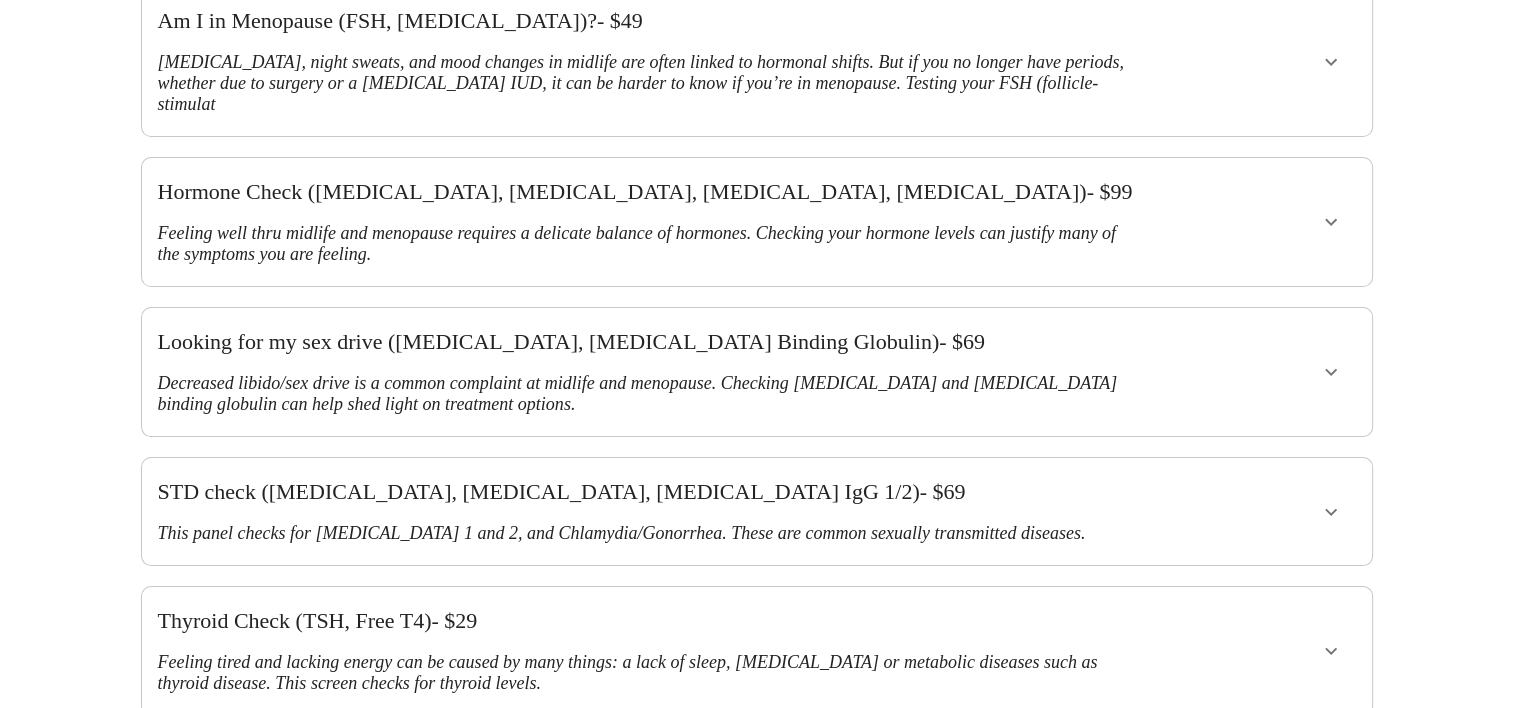
scroll to position [0, 0]
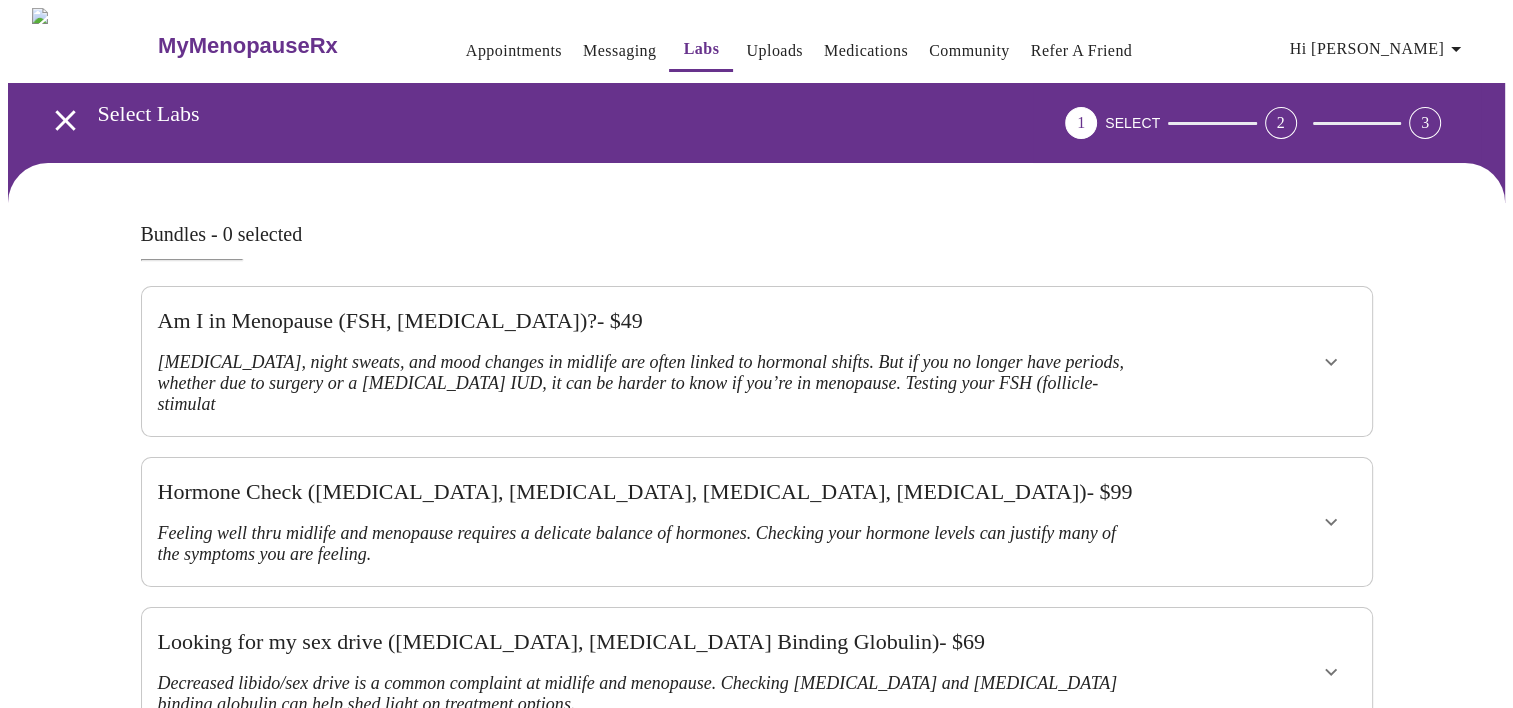
click at [1330, 358] on icon "show more" at bounding box center [1331, 361] width 12 height 7
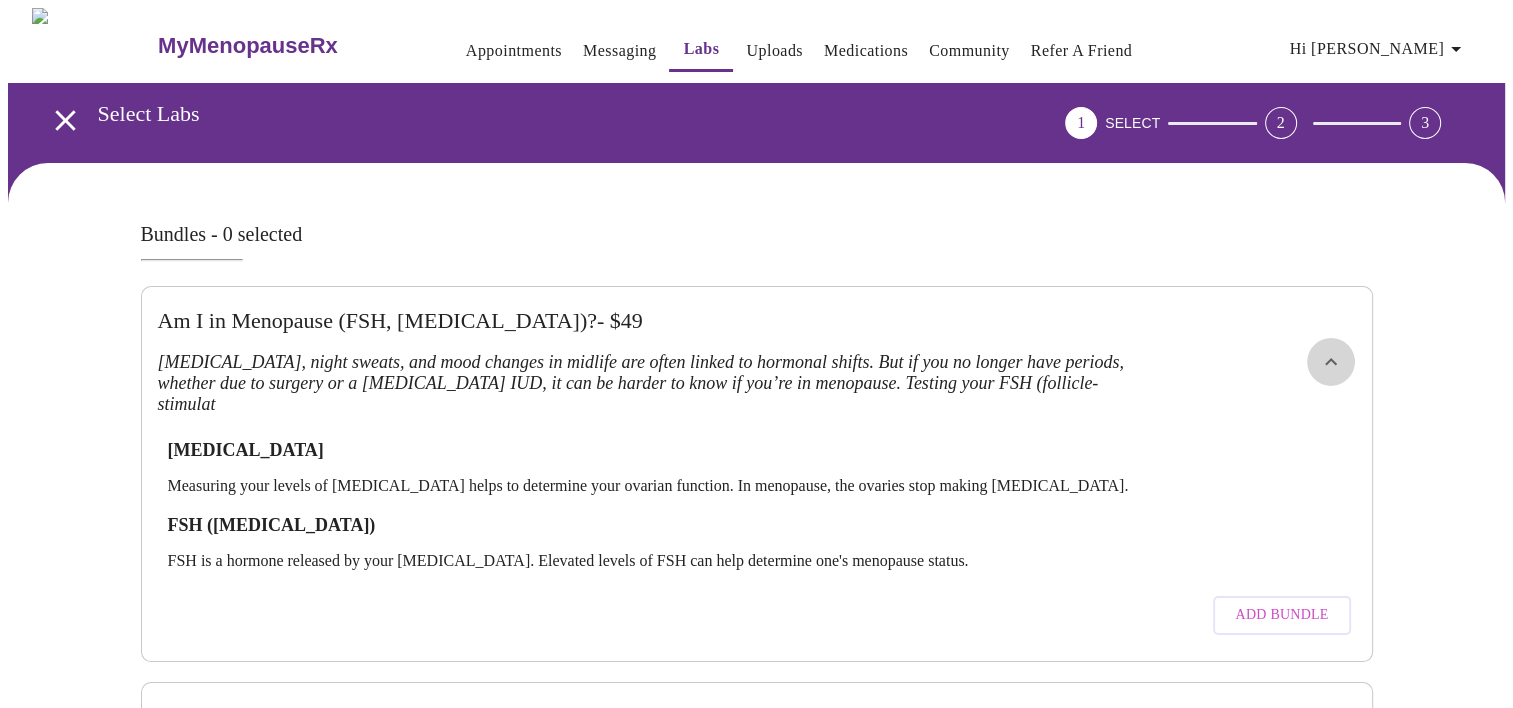
click at [1330, 350] on icon "show more" at bounding box center [1331, 362] width 24 height 24
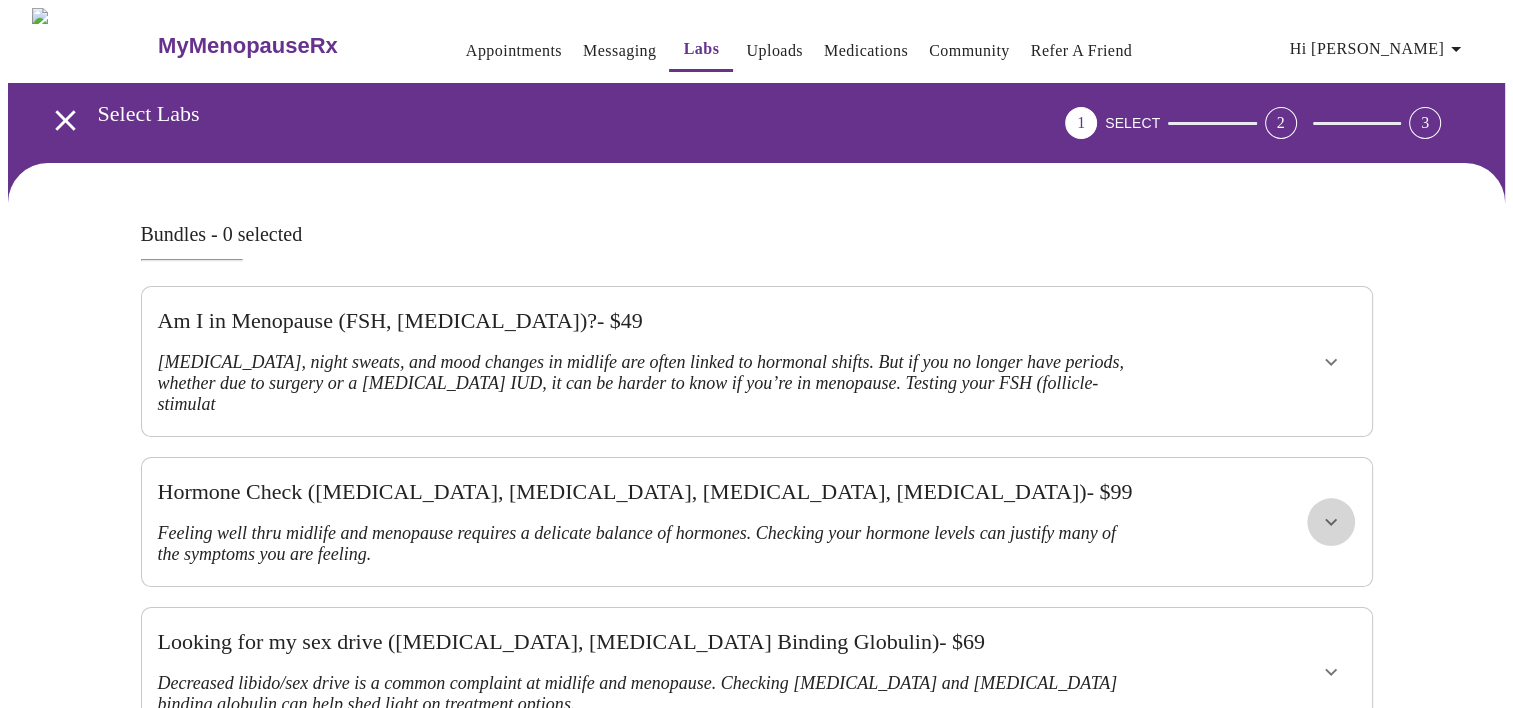
click at [1334, 510] on icon "show more" at bounding box center [1331, 522] width 24 height 24
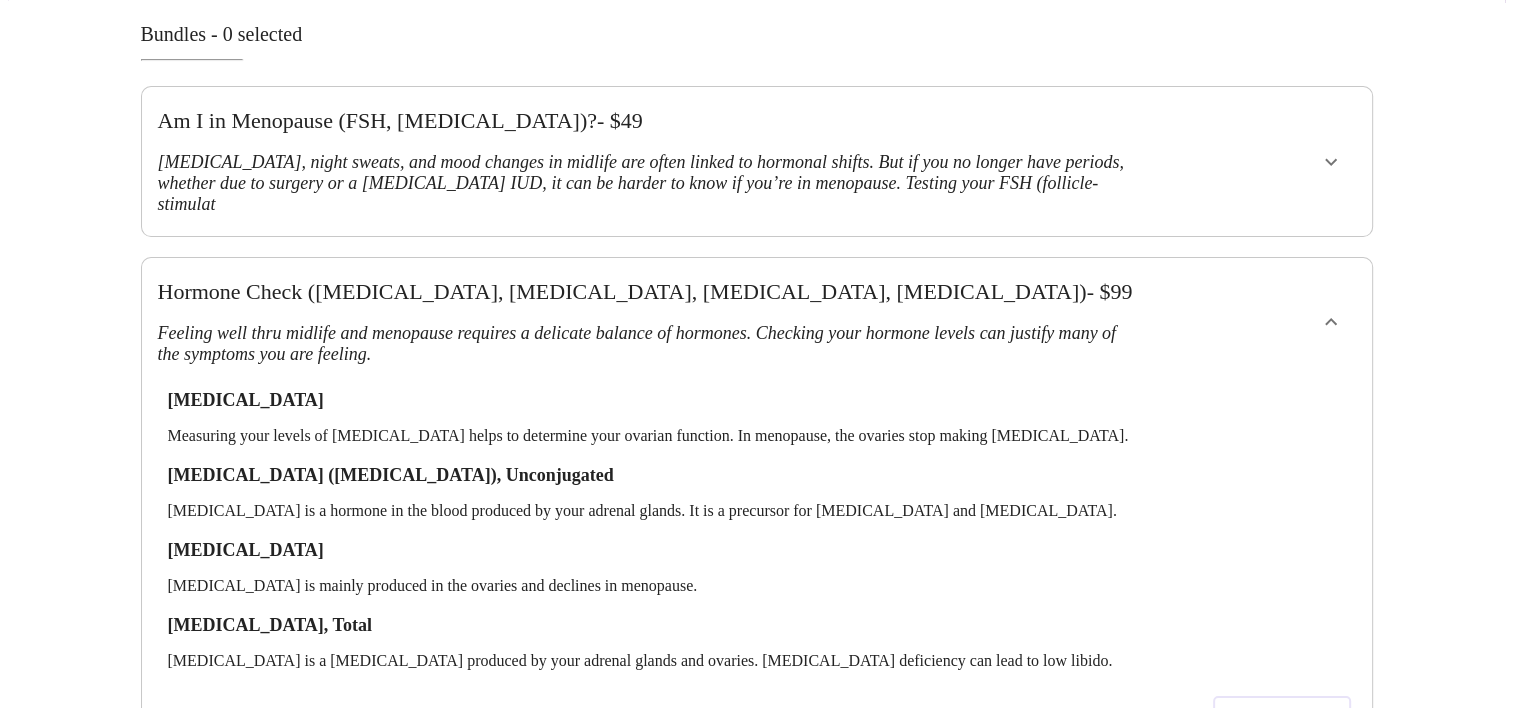
scroll to position [300, 0]
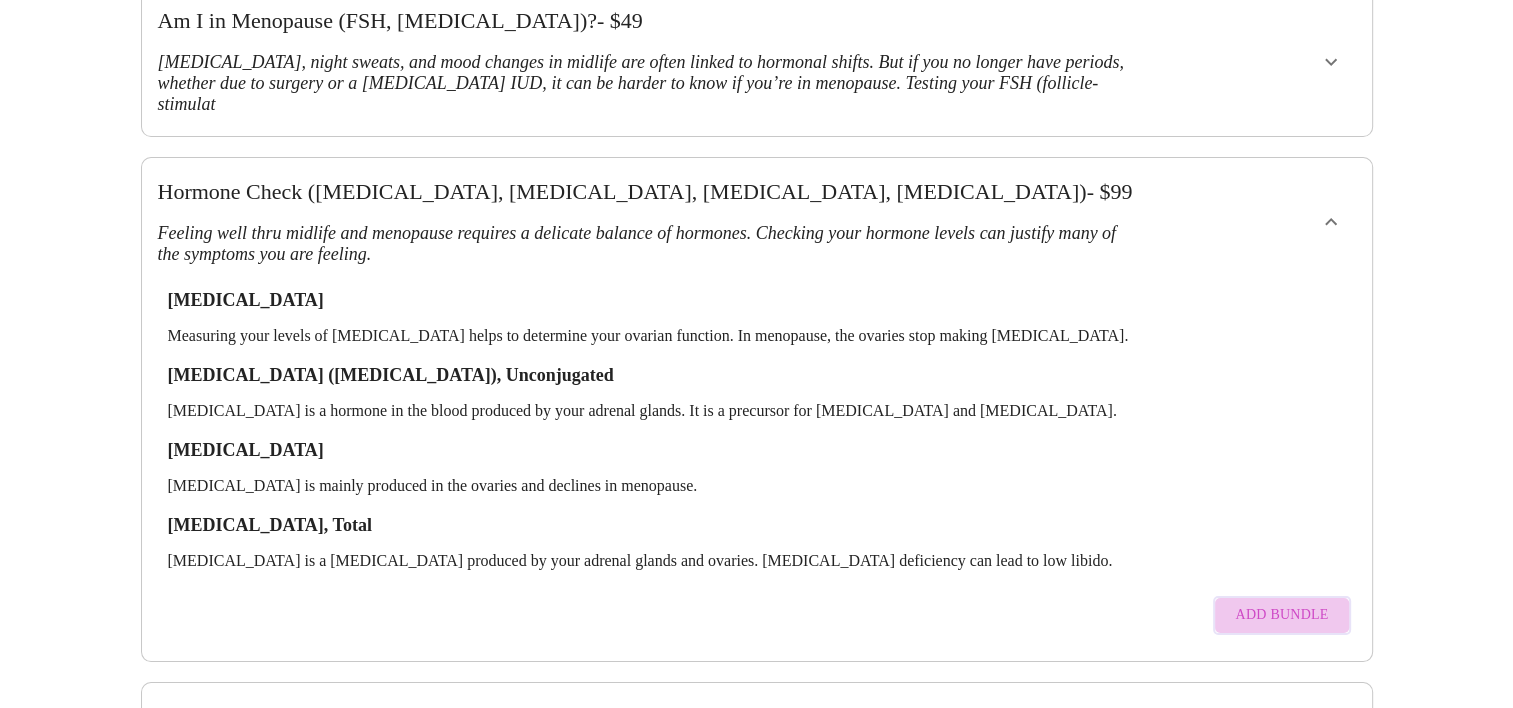
click at [1312, 603] on span "Add Bundle" at bounding box center [1281, 615] width 93 height 25
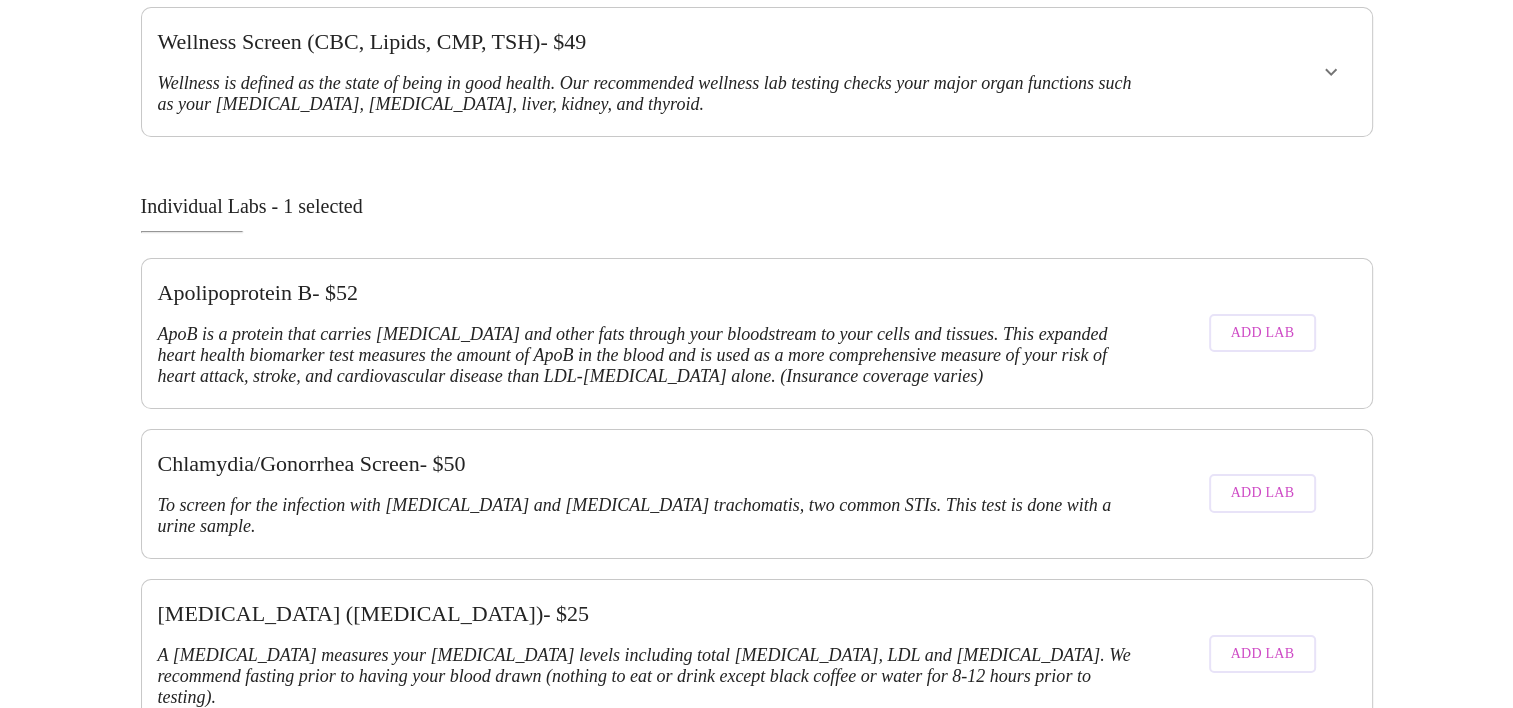
scroll to position [2200, 0]
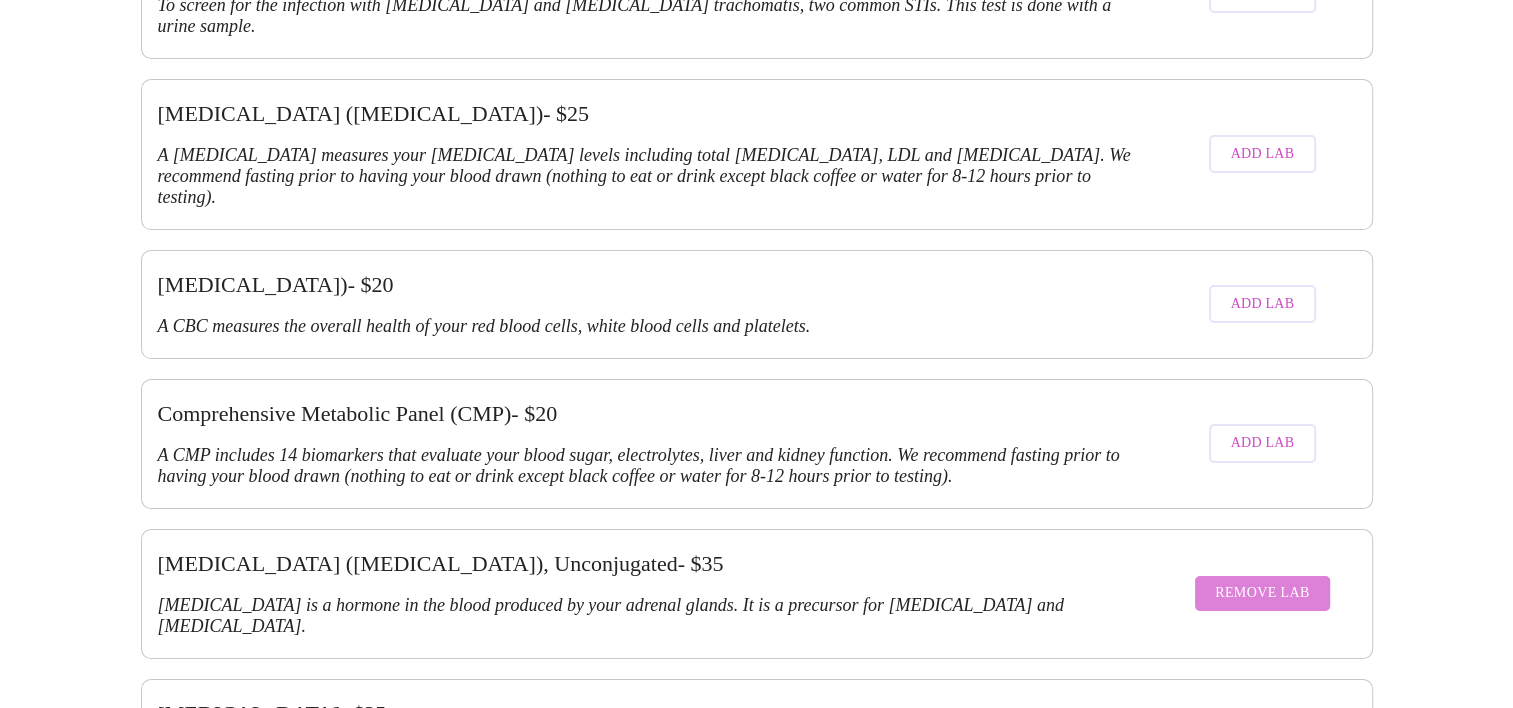
click at [1264, 581] on span "Remove Lab" at bounding box center [1262, 593] width 95 height 25
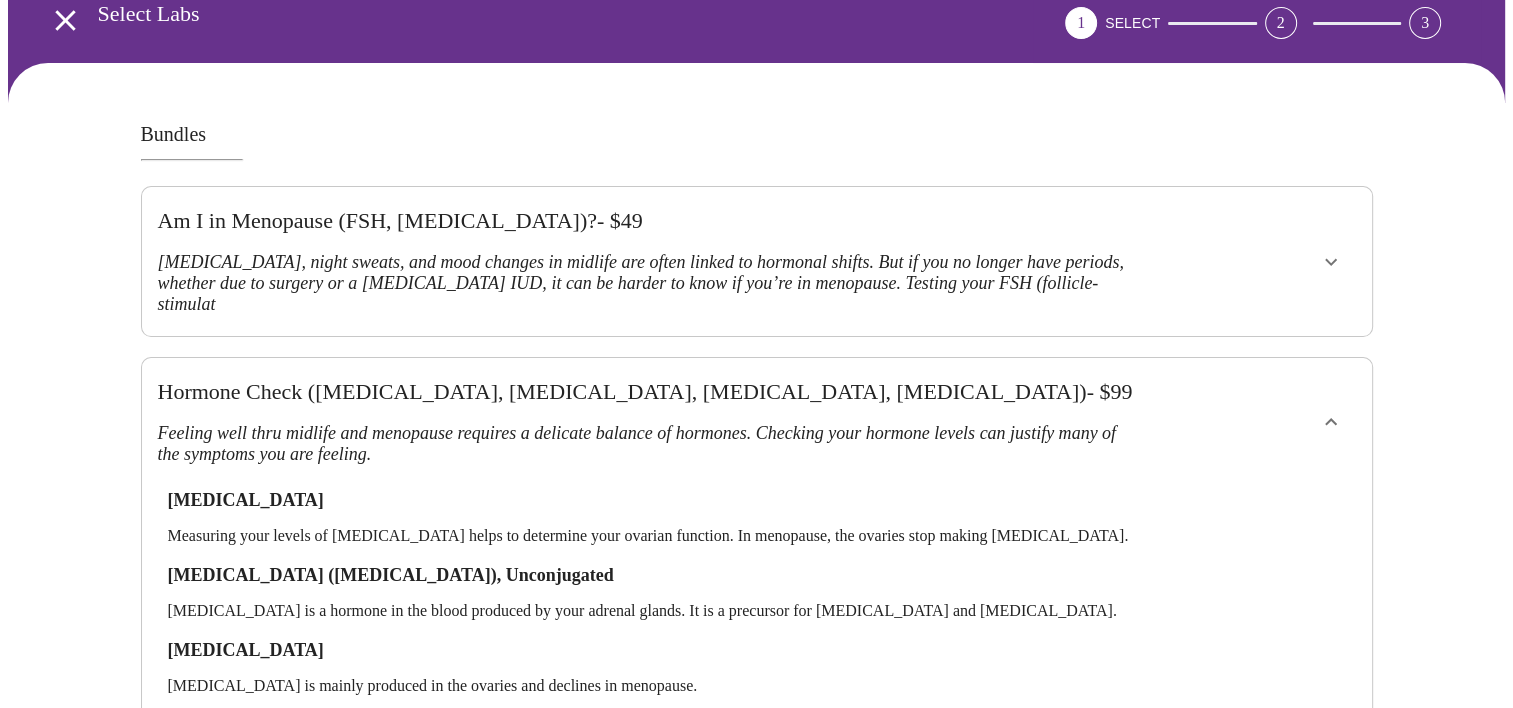
scroll to position [300, 0]
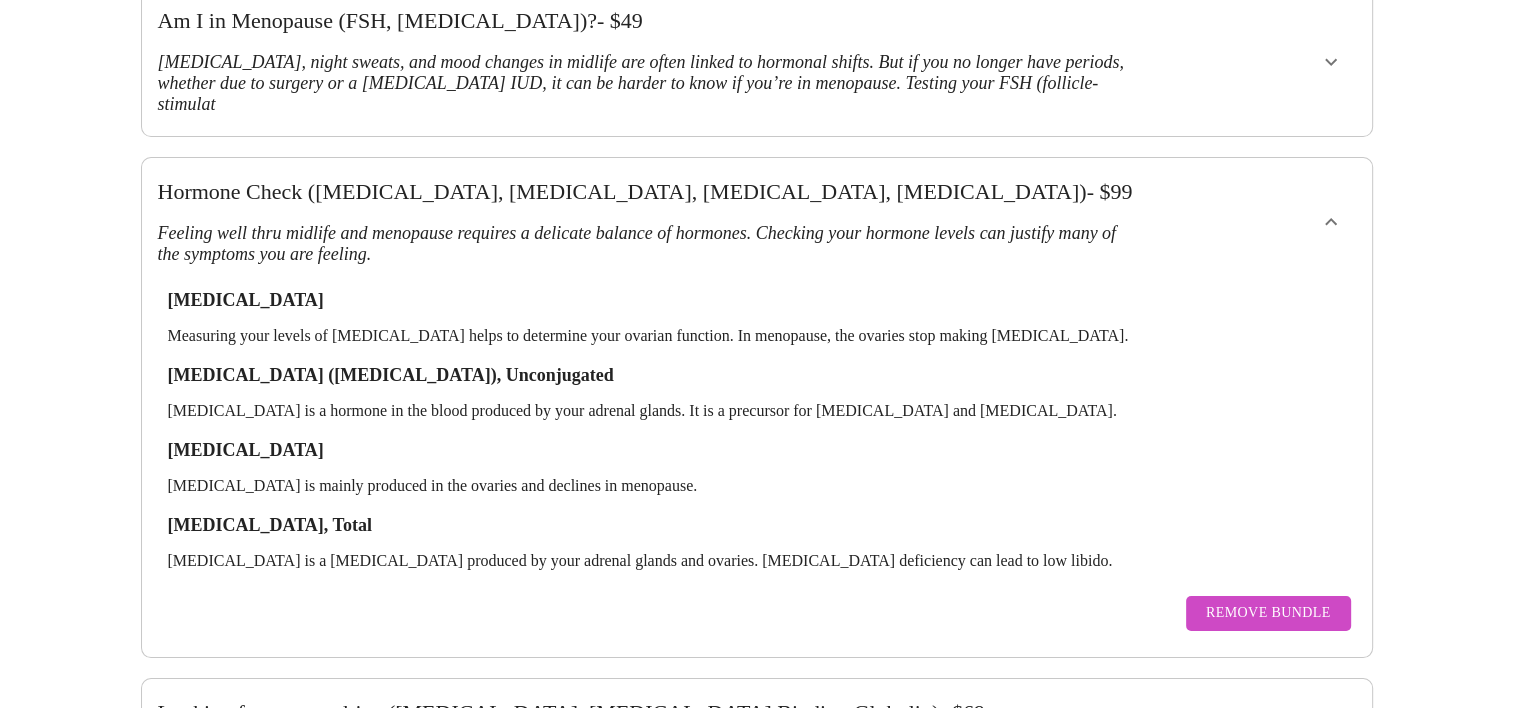
click at [1321, 210] on icon "show more" at bounding box center [1331, 222] width 24 height 24
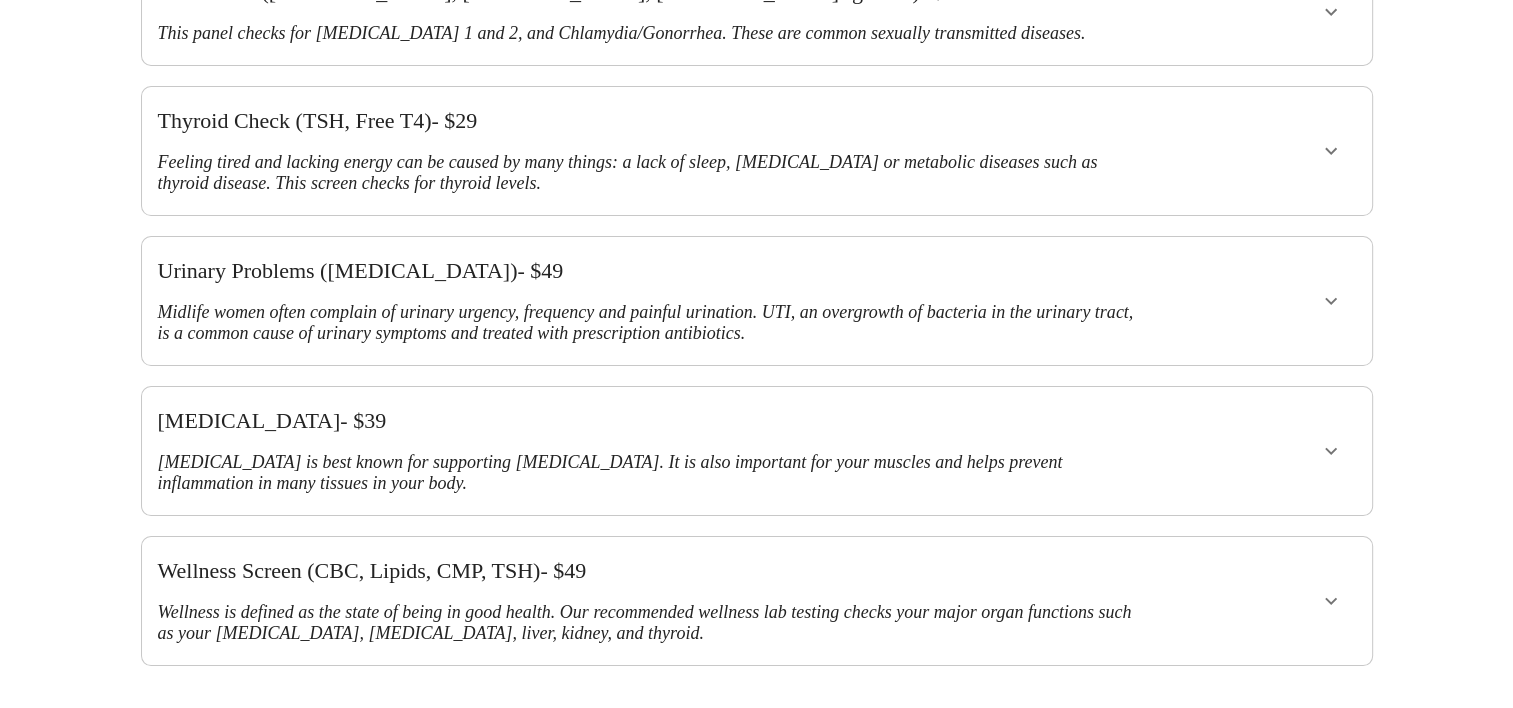
scroll to position [900, 0]
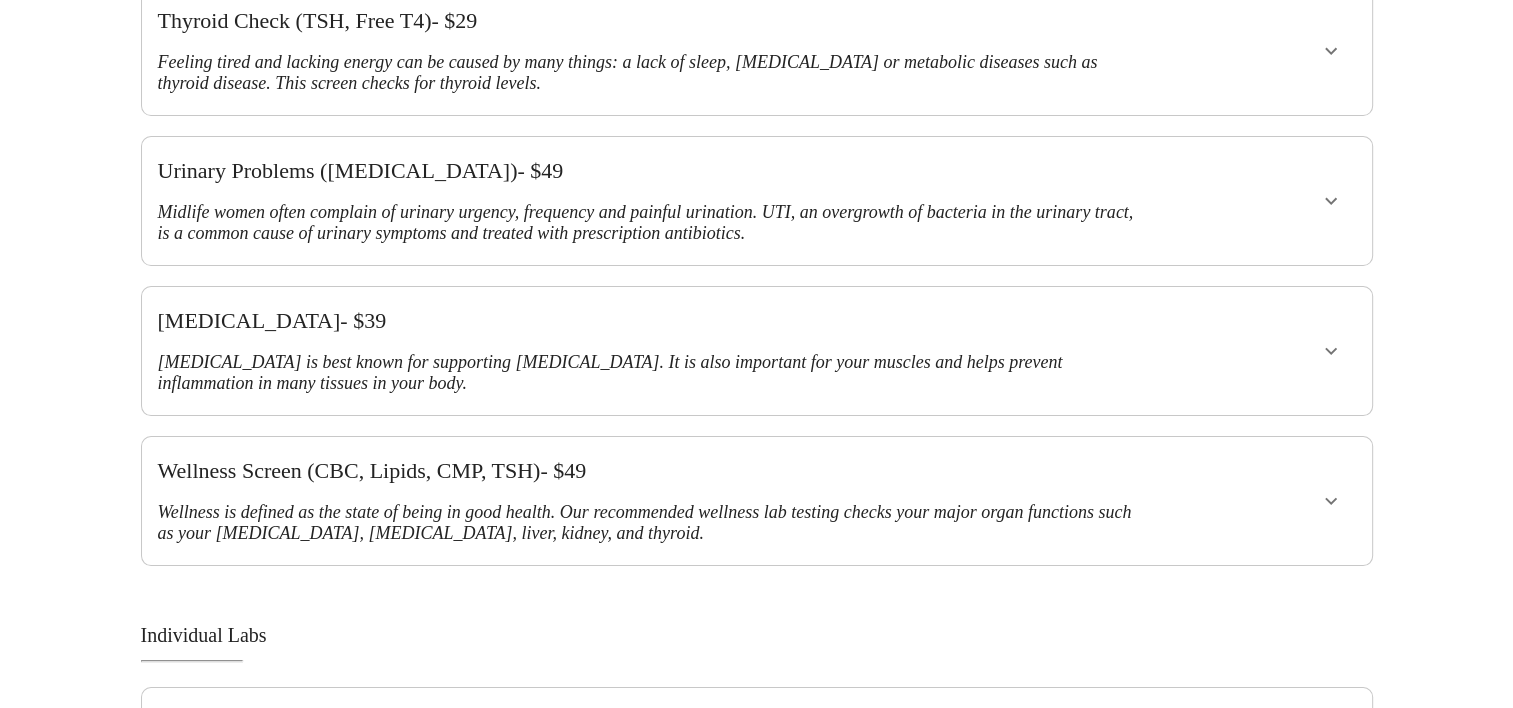
click at [1324, 489] on icon "show more" at bounding box center [1331, 501] width 24 height 24
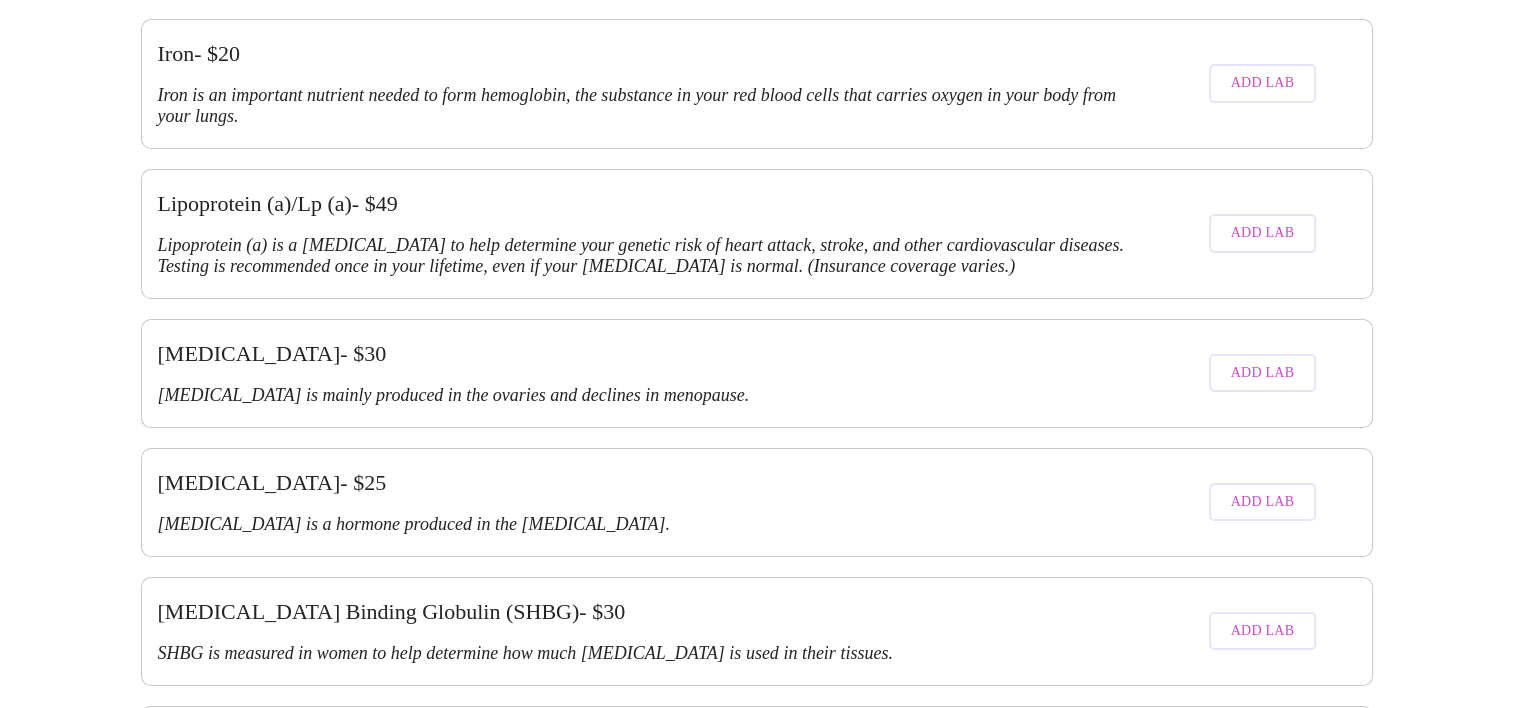
scroll to position [4513, 0]
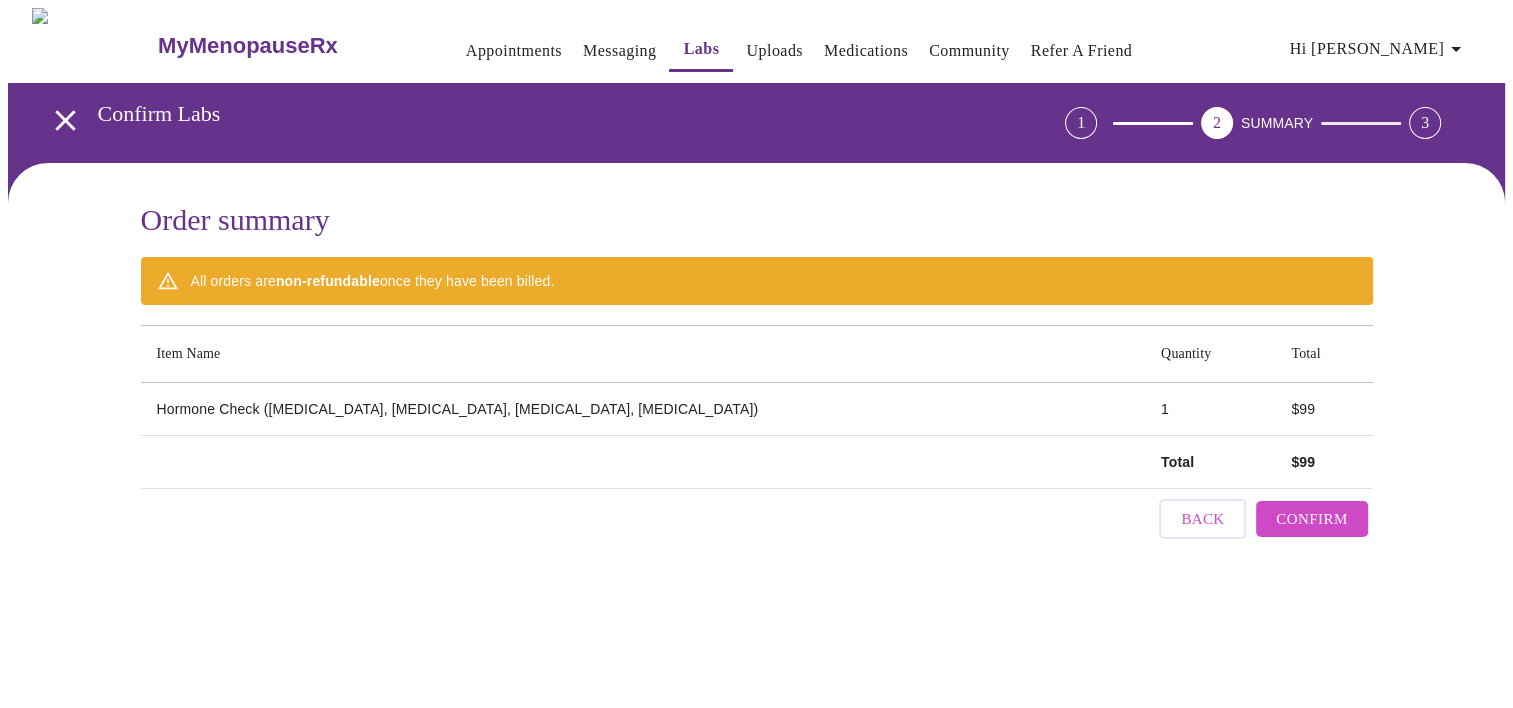
scroll to position [0, 0]
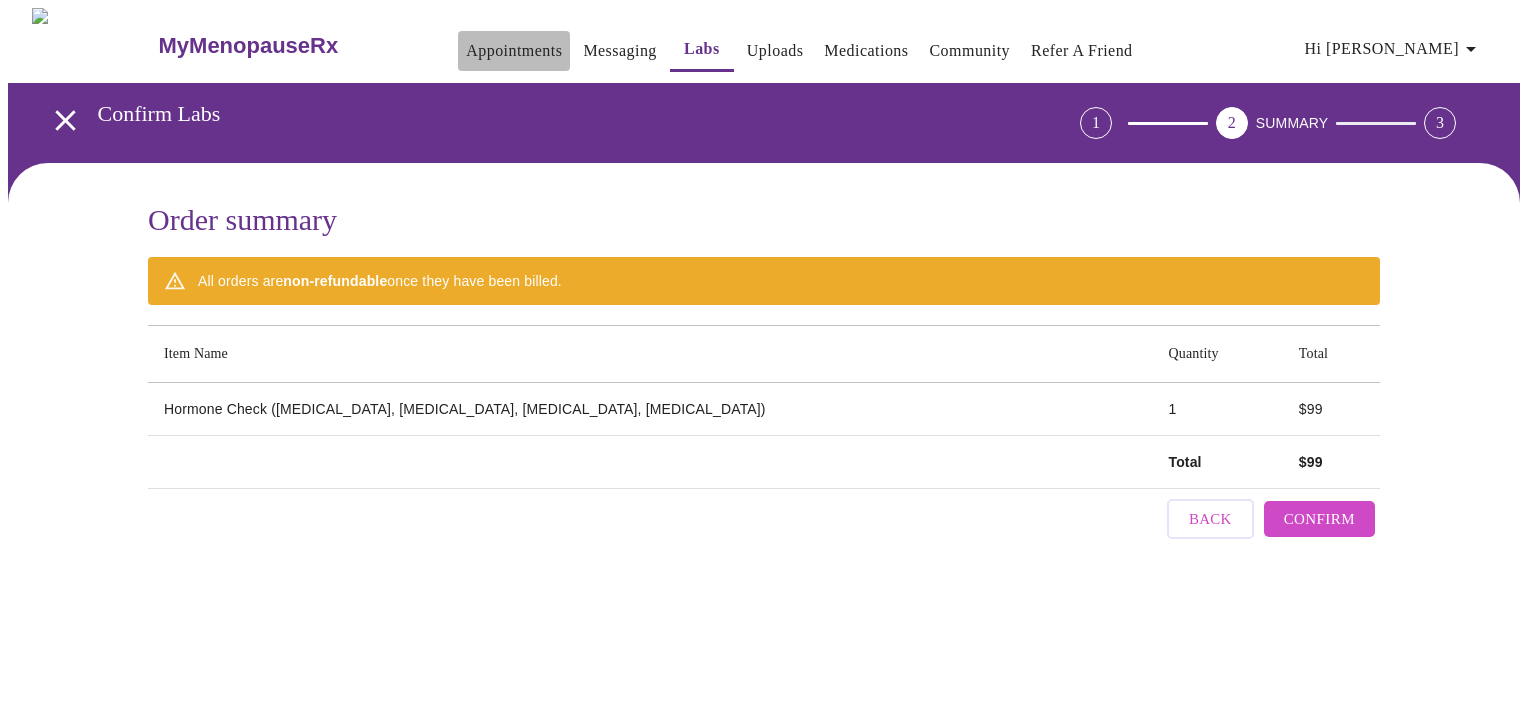
click at [466, 37] on link "Appointments" at bounding box center [514, 51] width 96 height 28
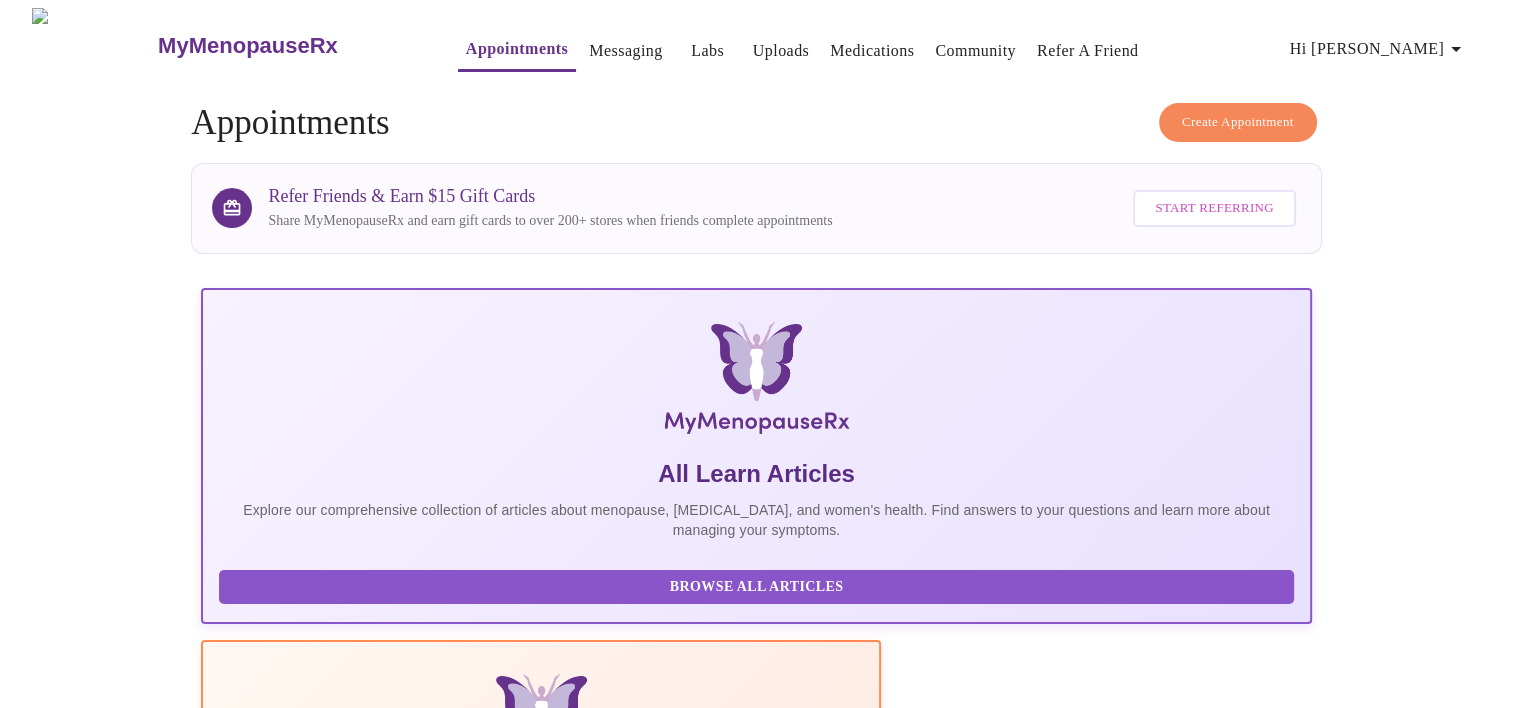
click at [589, 46] on link "Messaging" at bounding box center [625, 51] width 73 height 28
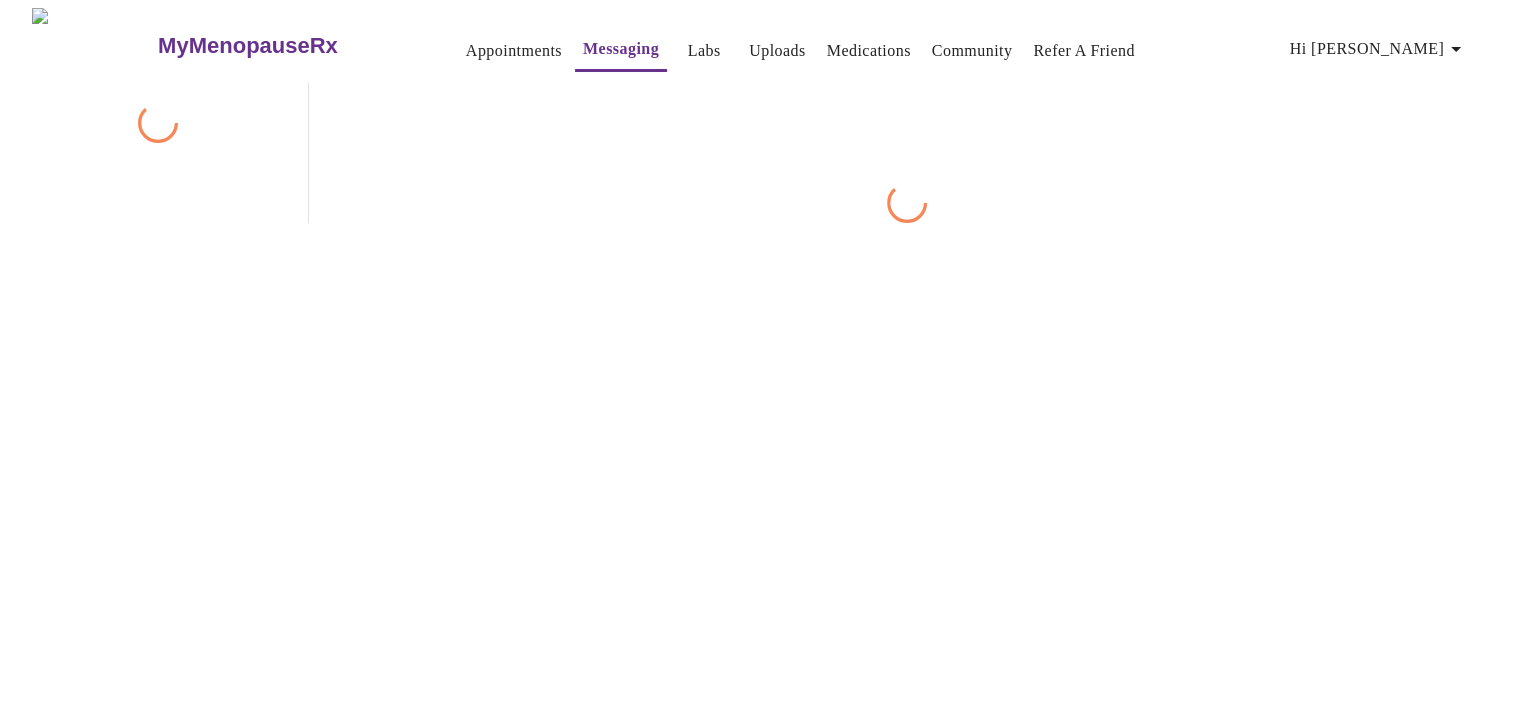
scroll to position [75, 0]
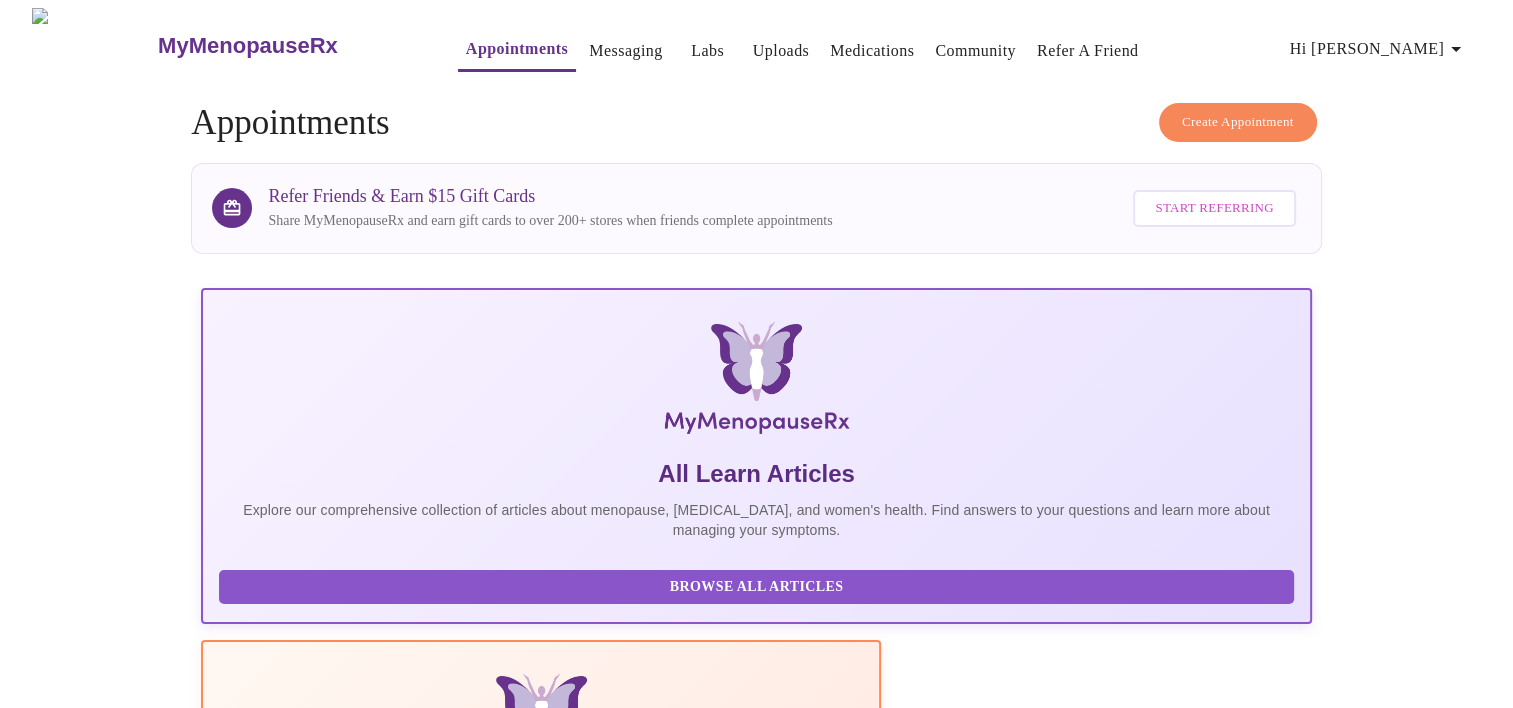
scroll to position [384, 0]
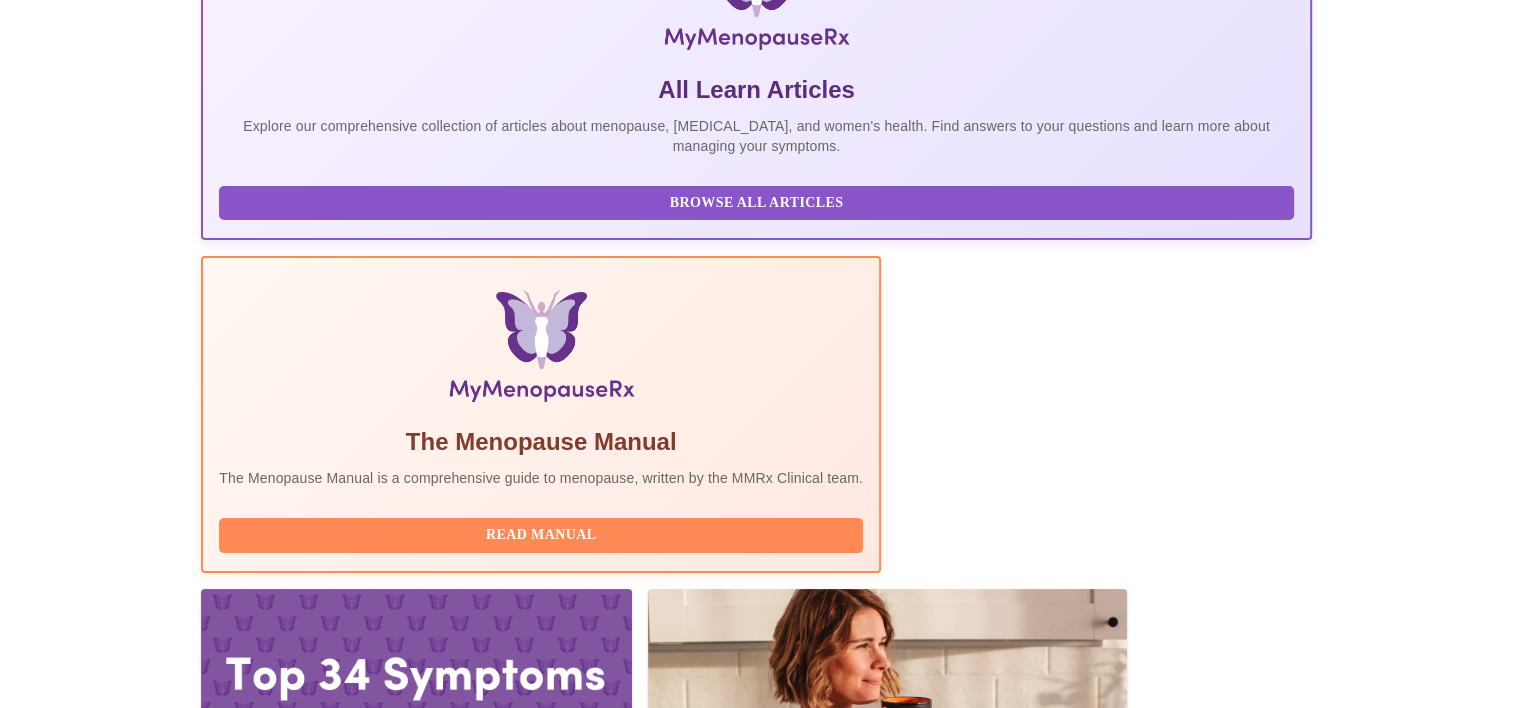
drag, startPoint x: 745, startPoint y: 554, endPoint x: 744, endPoint y: 540, distance: 14.0
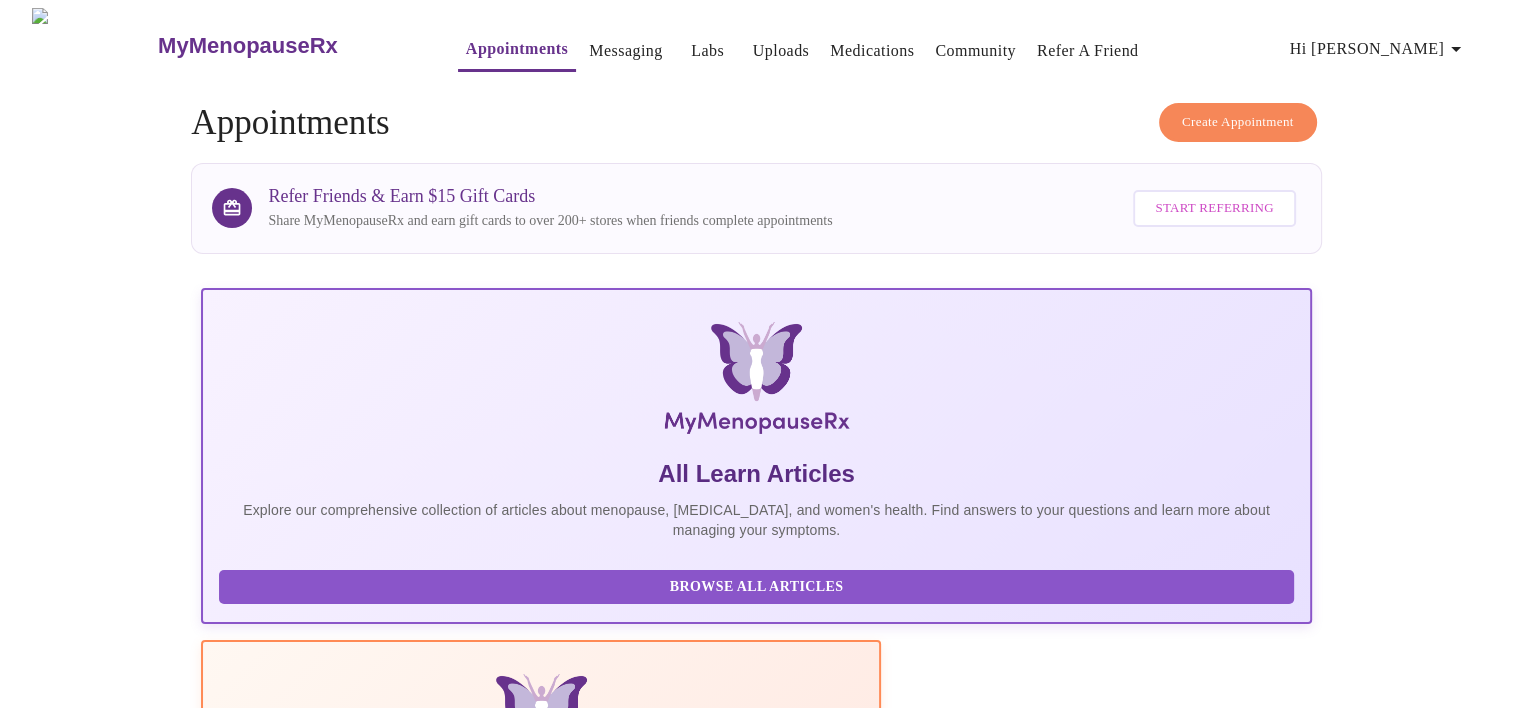
click at [1027, 197] on div "Refer Friends & Earn $15 Gift Cards Share MyMenopauseRx and earn gift cards to …" at bounding box center [784, 208] width 1032 height 57
click at [364, 598] on span "Browse All Articles" at bounding box center [756, 587] width 1034 height 25
click at [691, 37] on link "Labs" at bounding box center [707, 51] width 33 height 28
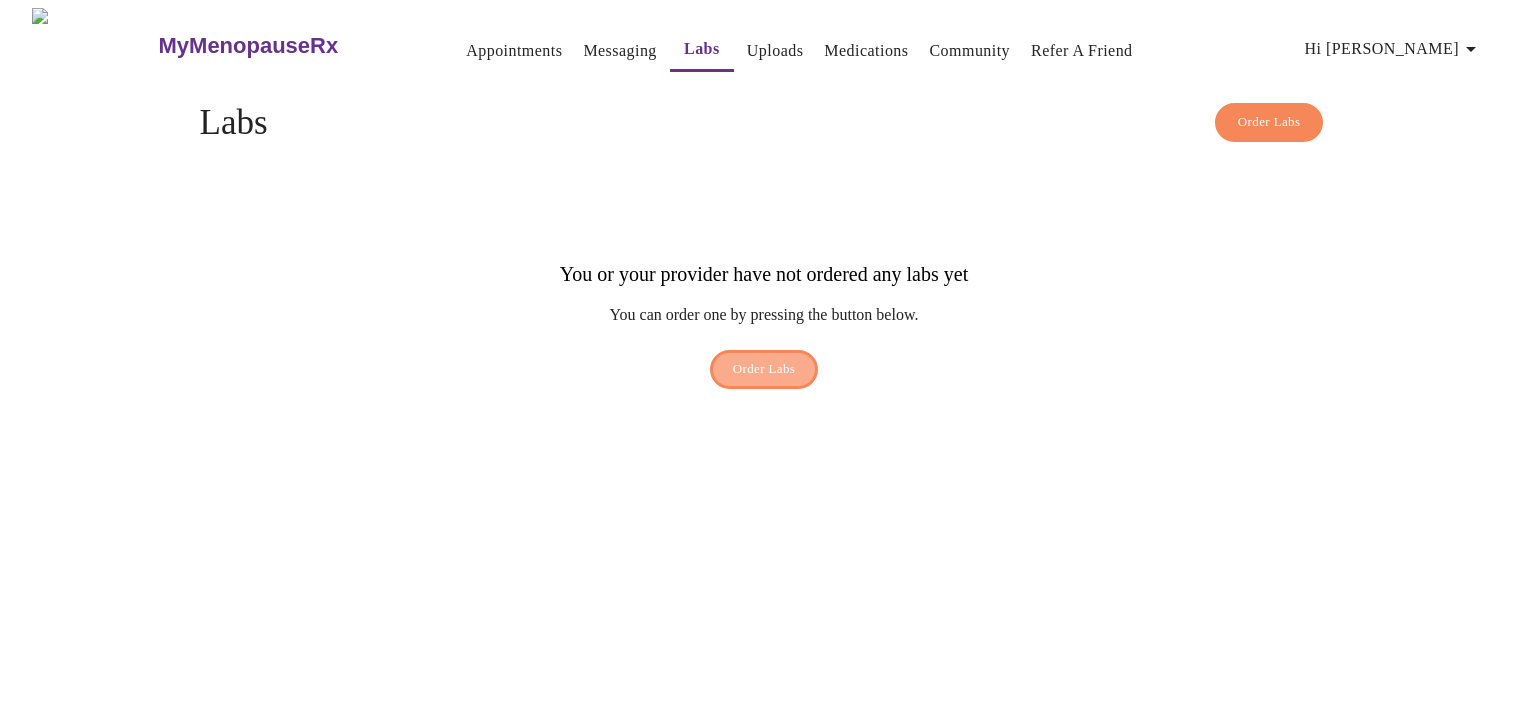
click at [744, 358] on span "Order Labs" at bounding box center [764, 369] width 63 height 23
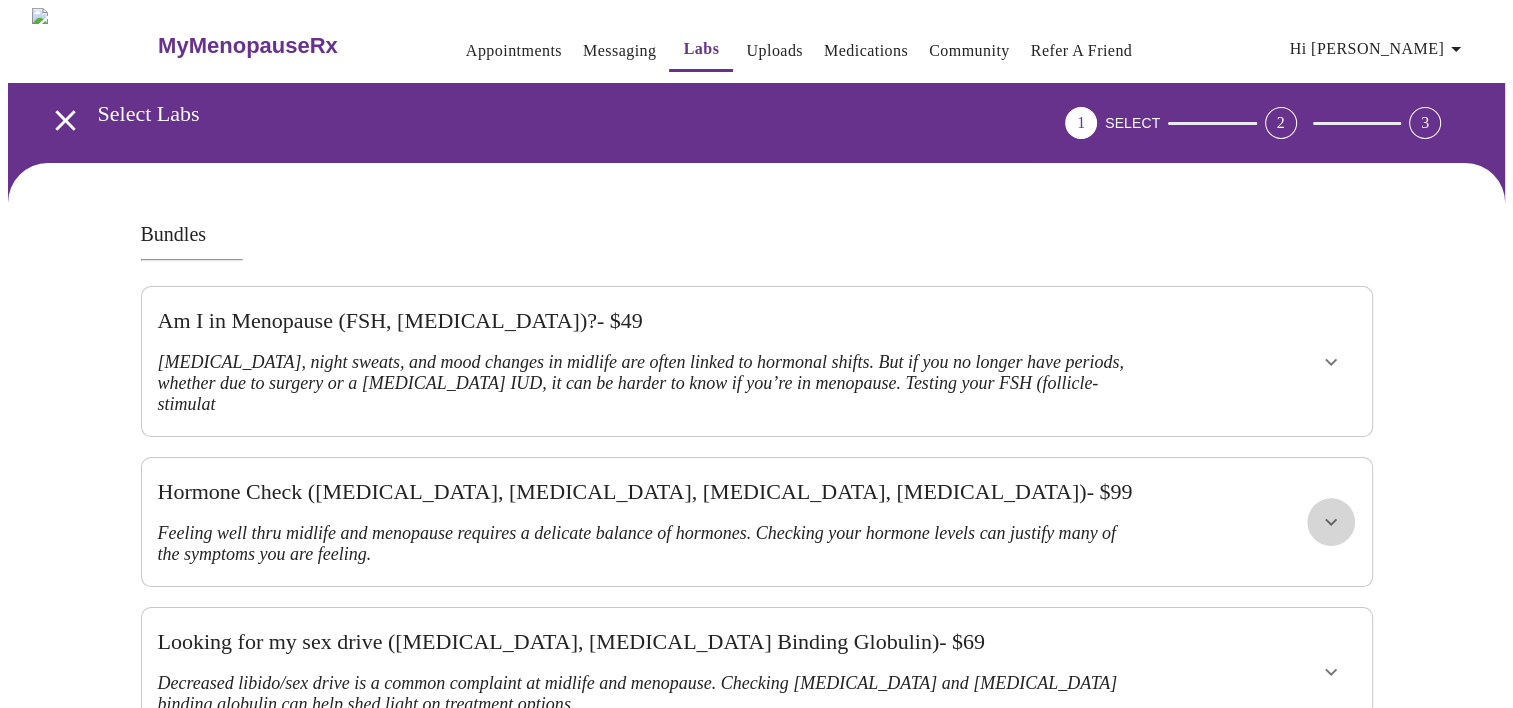
click at [1337, 510] on icon "show more" at bounding box center [1331, 522] width 24 height 24
